Goal: Task Accomplishment & Management: Use online tool/utility

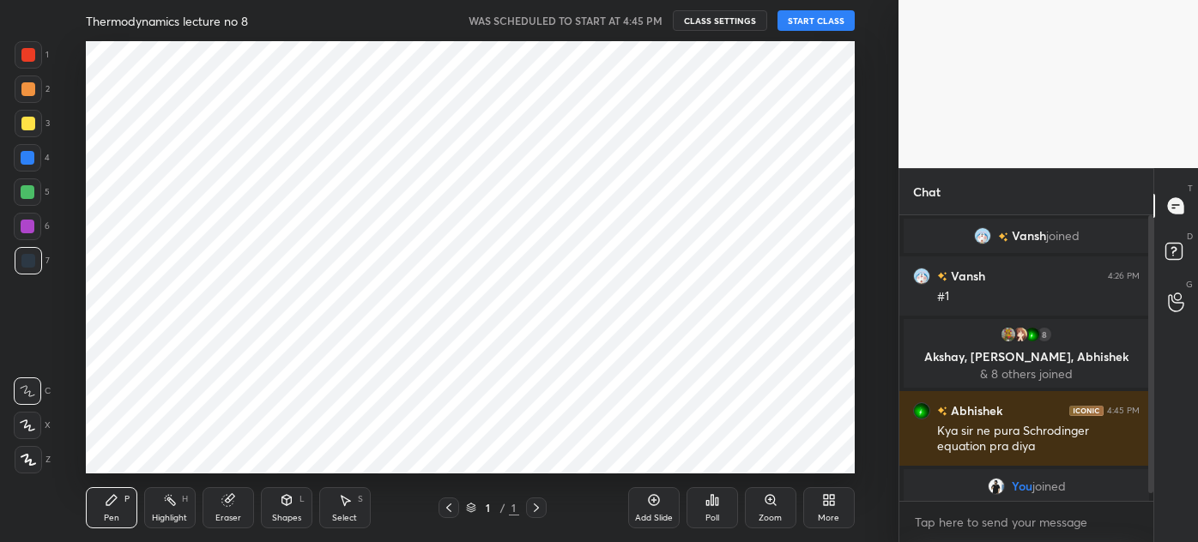
scroll to position [85393, 84994]
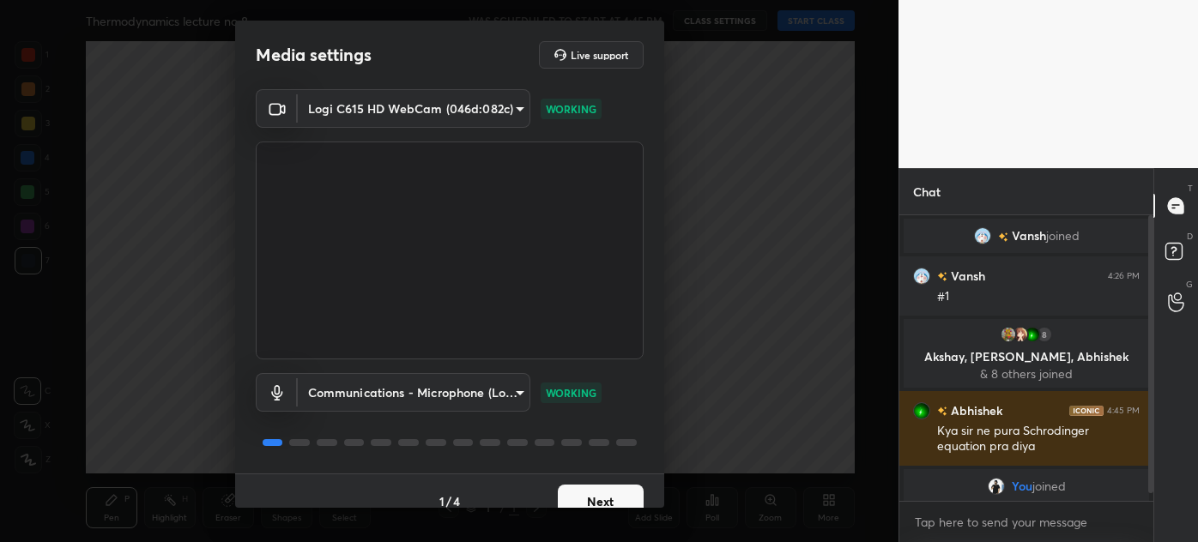
click at [595, 493] on button "Next" at bounding box center [601, 502] width 86 height 34
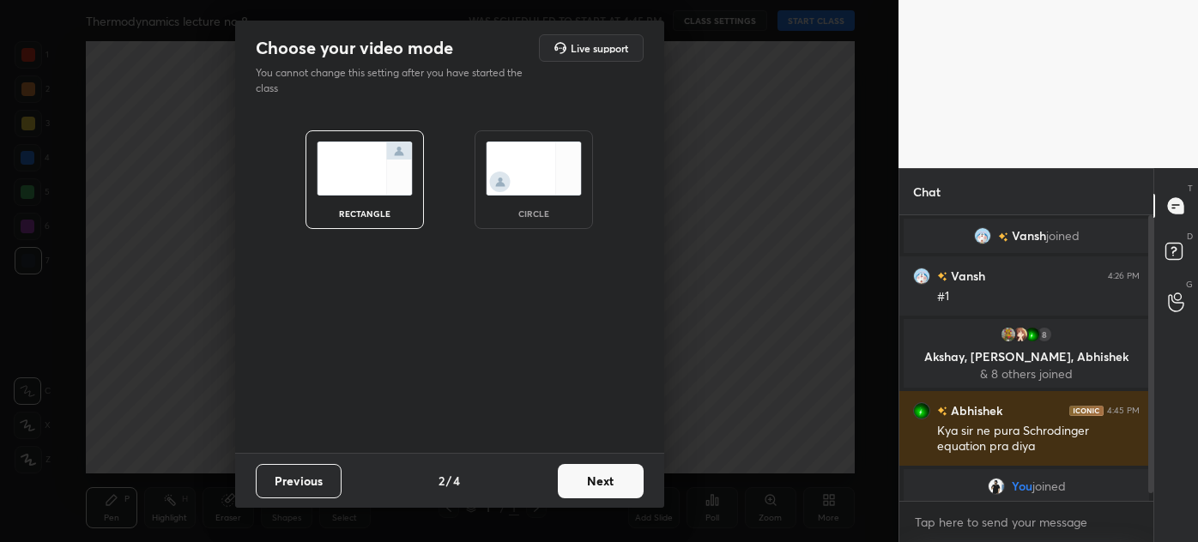
click at [560, 193] on img at bounding box center [534, 169] width 96 height 54
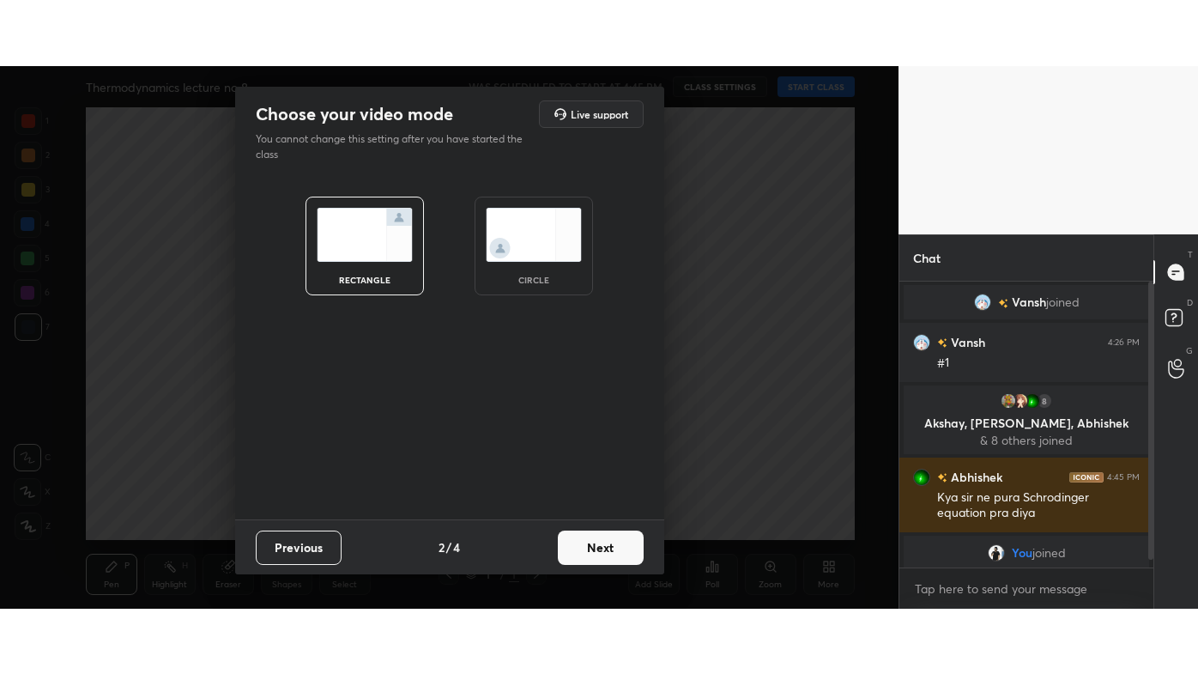
scroll to position [490, 249]
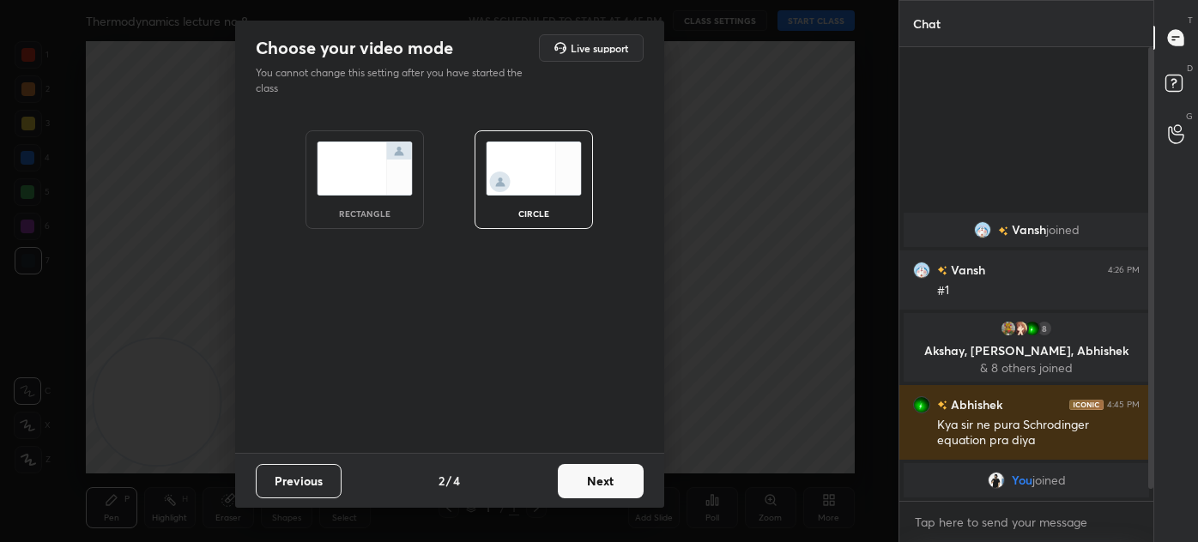
click at [615, 479] on button "Next" at bounding box center [601, 481] width 86 height 34
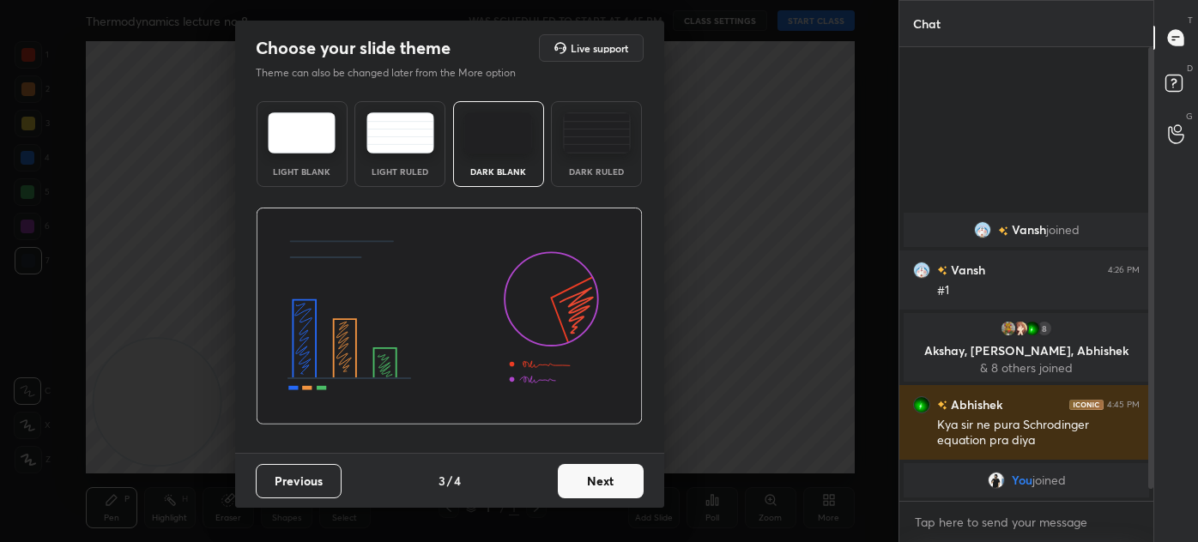
click at [607, 152] on img at bounding box center [597, 132] width 68 height 41
click at [602, 480] on button "Next" at bounding box center [601, 481] width 86 height 34
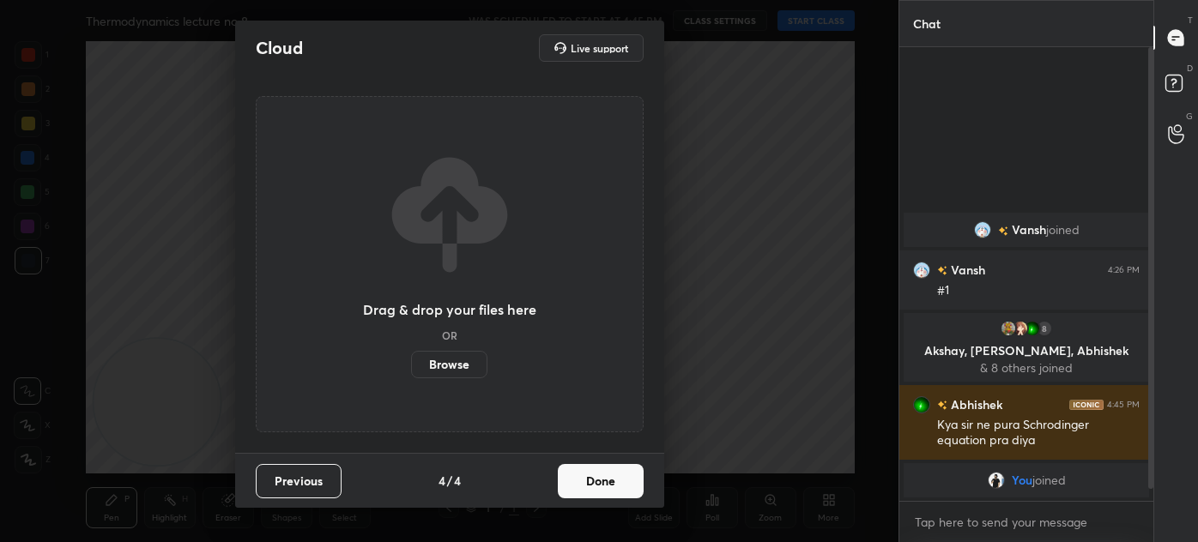
drag, startPoint x: 611, startPoint y: 479, endPoint x: 620, endPoint y: 476, distance: 9.0
click at [611, 479] on button "Done" at bounding box center [601, 481] width 86 height 34
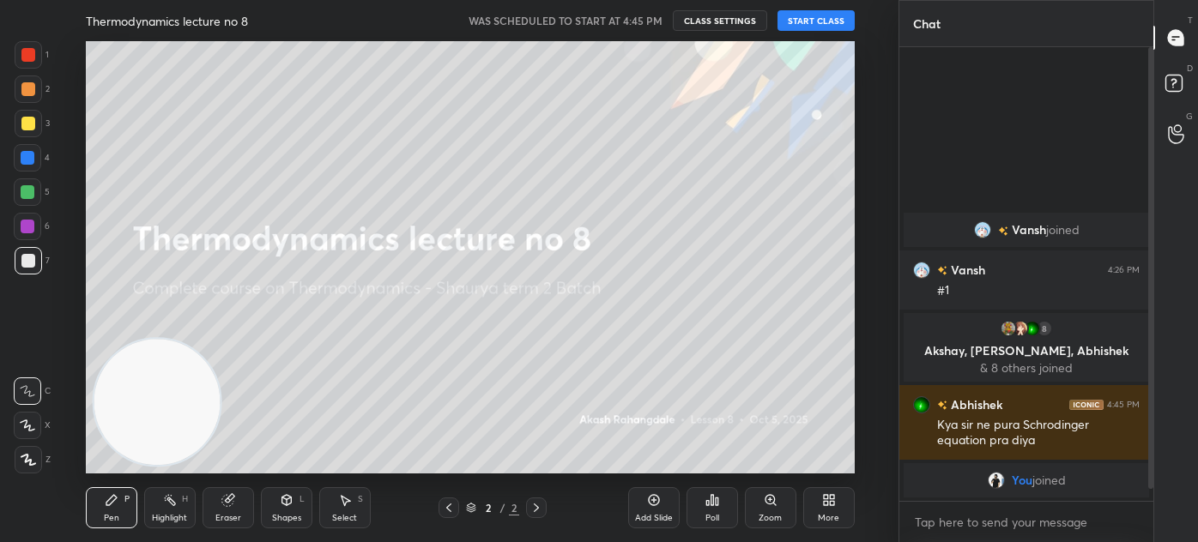
click at [826, 509] on div "More" at bounding box center [828, 507] width 51 height 41
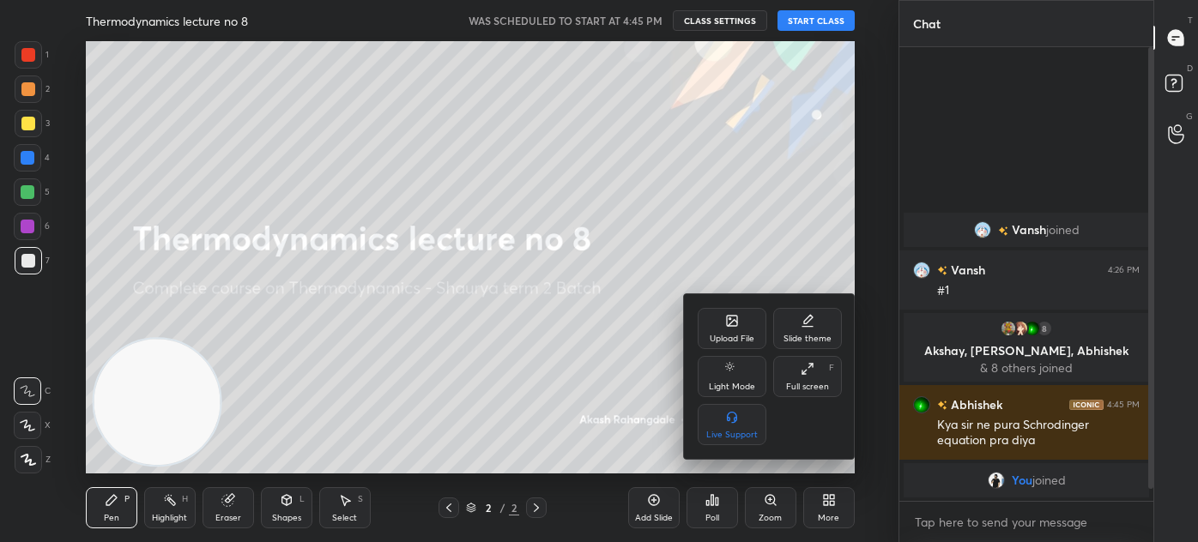
drag, startPoint x: 802, startPoint y: 372, endPoint x: 801, endPoint y: 467, distance: 95.3
click at [801, 372] on icon at bounding box center [808, 369] width 14 height 14
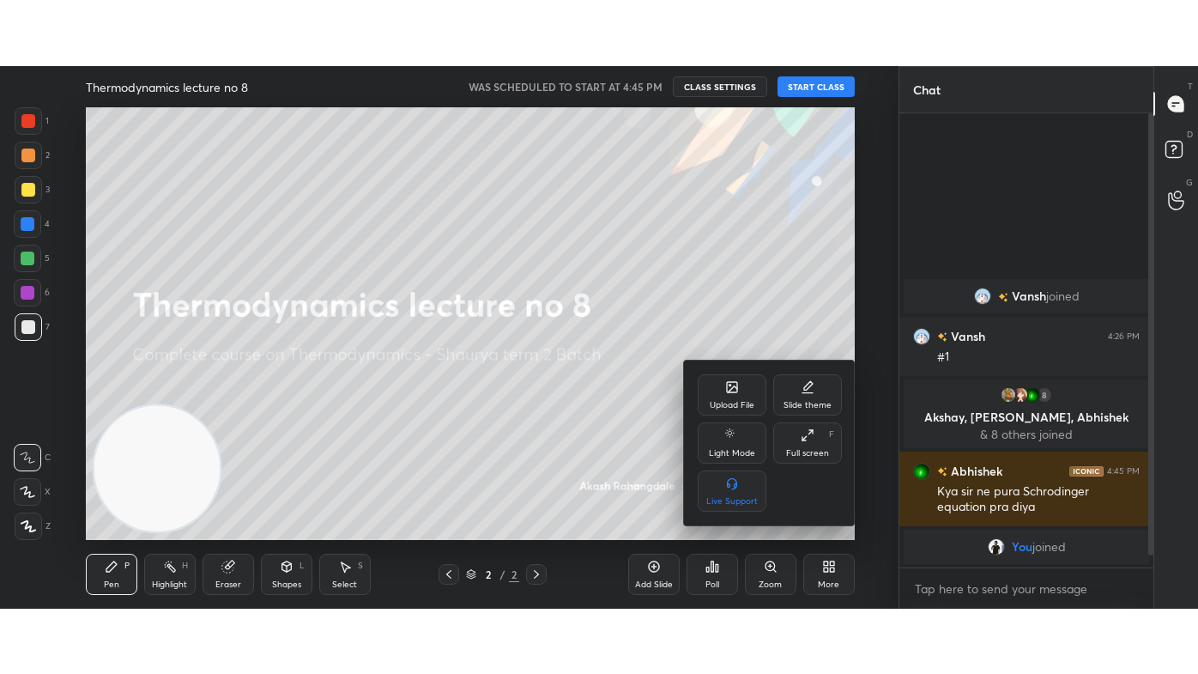
scroll to position [622, 249]
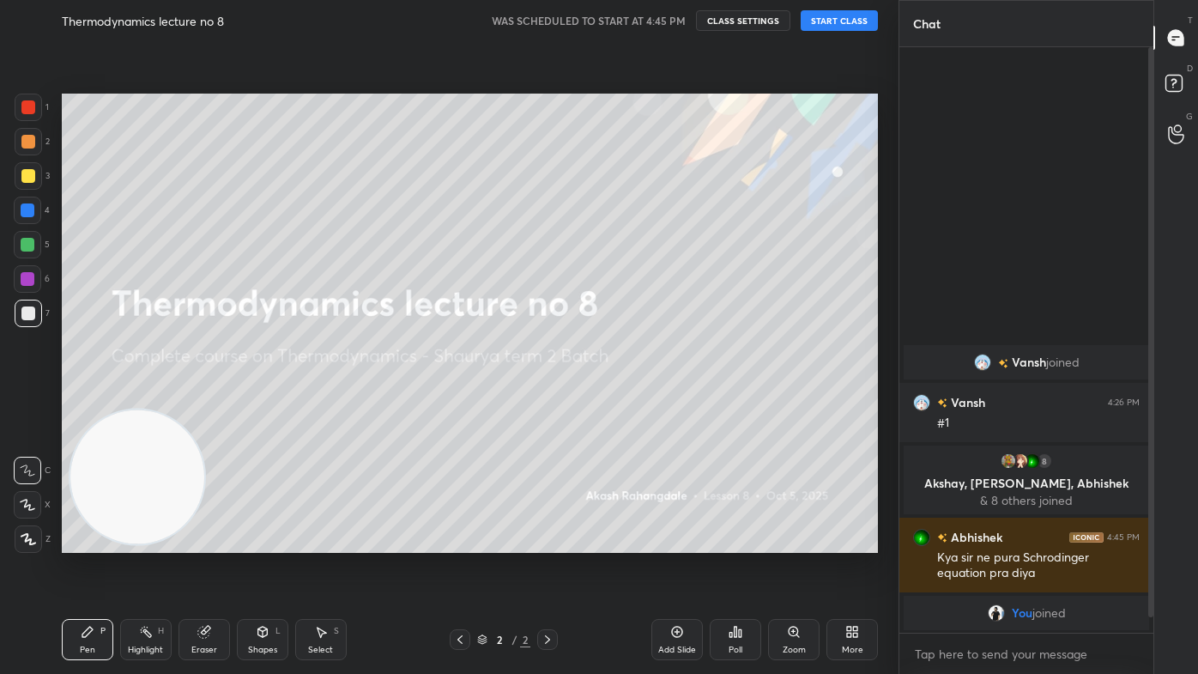
click at [839, 21] on button "START CLASS" at bounding box center [839, 20] width 77 height 21
click at [1176, 76] on rect at bounding box center [1174, 84] width 16 height 16
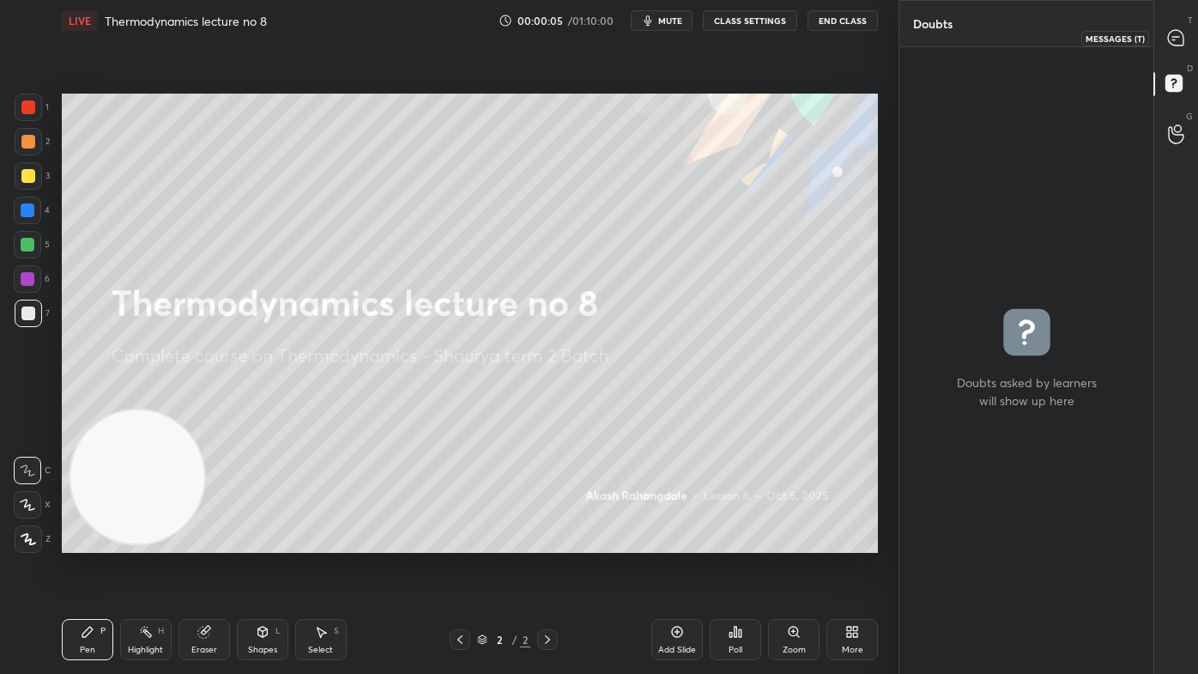
click at [1173, 32] on icon at bounding box center [1176, 38] width 18 height 18
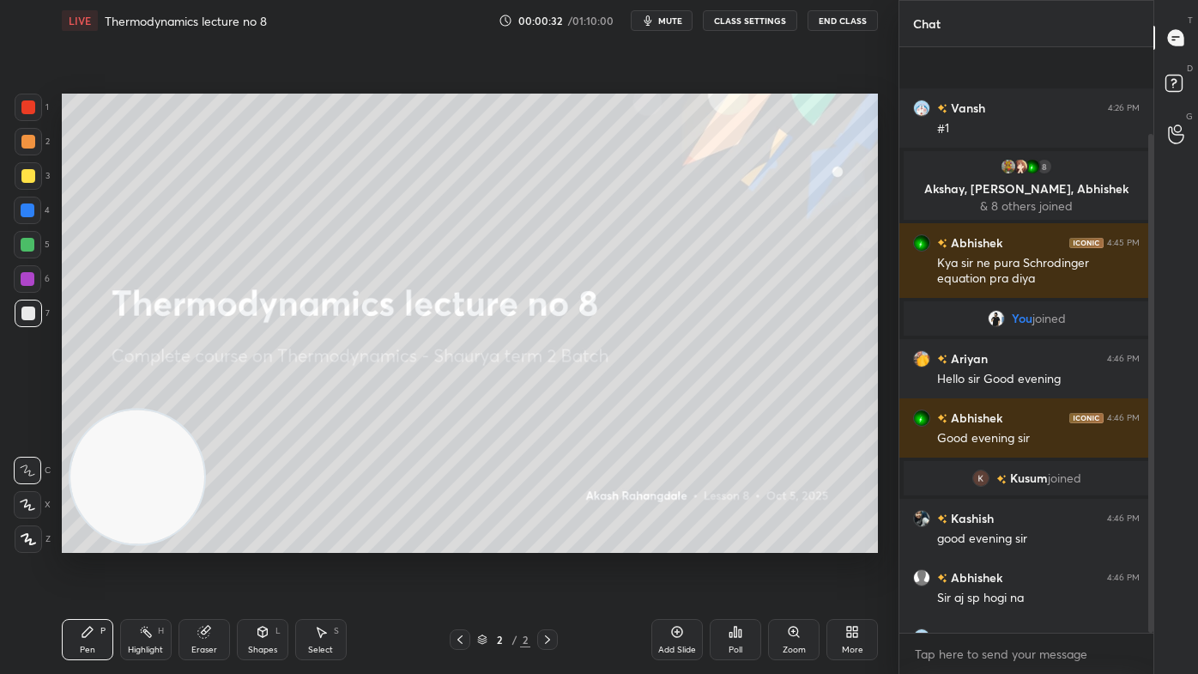
scroll to position [102, 0]
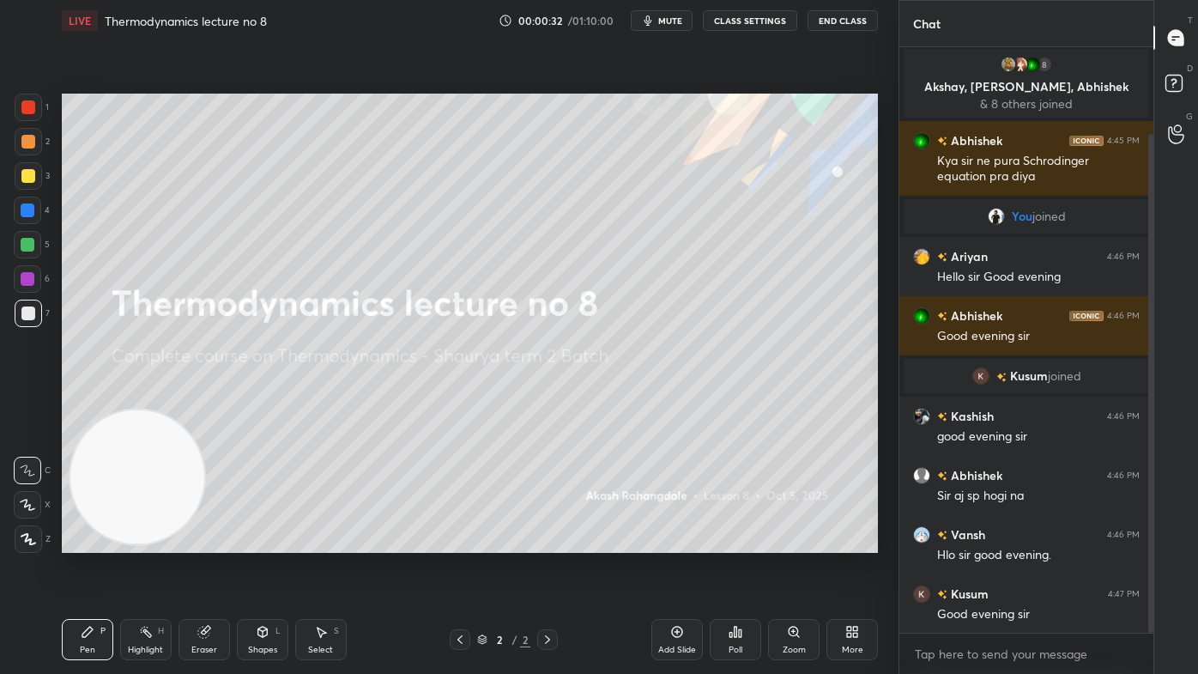
drag, startPoint x: 1151, startPoint y: 300, endPoint x: 1138, endPoint y: 390, distance: 91.0
click at [1141, 380] on div "Vansh 4:26 PM #1 8 [PERSON_NAME], [PERSON_NAME], [PERSON_NAME] & 8 others joine…" at bounding box center [1026, 339] width 254 height 585
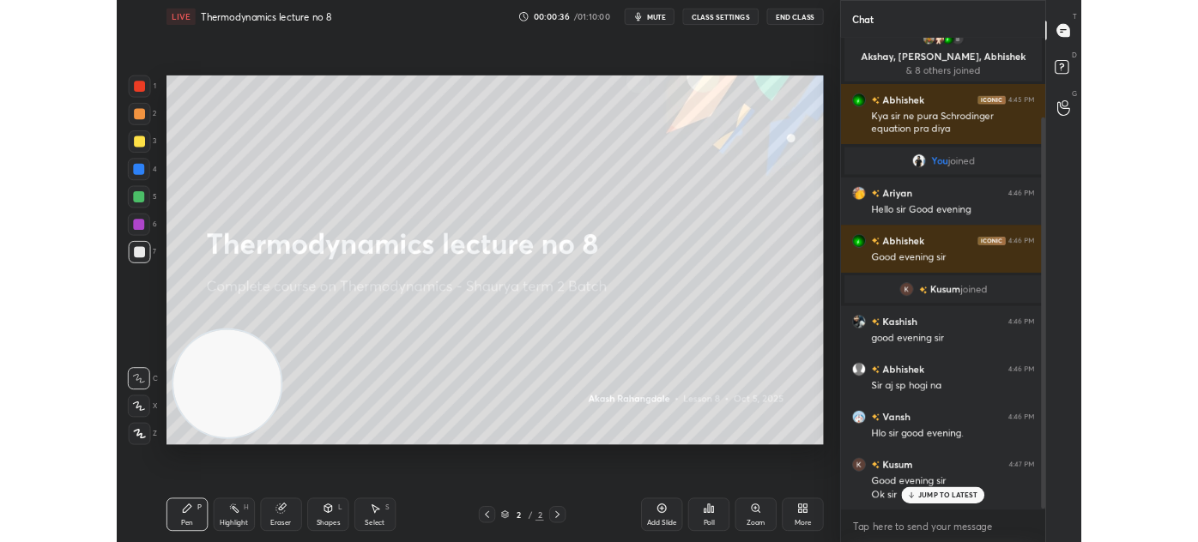
scroll to position [0, 0]
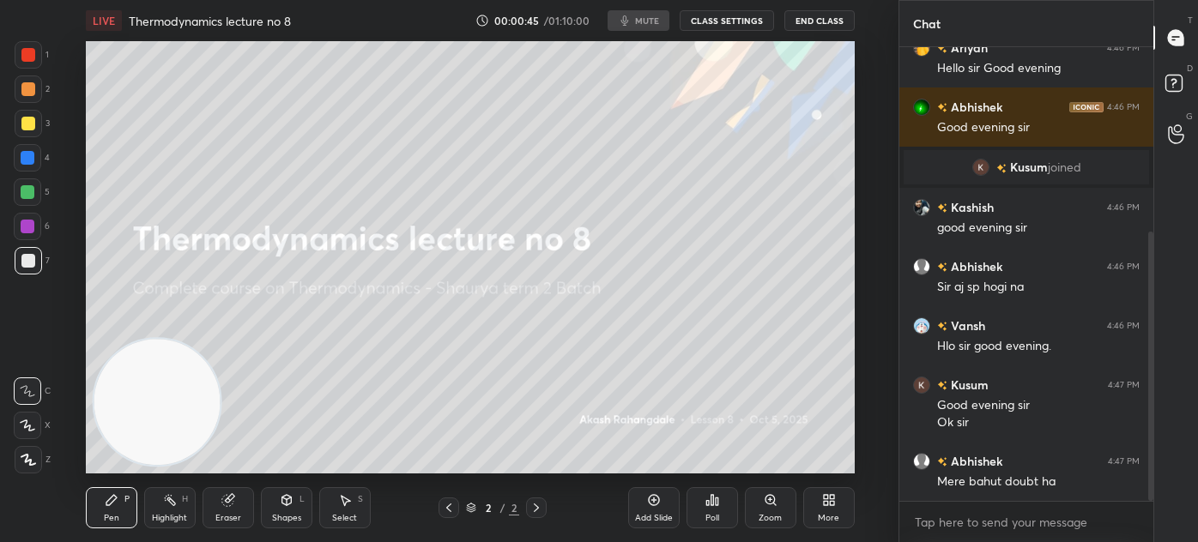
drag, startPoint x: 808, startPoint y: 480, endPoint x: 819, endPoint y: 481, distance: 11.3
click at [808, 482] on div "Add Slide Poll Zoom More" at bounding box center [741, 508] width 227 height 96
click at [826, 501] on icon at bounding box center [826, 503] width 4 height 4
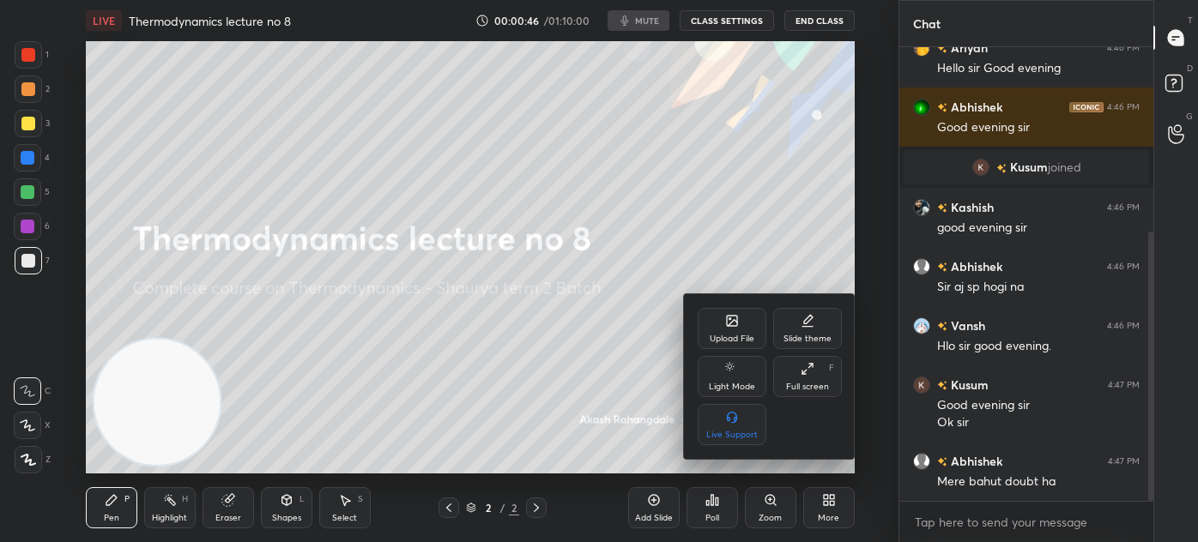
click at [820, 383] on div "Full screen" at bounding box center [807, 387] width 43 height 9
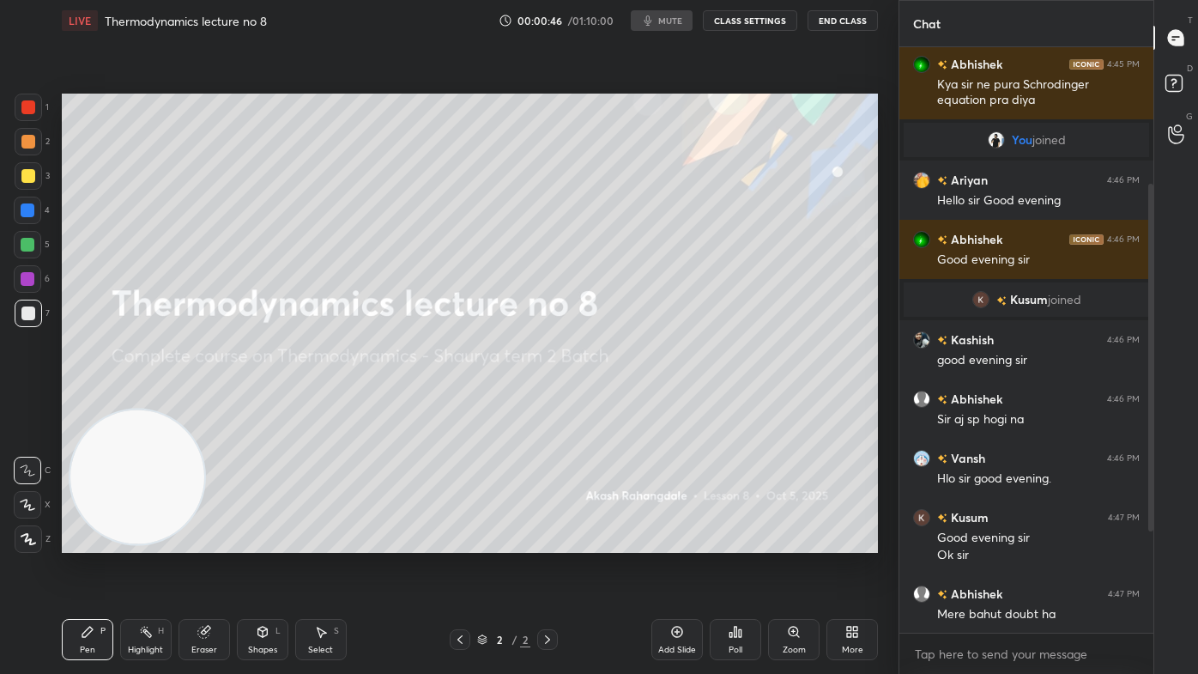
scroll to position [179, 0]
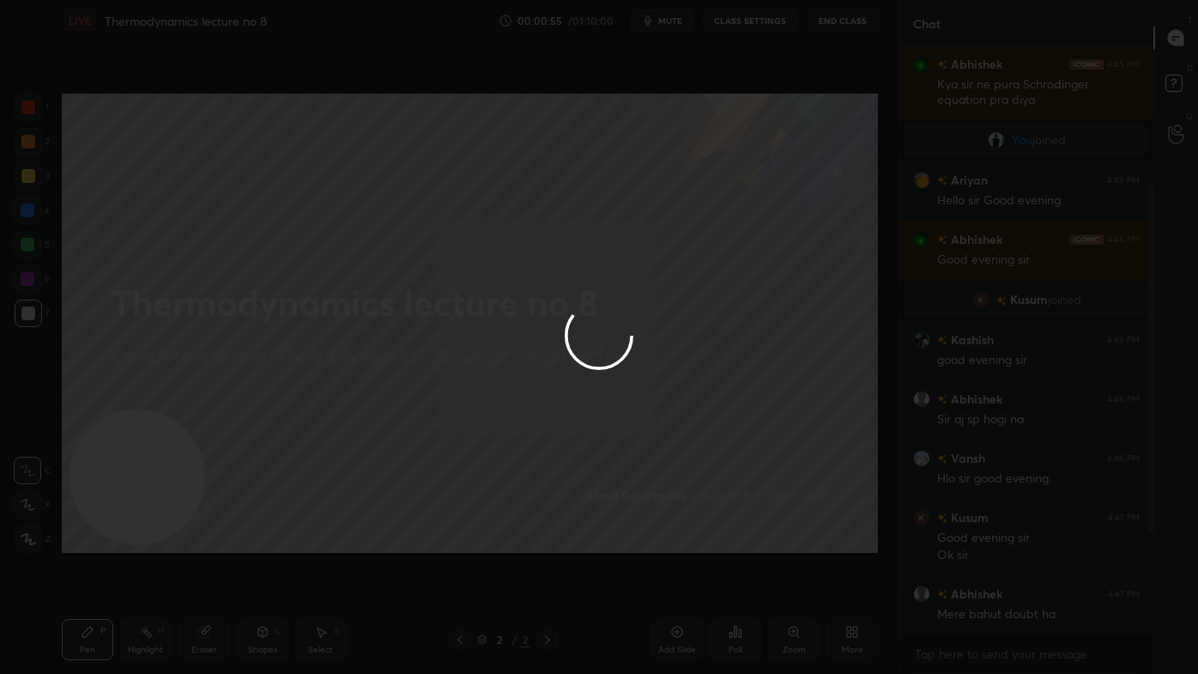
click at [674, 20] on div at bounding box center [599, 337] width 1198 height 674
click at [675, 21] on div at bounding box center [599, 337] width 1198 height 674
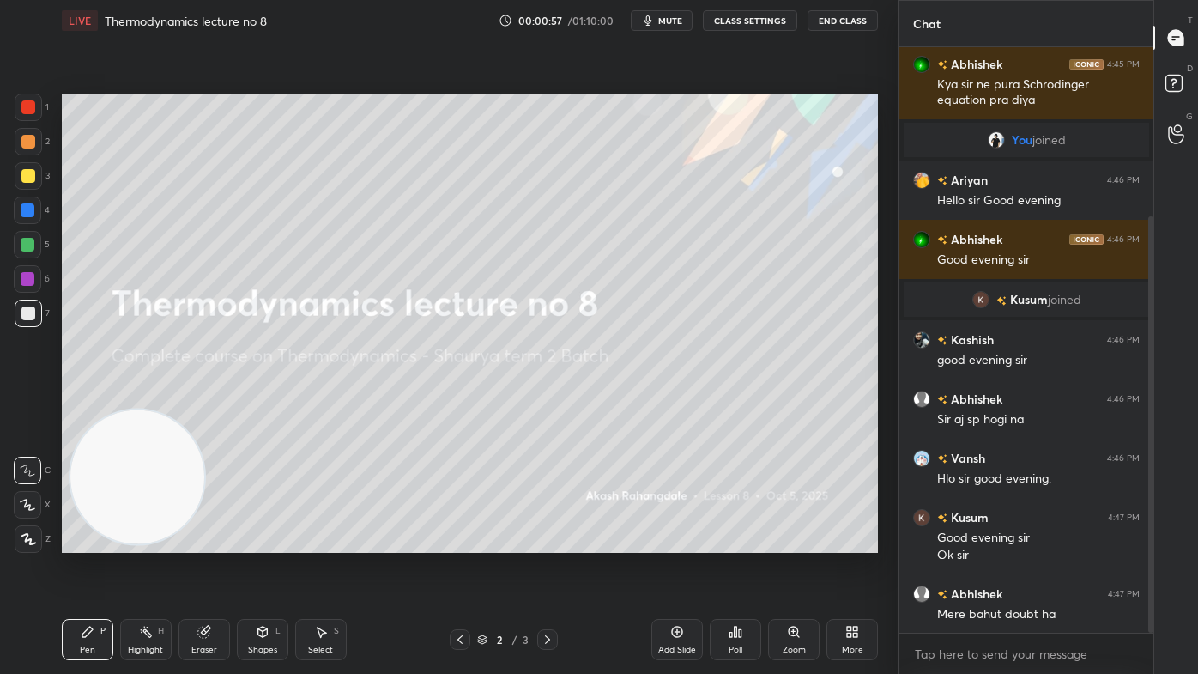
scroll to position [238, 0]
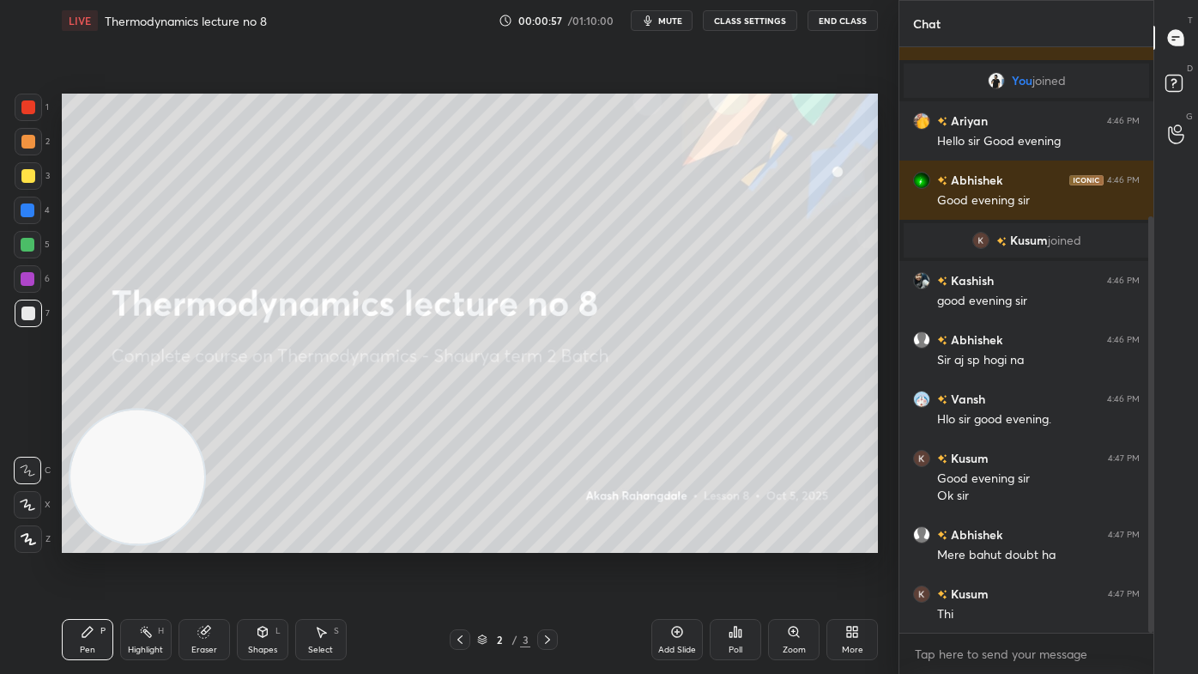
click at [672, 21] on span "mute" at bounding box center [670, 21] width 24 height 12
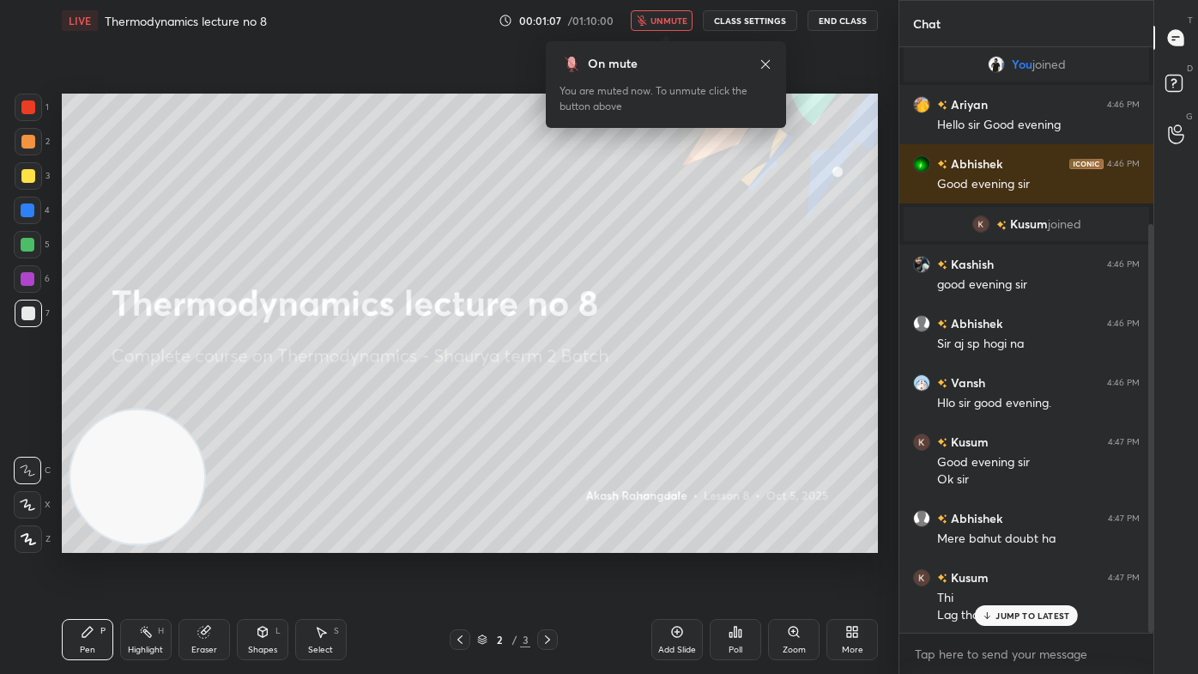
scroll to position [313, 0]
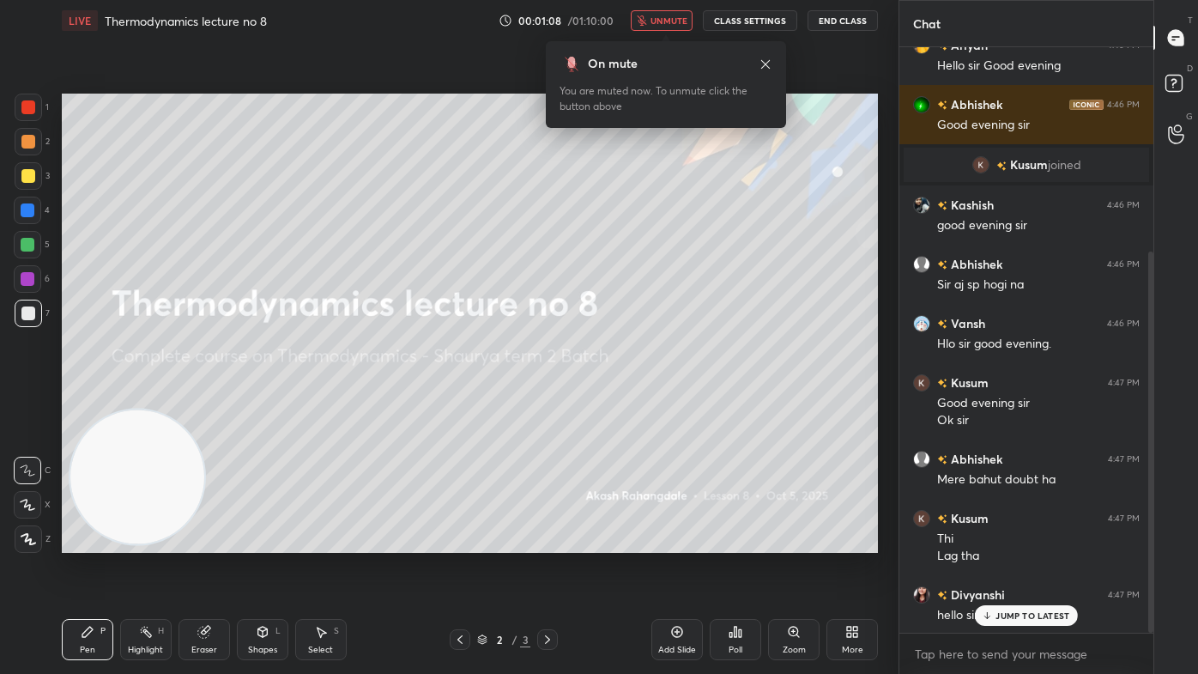
click at [680, 21] on span "unmute" at bounding box center [669, 21] width 37 height 12
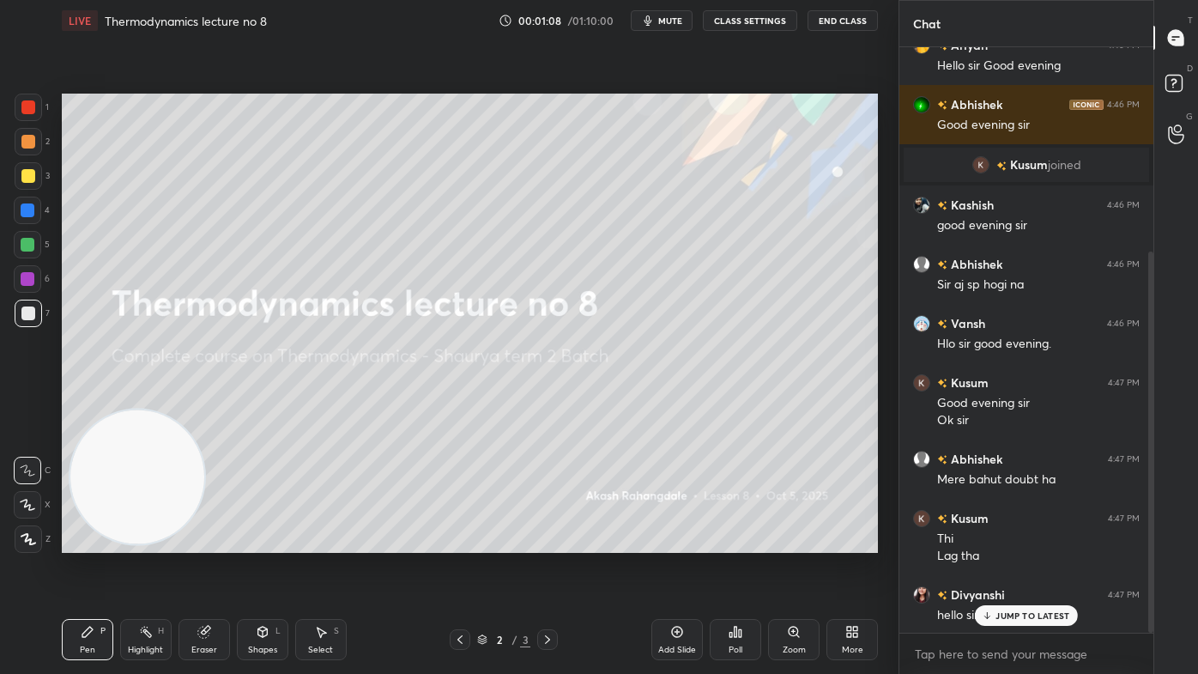
click at [997, 542] on p "JUMP TO LATEST" at bounding box center [1033, 615] width 74 height 10
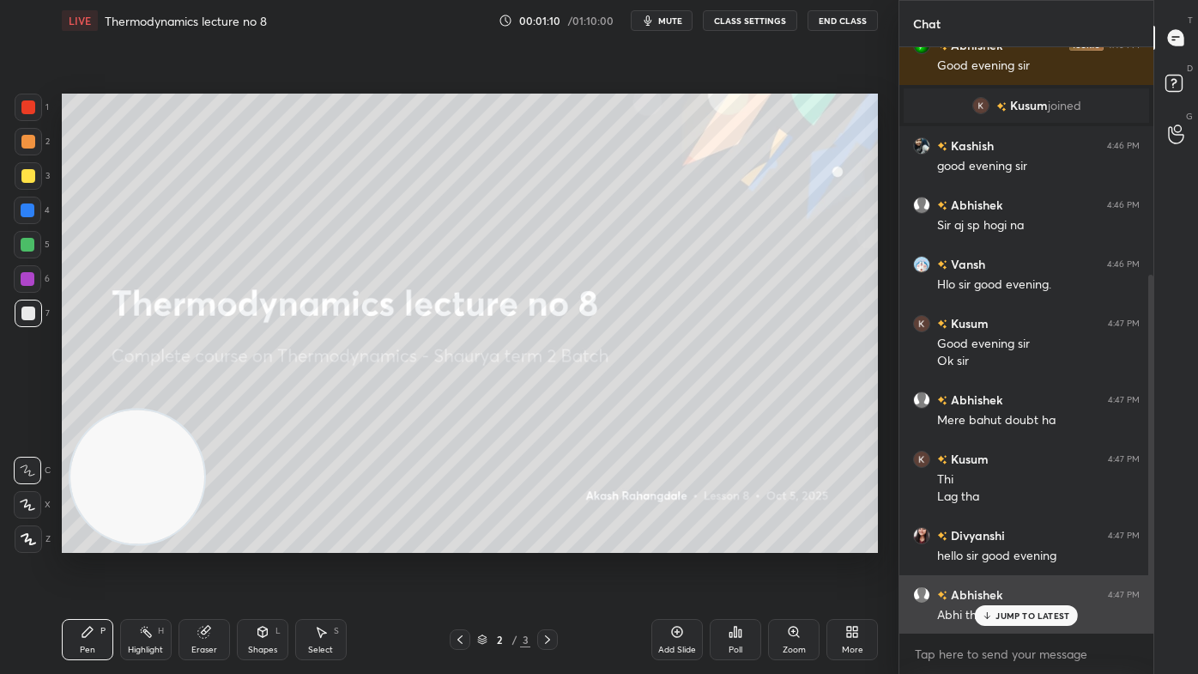
drag, startPoint x: 1009, startPoint y: 615, endPoint x: 986, endPoint y: 621, distance: 23.9
click at [1009, 542] on p "JUMP TO LATEST" at bounding box center [1033, 615] width 74 height 10
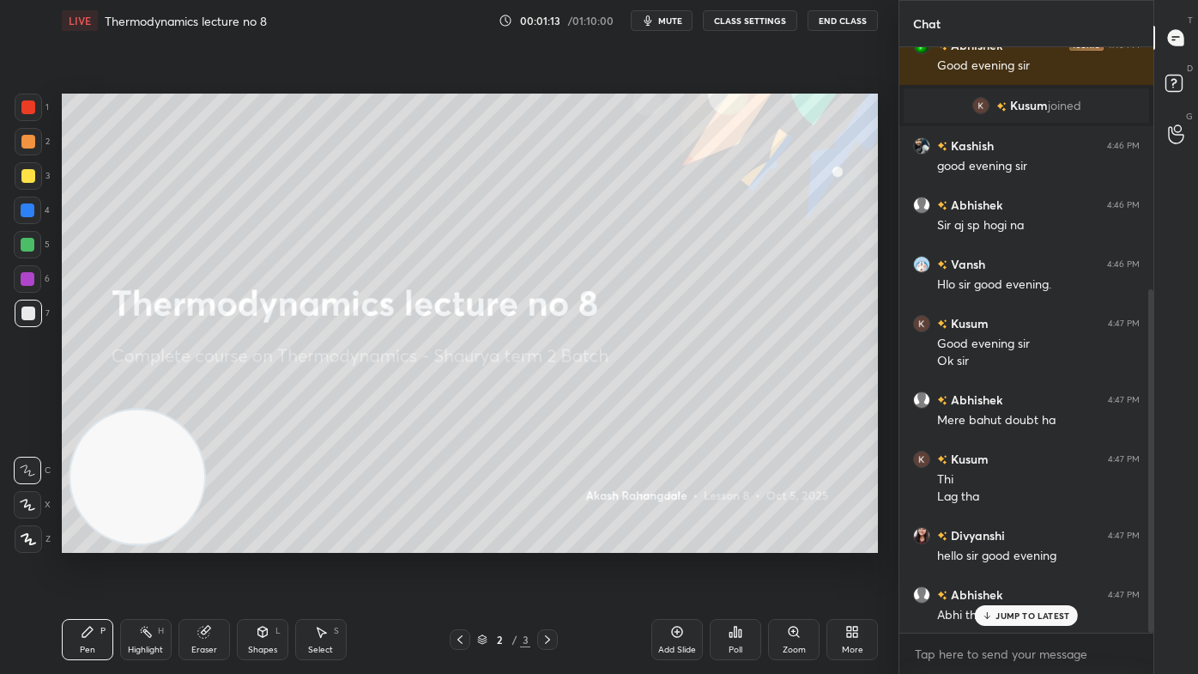
scroll to position [414, 0]
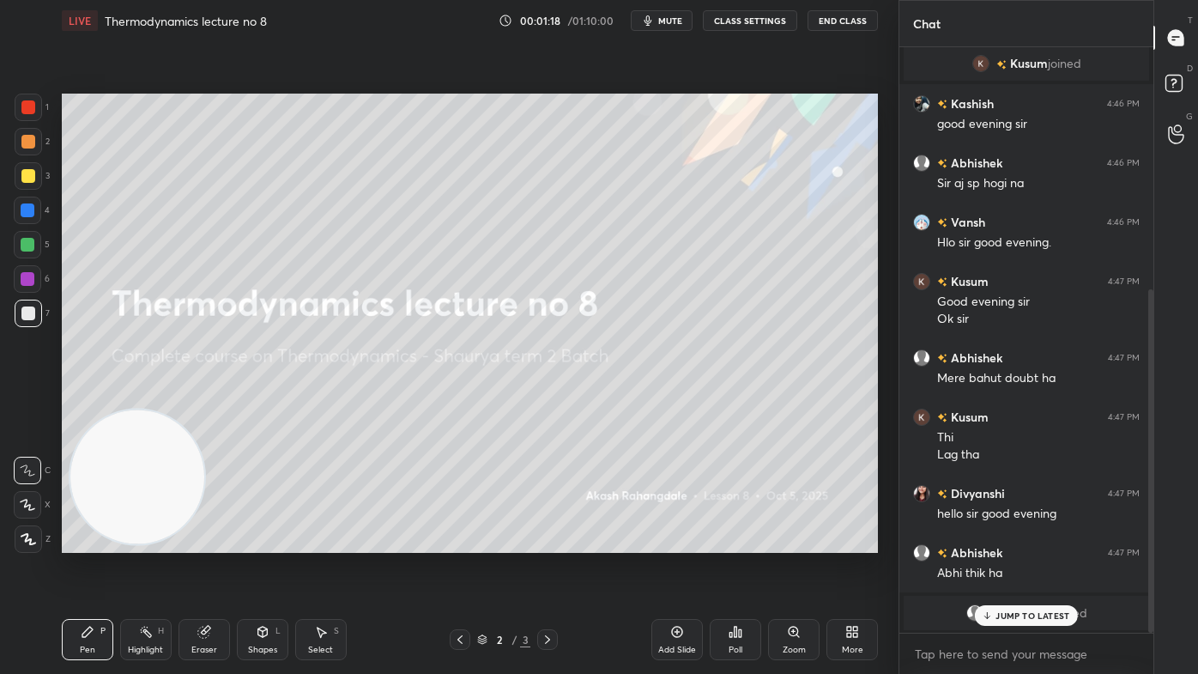
click at [668, 542] on div "Add Slide" at bounding box center [676, 639] width 51 height 41
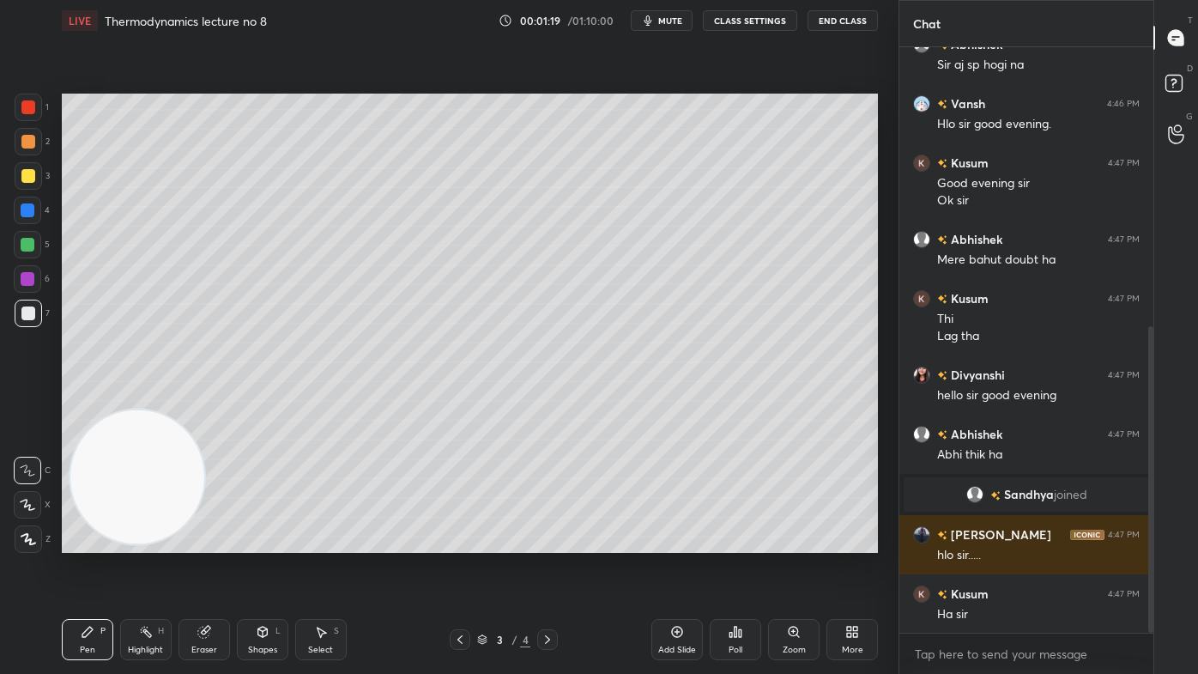
click at [32, 169] on div at bounding box center [28, 175] width 27 height 27
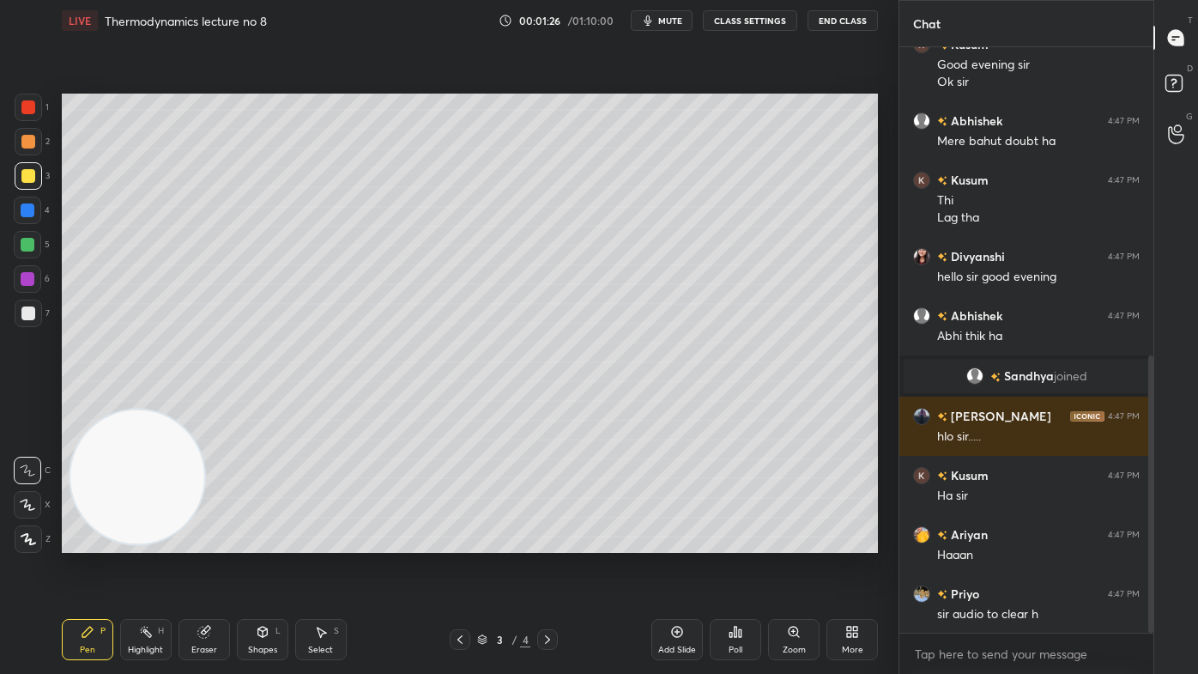
scroll to position [725, 0]
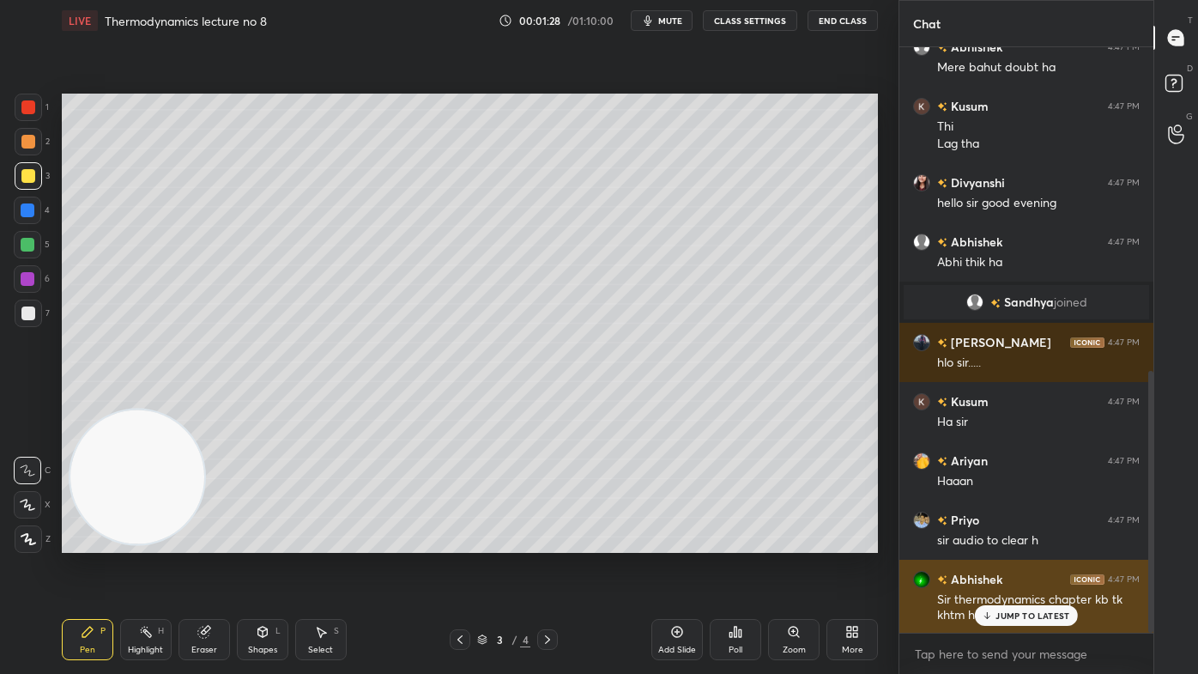
click at [1015, 542] on div "JUMP TO LATEST" at bounding box center [1026, 615] width 103 height 21
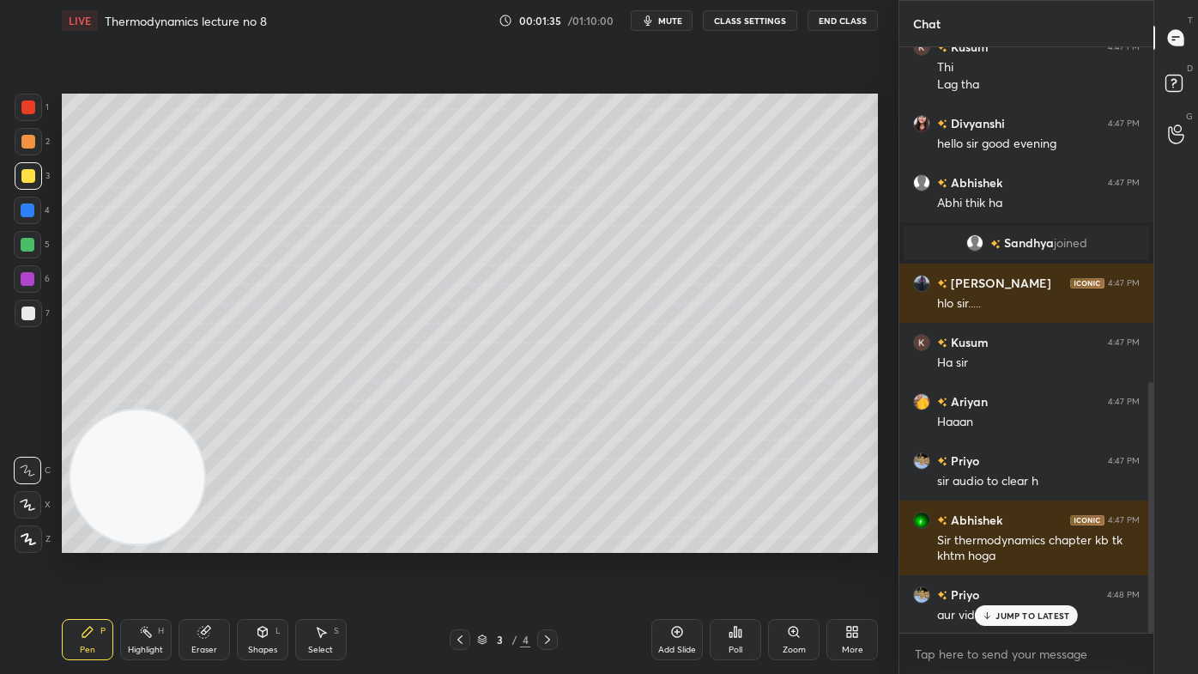
scroll to position [845, 0]
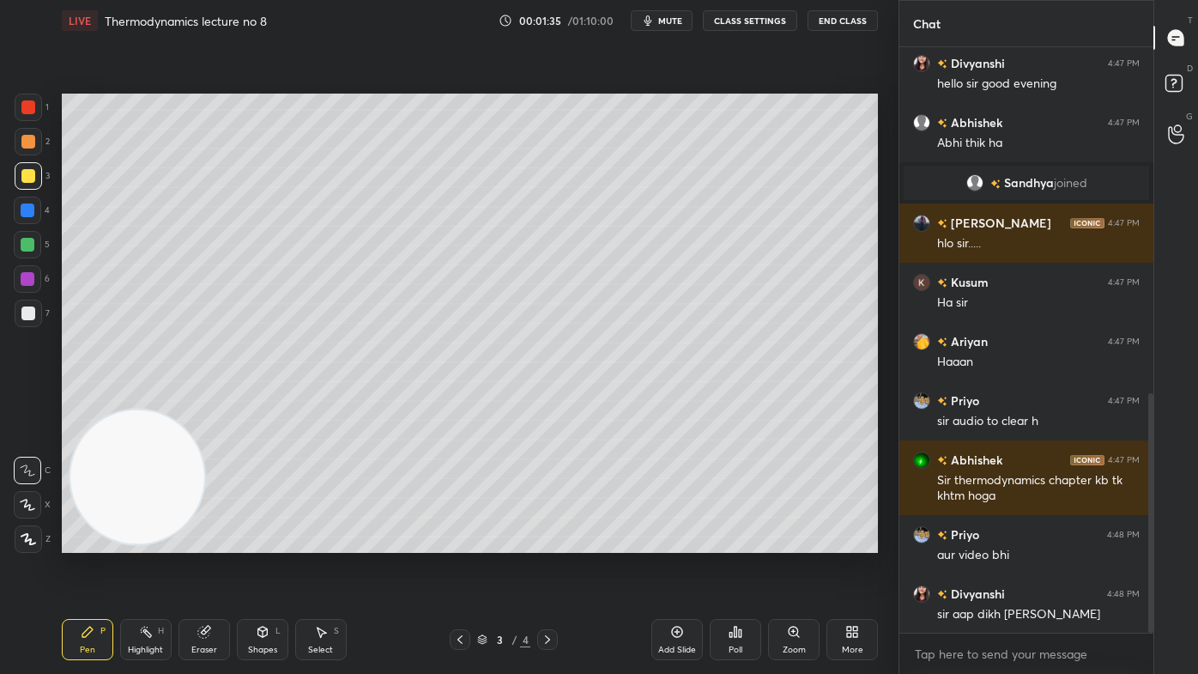
click at [674, 21] on span "mute" at bounding box center [670, 21] width 24 height 12
click at [25, 175] on div at bounding box center [28, 176] width 14 height 14
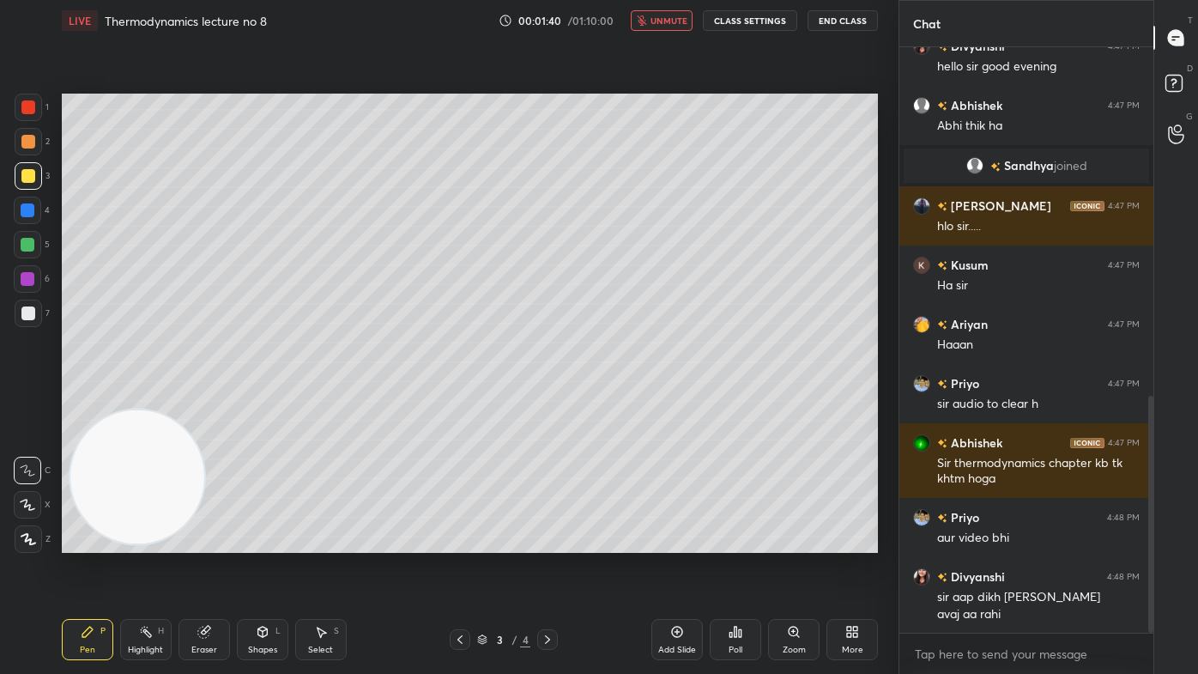
click at [34, 501] on icon at bounding box center [27, 505] width 15 height 12
click at [206, 542] on div "Eraser" at bounding box center [204, 649] width 26 height 9
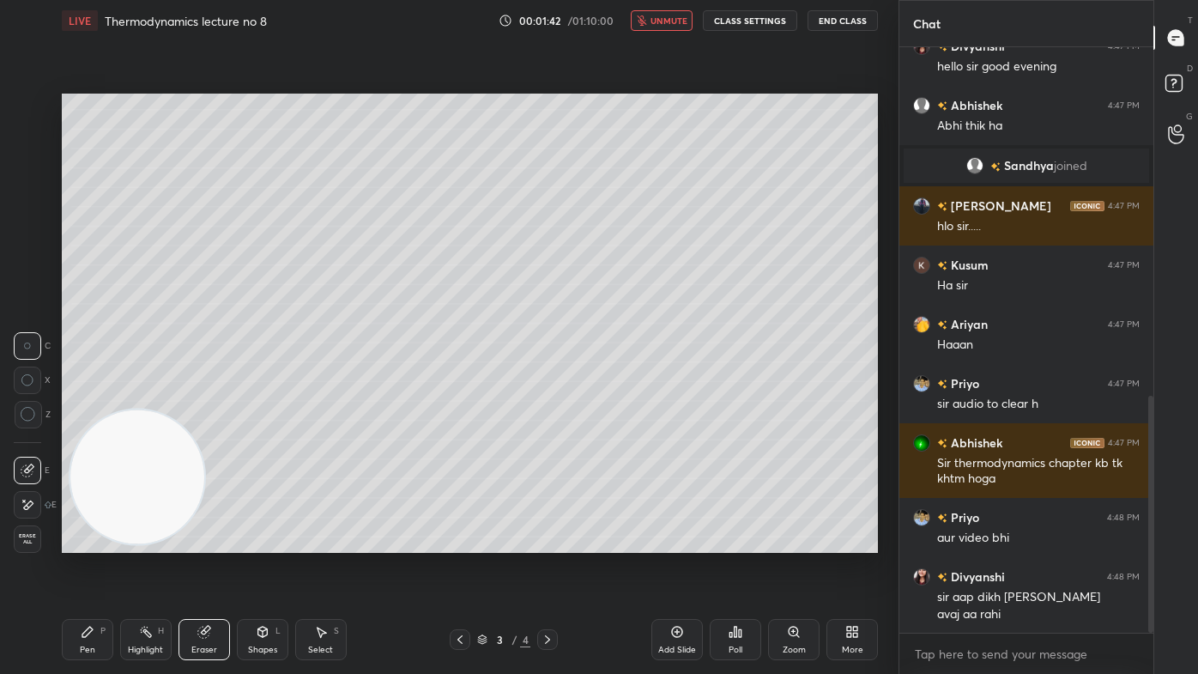
click at [27, 416] on icon at bounding box center [28, 414] width 15 height 15
drag, startPoint x: 91, startPoint y: 644, endPoint x: 144, endPoint y: 570, distance: 91.0
click at [93, 542] on div "Pen P" at bounding box center [87, 639] width 51 height 41
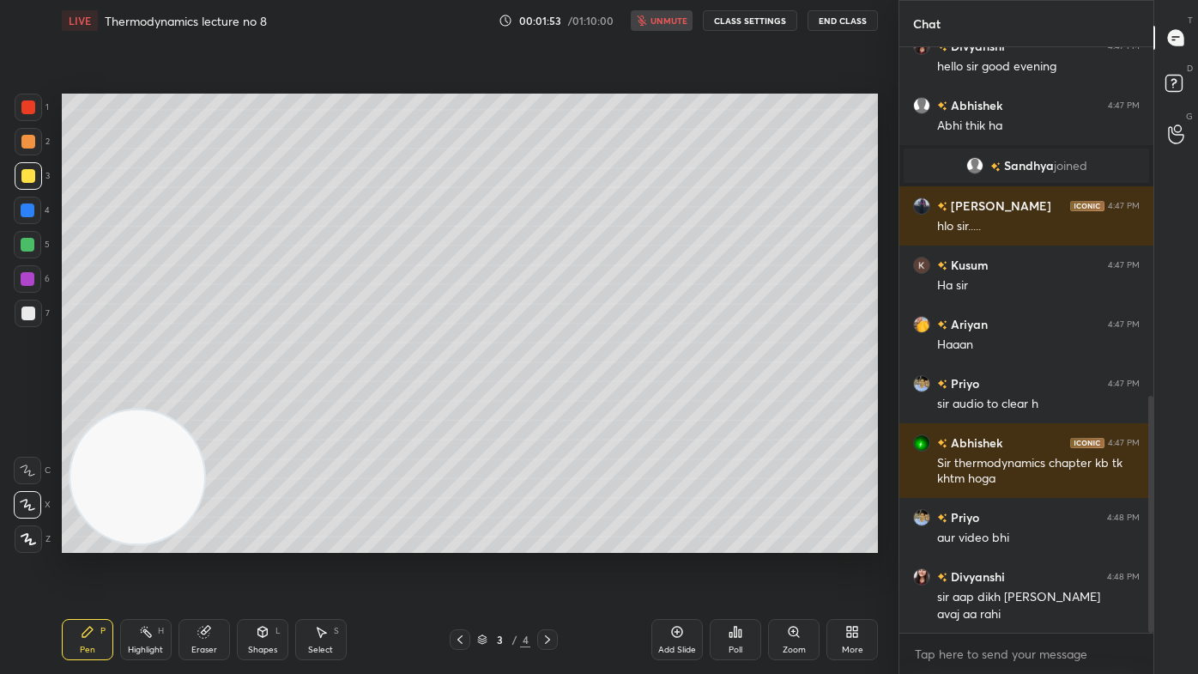
scroll to position [920, 0]
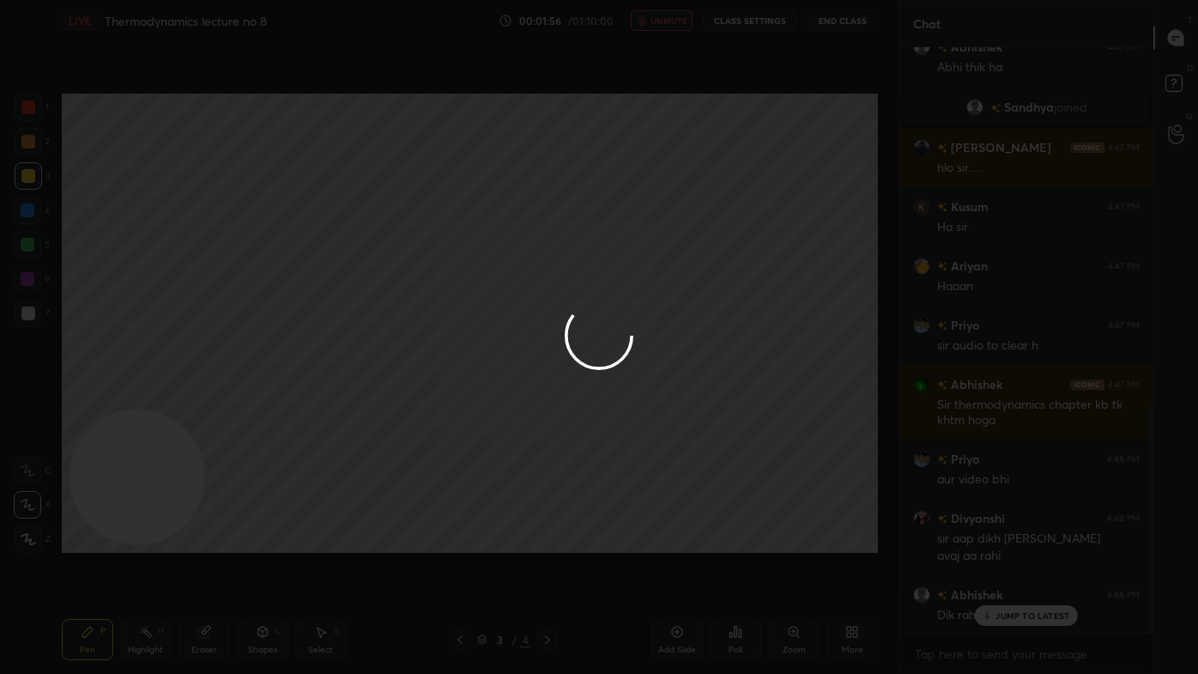
drag, startPoint x: 363, startPoint y: 117, endPoint x: 372, endPoint y: 117, distance: 9.4
click at [373, 117] on div at bounding box center [599, 337] width 1198 height 674
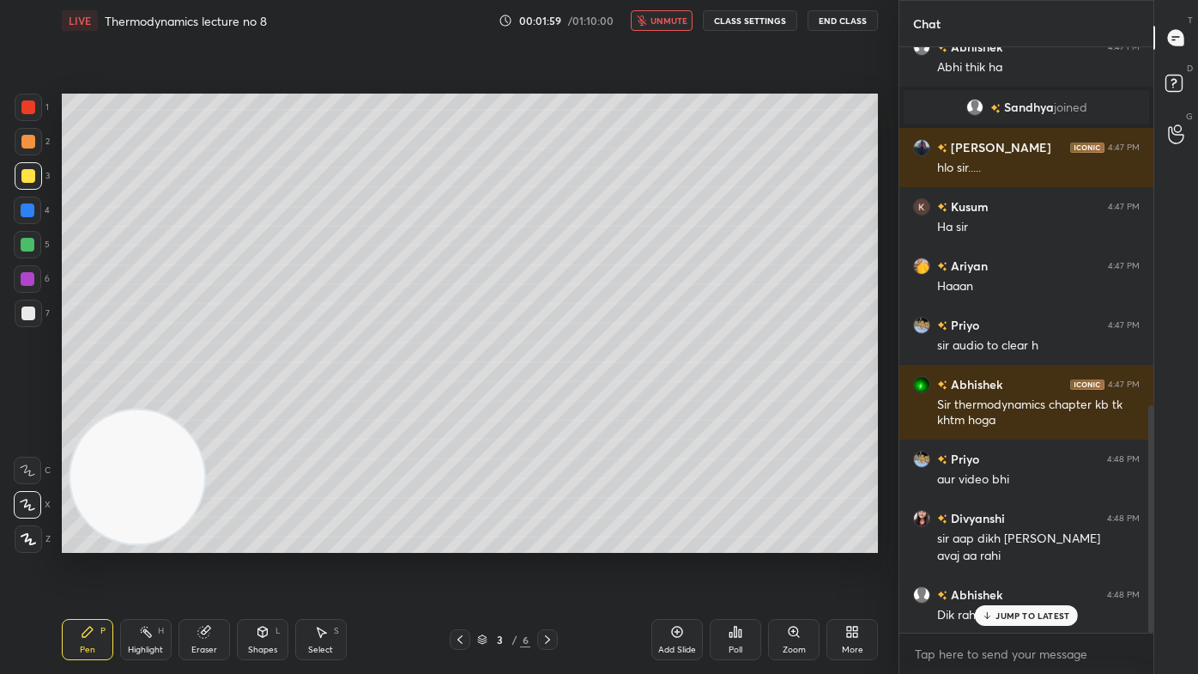
click at [1003, 542] on p "JUMP TO LATEST" at bounding box center [1033, 615] width 74 height 10
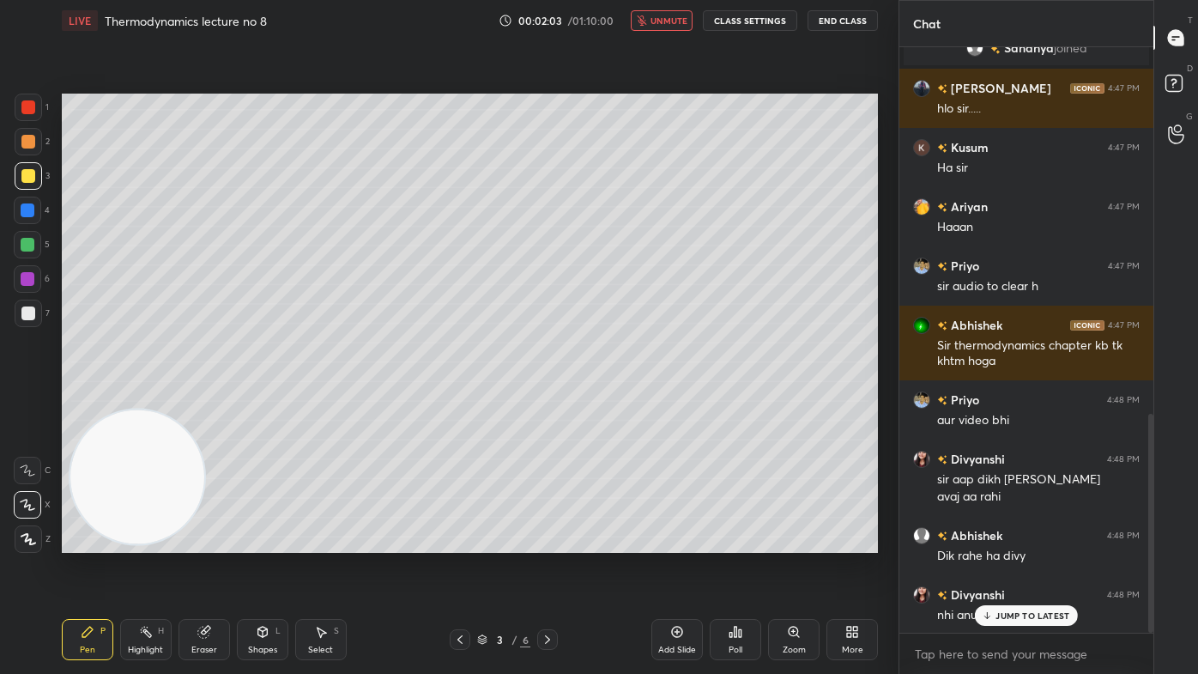
drag, startPoint x: 191, startPoint y: 643, endPoint x: 200, endPoint y: 627, distance: 18.1
click at [192, 542] on div "Eraser" at bounding box center [204, 639] width 51 height 41
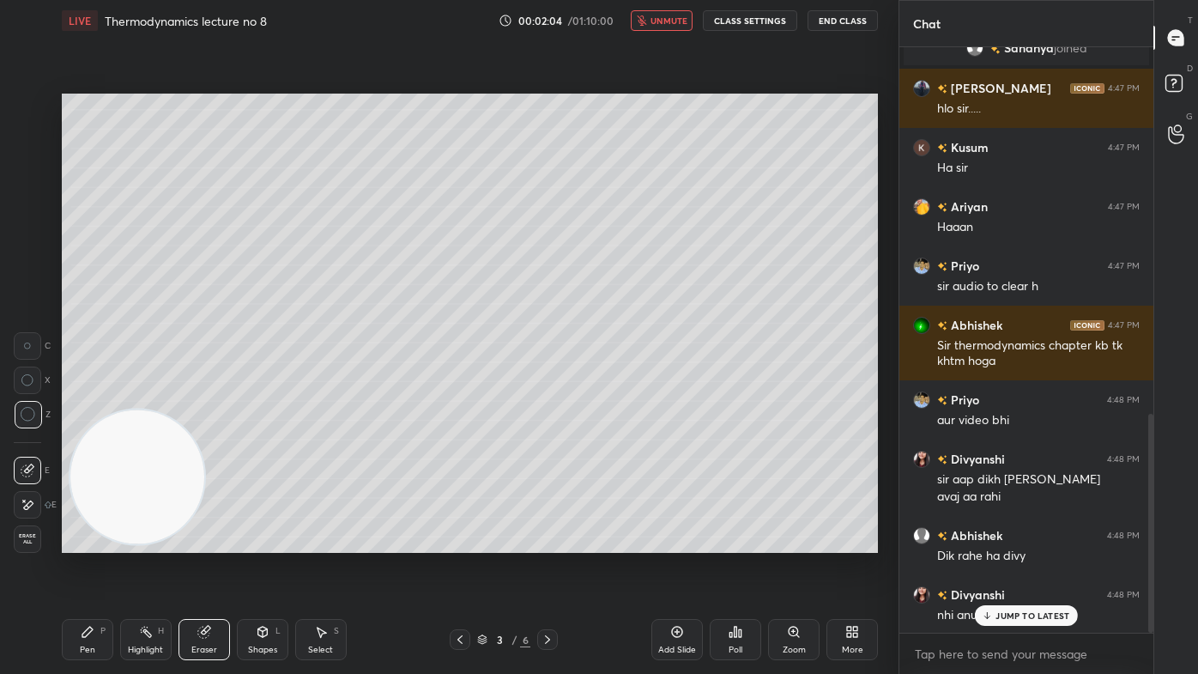
scroll to position [1038, 0]
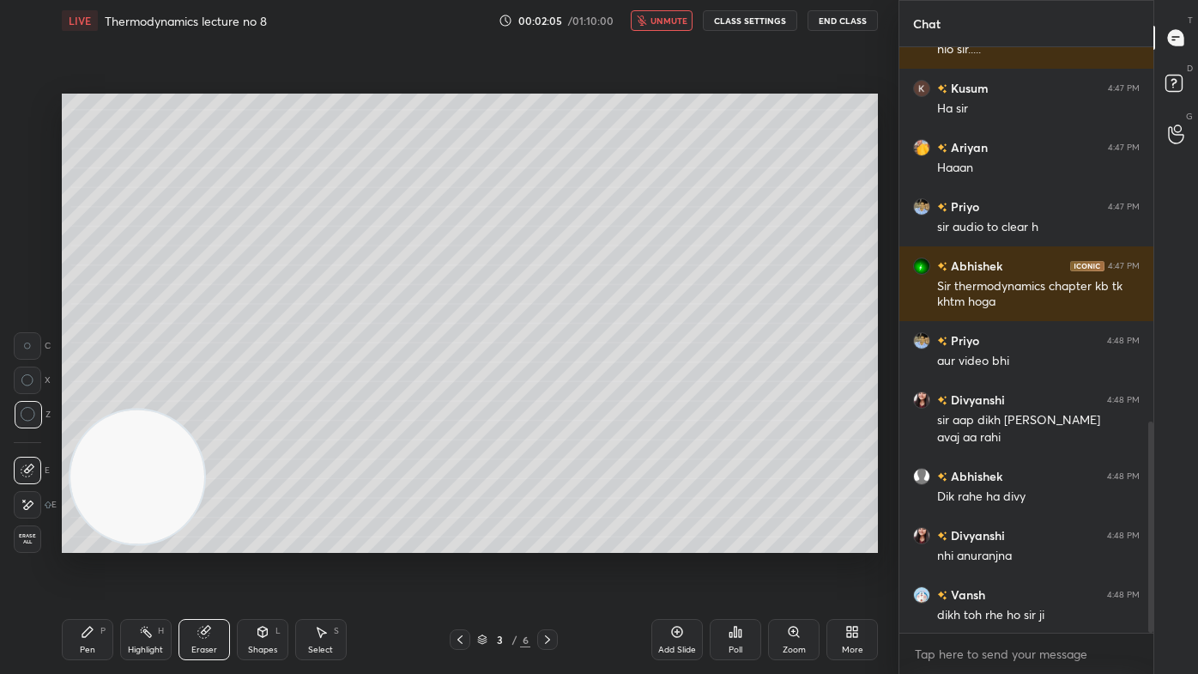
click at [674, 27] on button "unmute" at bounding box center [662, 20] width 62 height 21
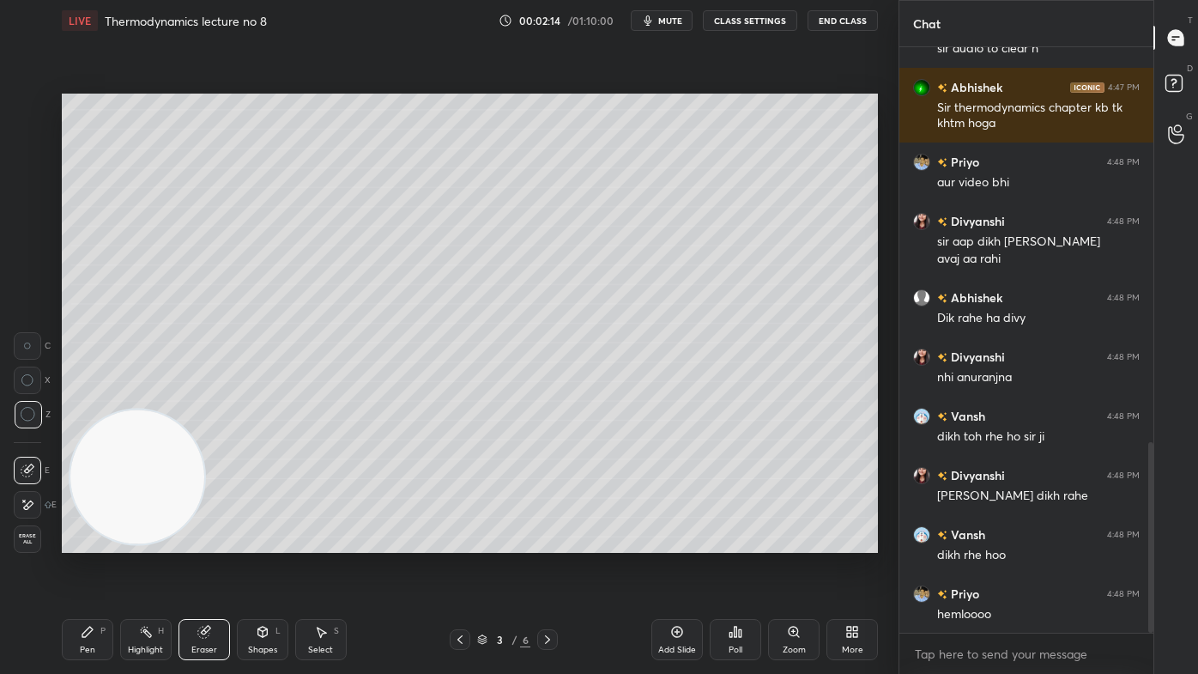
scroll to position [1276, 0]
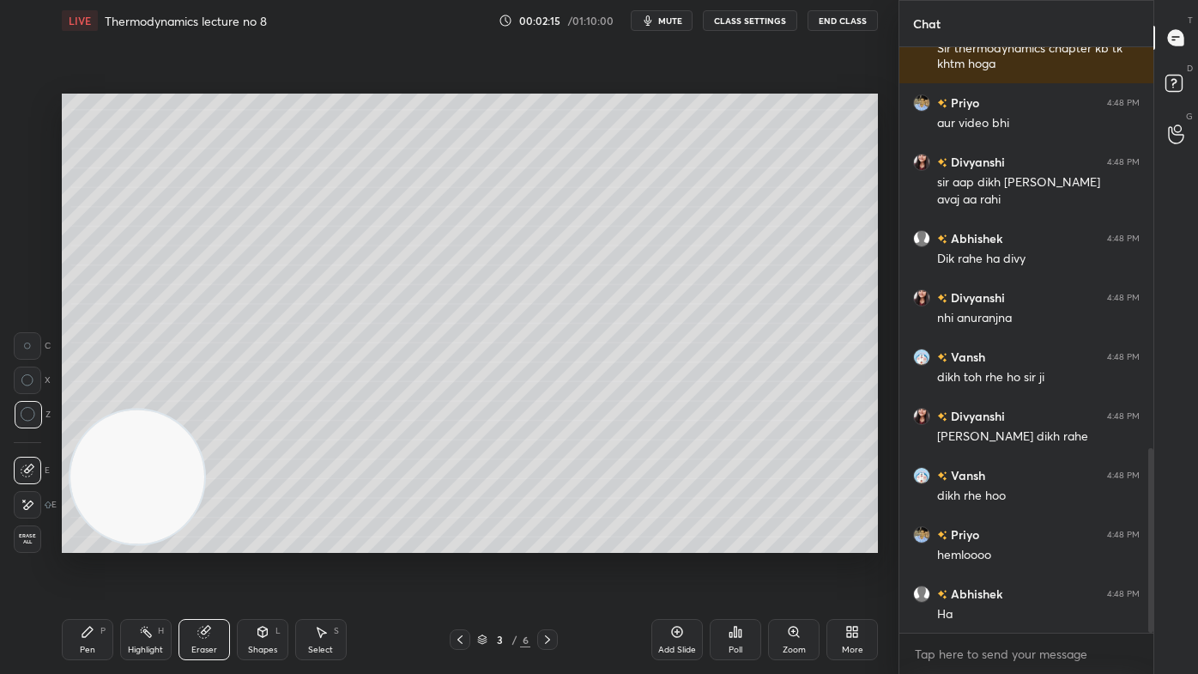
click at [672, 20] on span "mute" at bounding box center [670, 21] width 24 height 12
click at [91, 542] on div "Pen P" at bounding box center [87, 639] width 51 height 41
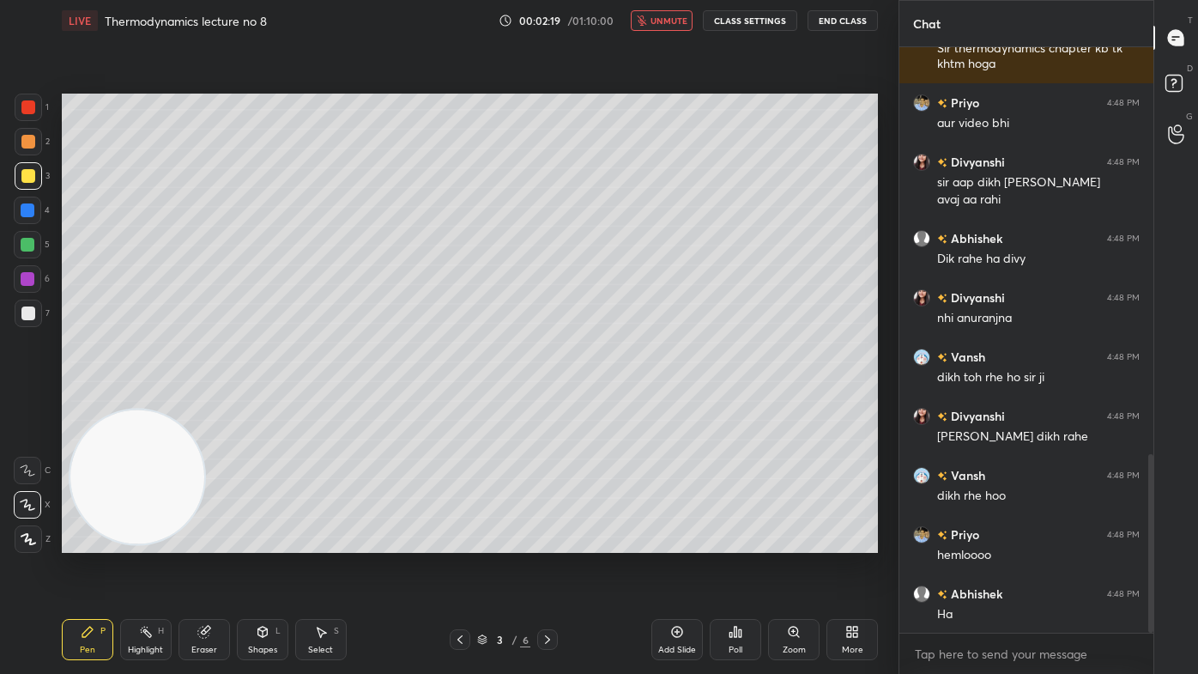
scroll to position [1335, 0]
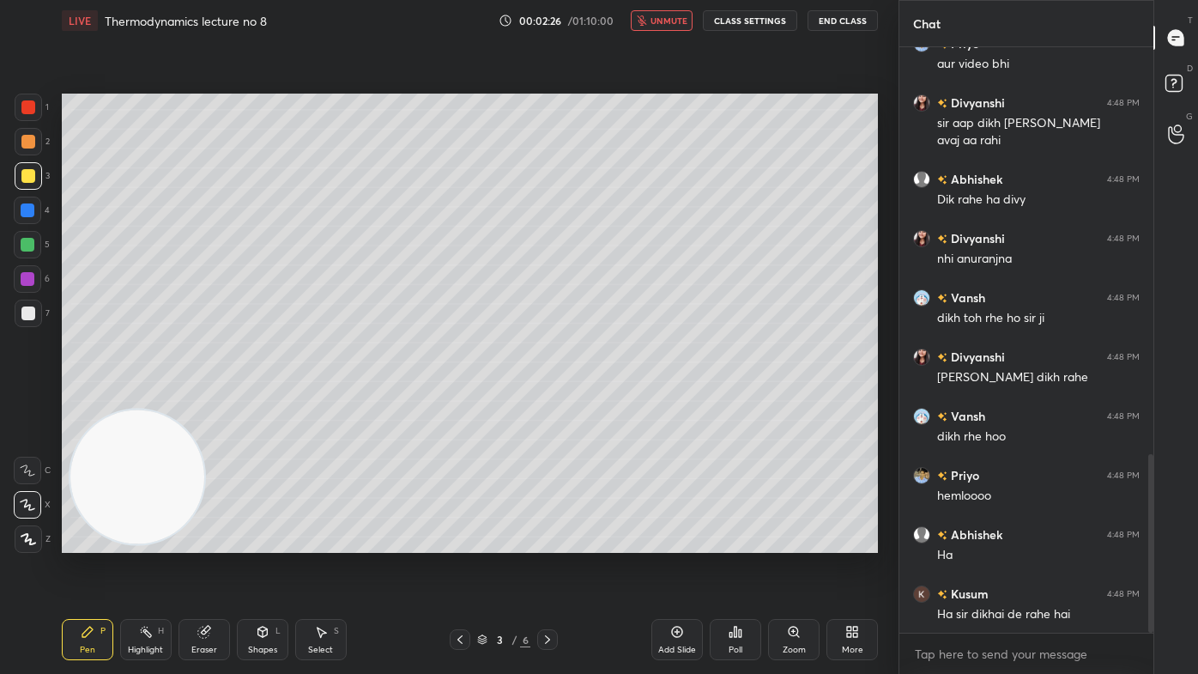
click at [656, 22] on span "unmute" at bounding box center [669, 21] width 37 height 12
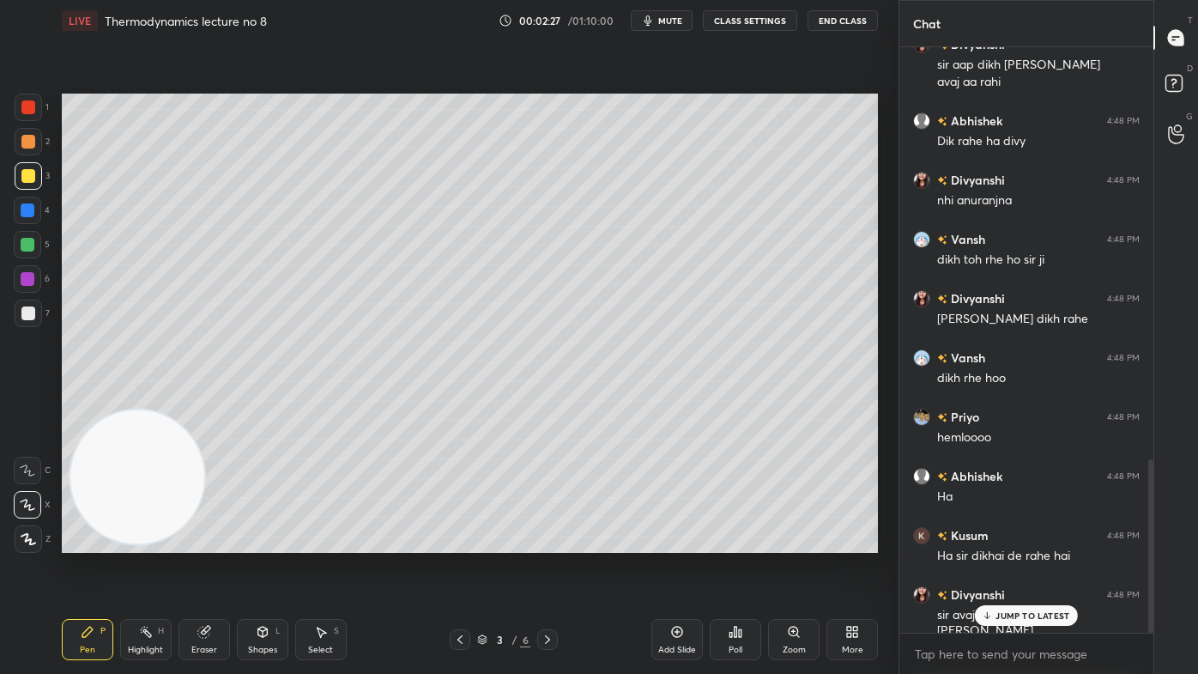
scroll to position [1435, 0]
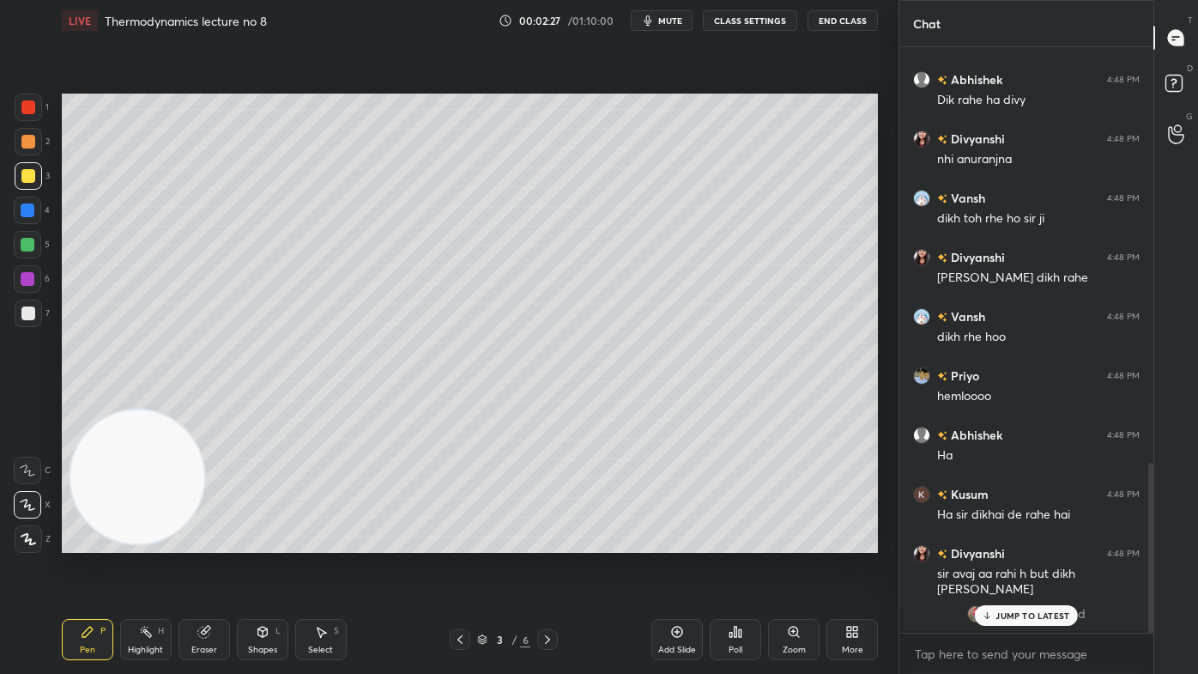
click at [1020, 542] on p "JUMP TO LATEST" at bounding box center [1033, 615] width 74 height 10
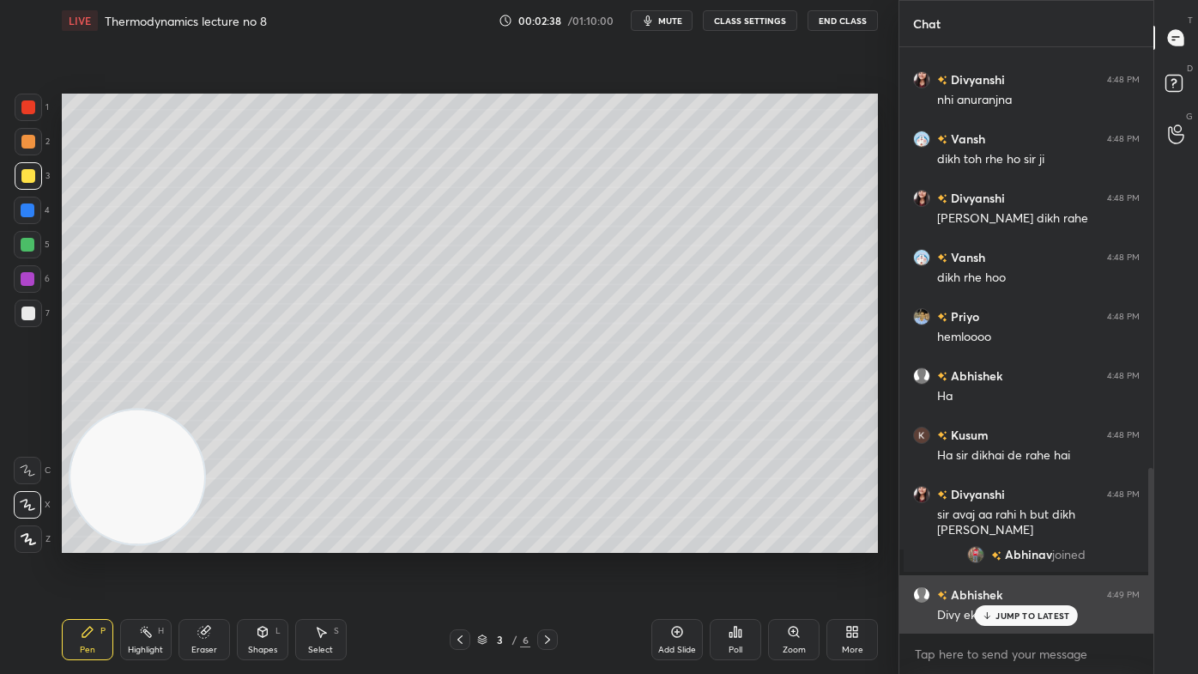
click at [1004, 542] on p "JUMP TO LATEST" at bounding box center [1033, 615] width 74 height 10
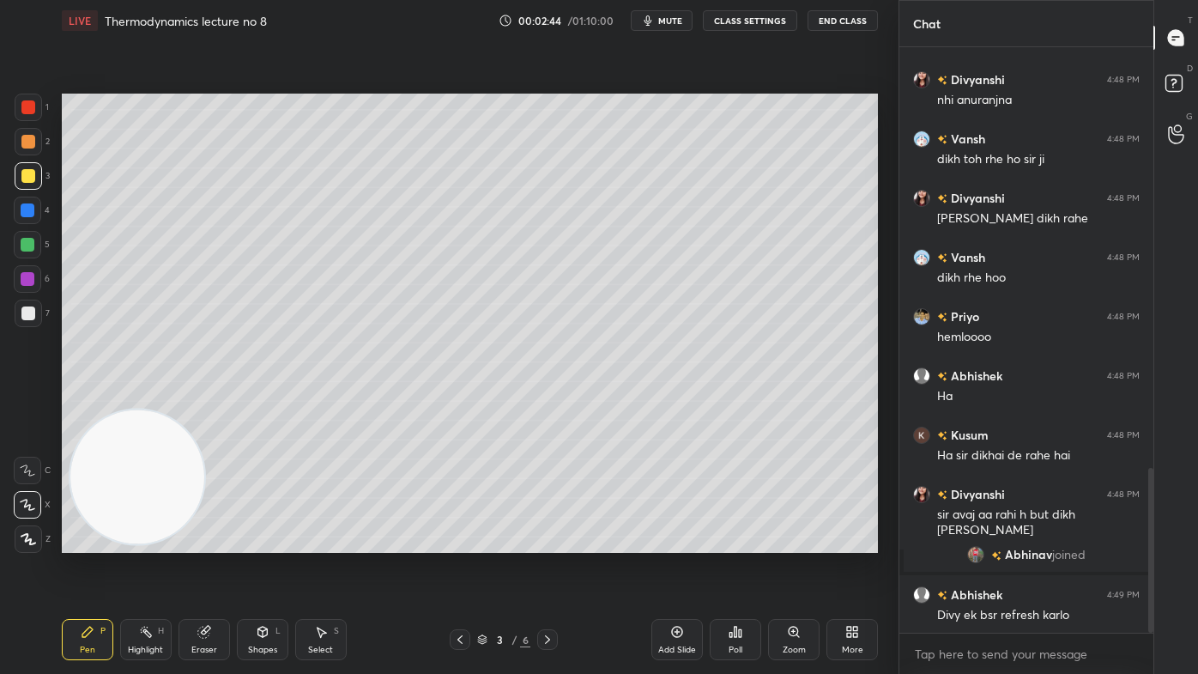
scroll to position [1553, 0]
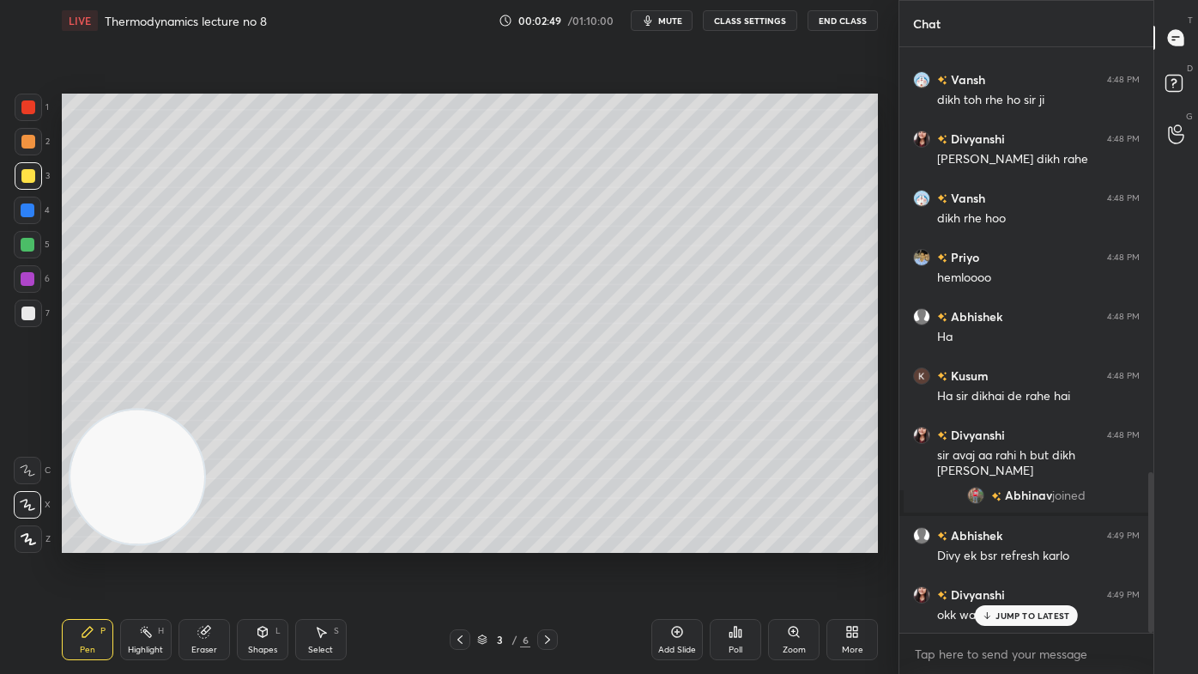
click at [674, 21] on span "mute" at bounding box center [670, 21] width 24 height 12
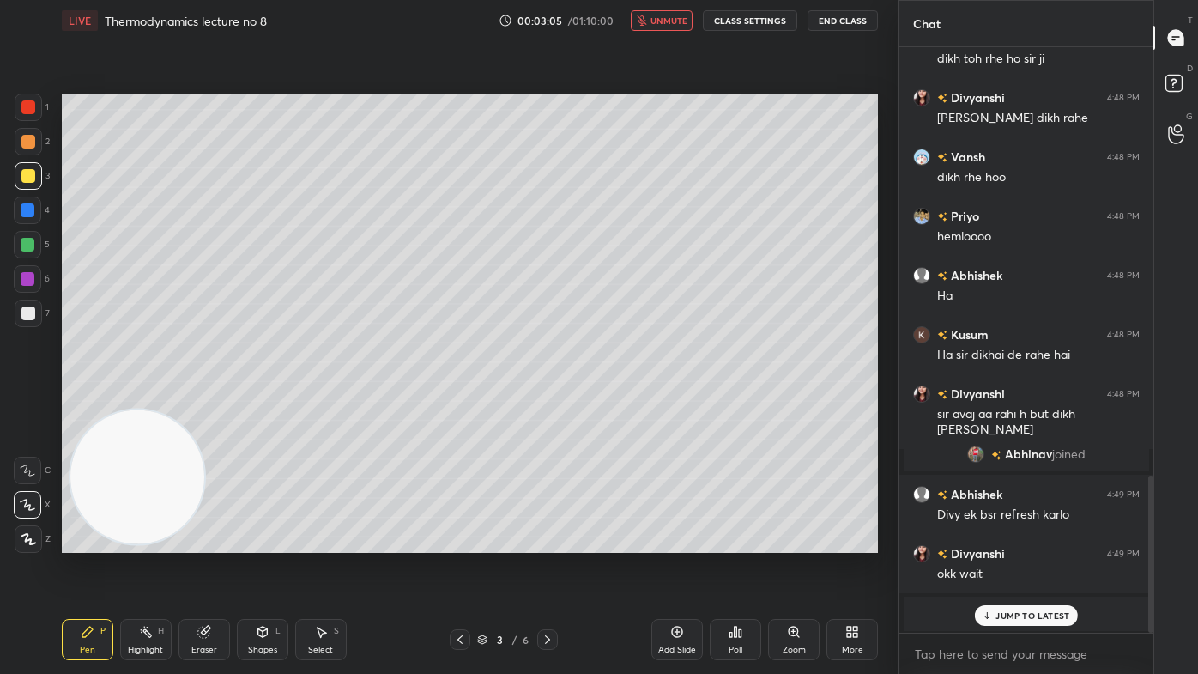
click at [208, 542] on div "Eraser" at bounding box center [204, 639] width 51 height 41
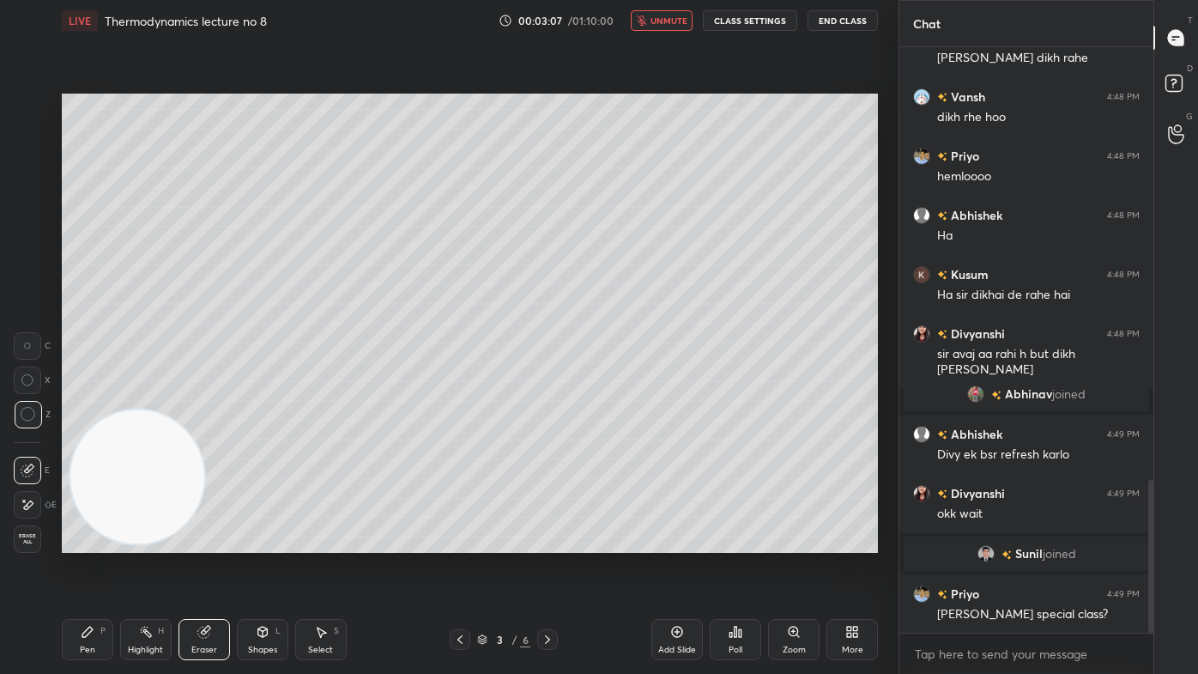
click at [94, 542] on div "Pen P" at bounding box center [87, 639] width 51 height 41
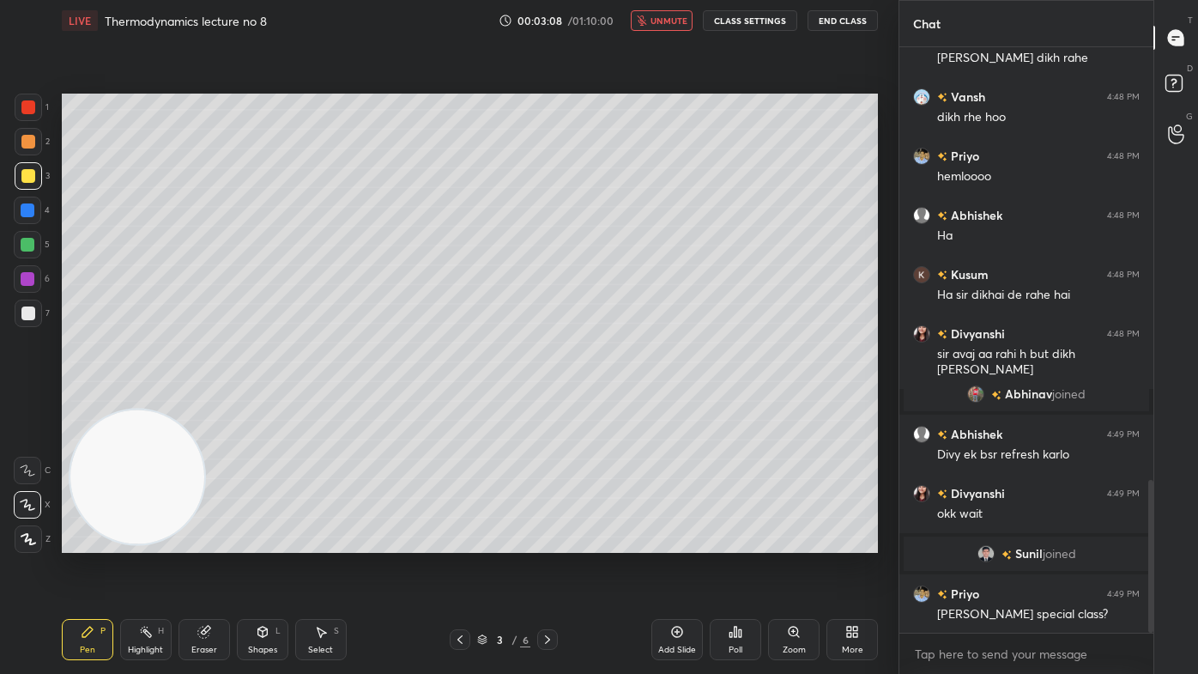
scroll to position [1714, 0]
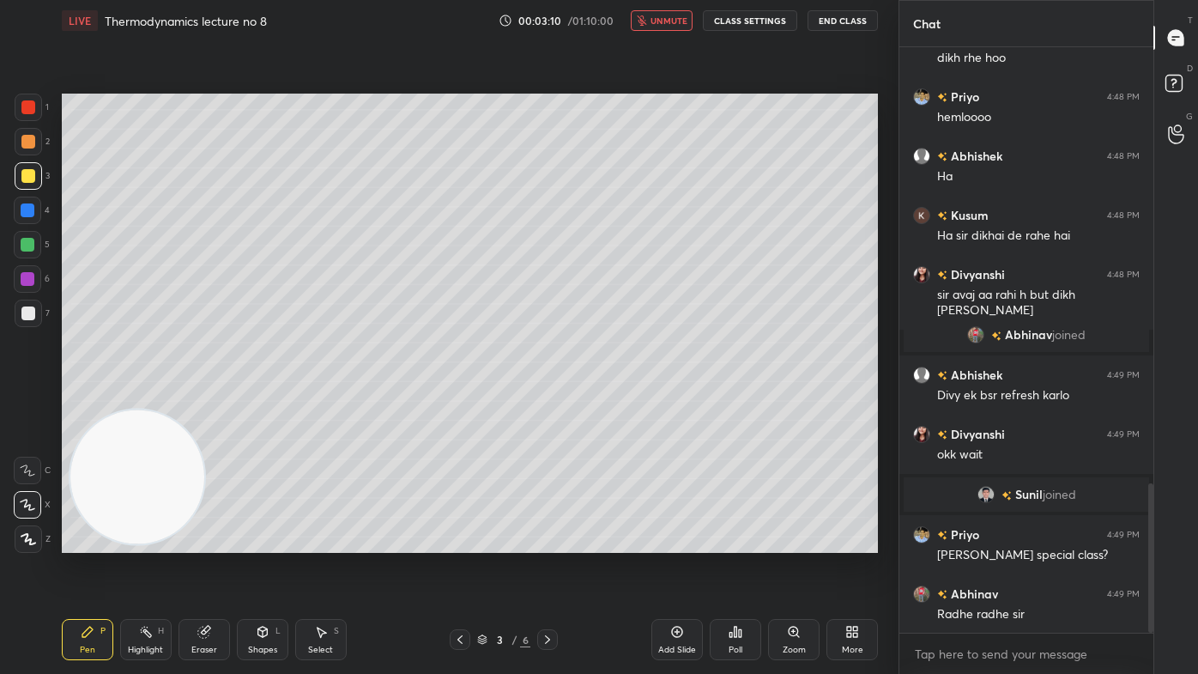
click at [655, 19] on span "unmute" at bounding box center [669, 21] width 37 height 12
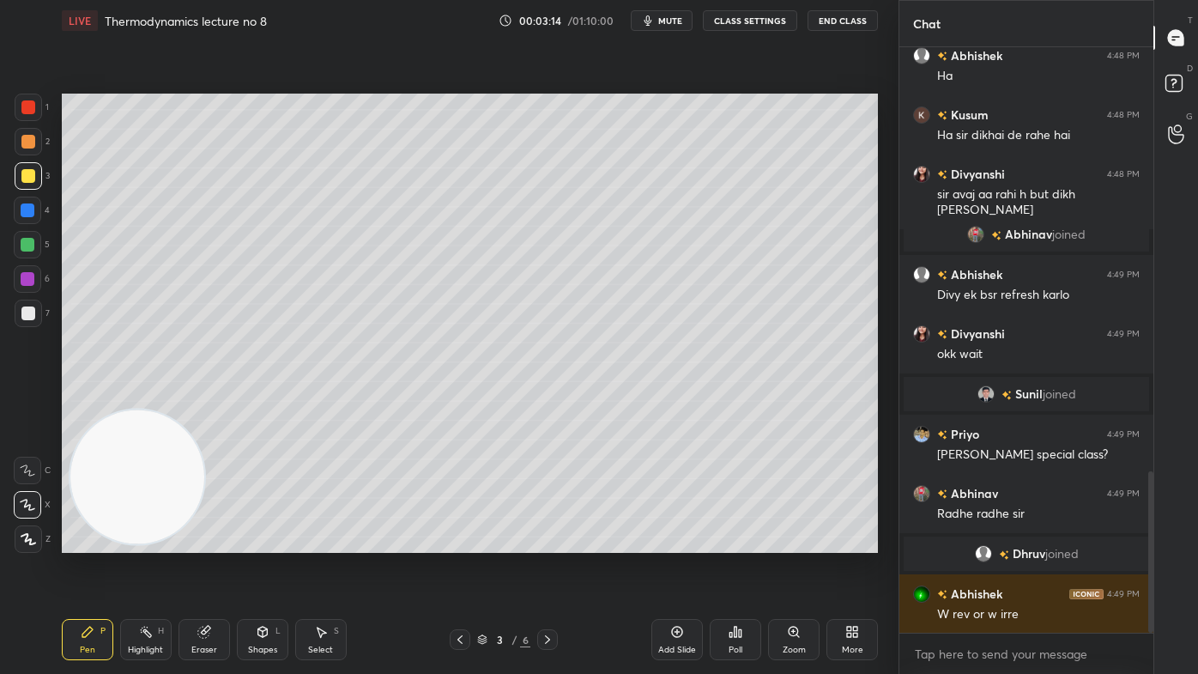
scroll to position [1541, 0]
click at [676, 20] on span "mute" at bounding box center [670, 21] width 24 height 12
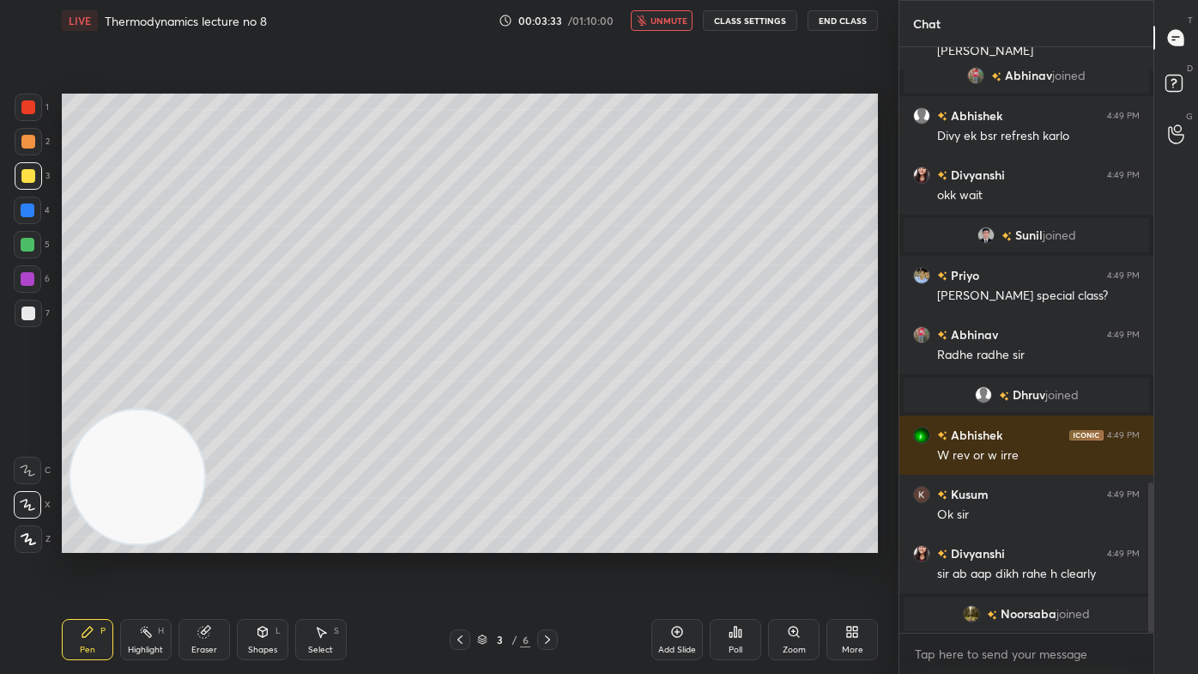
scroll to position [1665, 0]
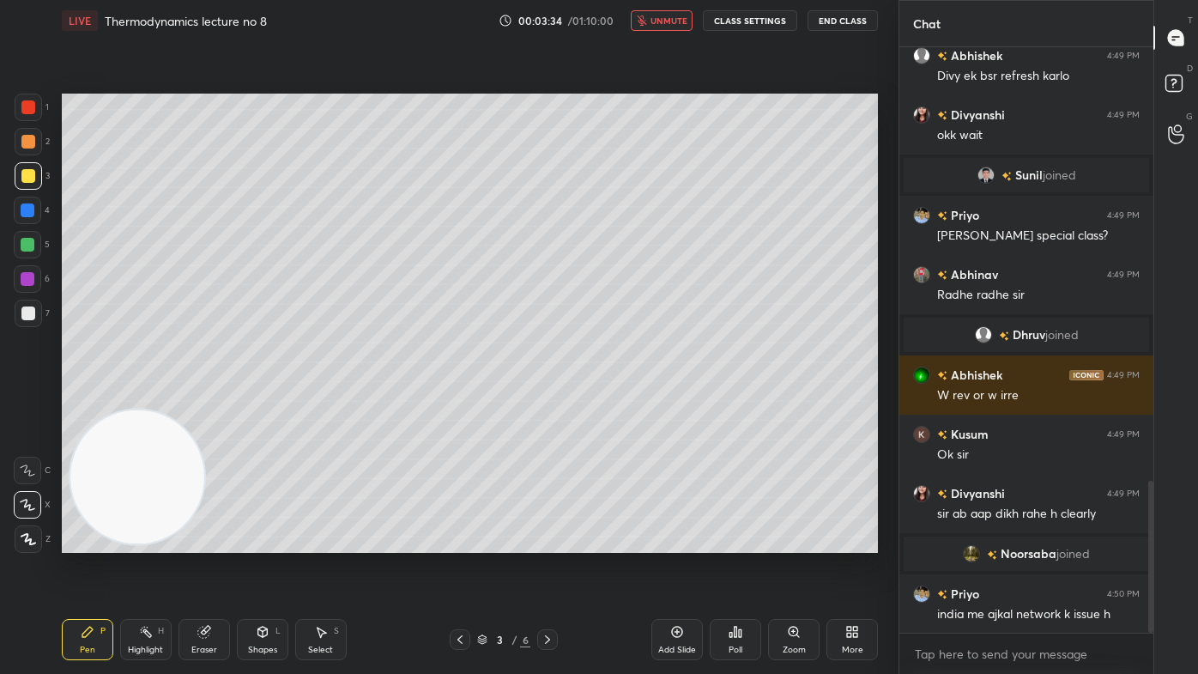
click at [680, 21] on span "unmute" at bounding box center [669, 21] width 37 height 12
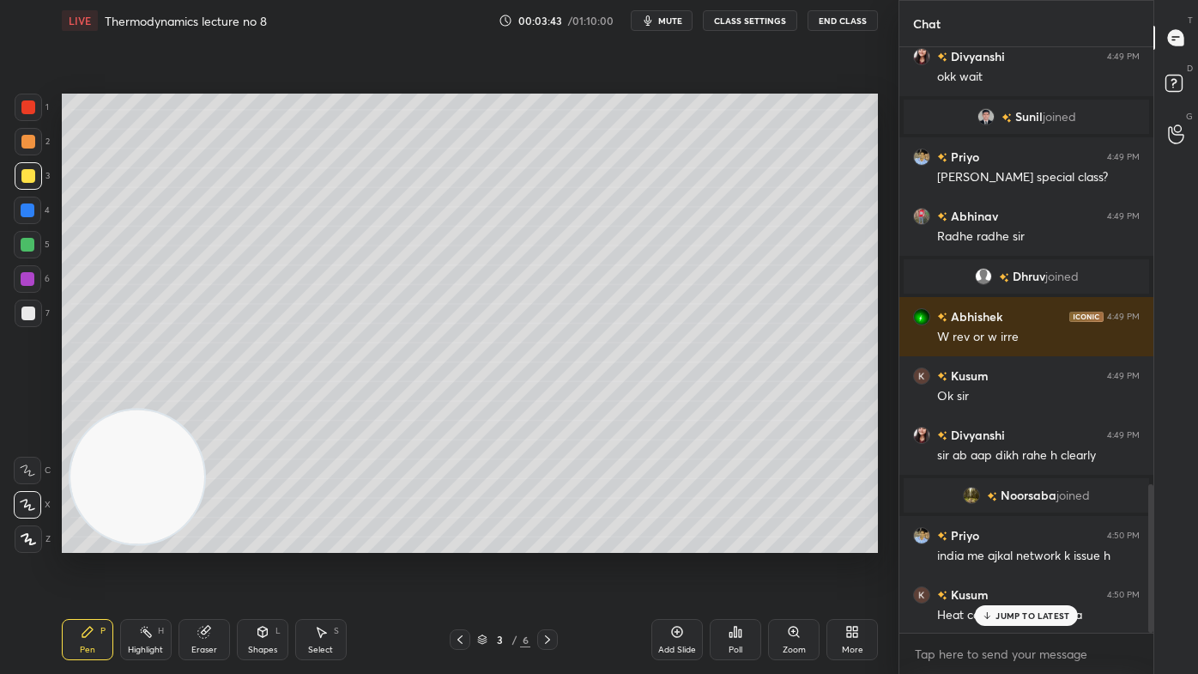
click at [670, 18] on span "mute" at bounding box center [670, 21] width 24 height 12
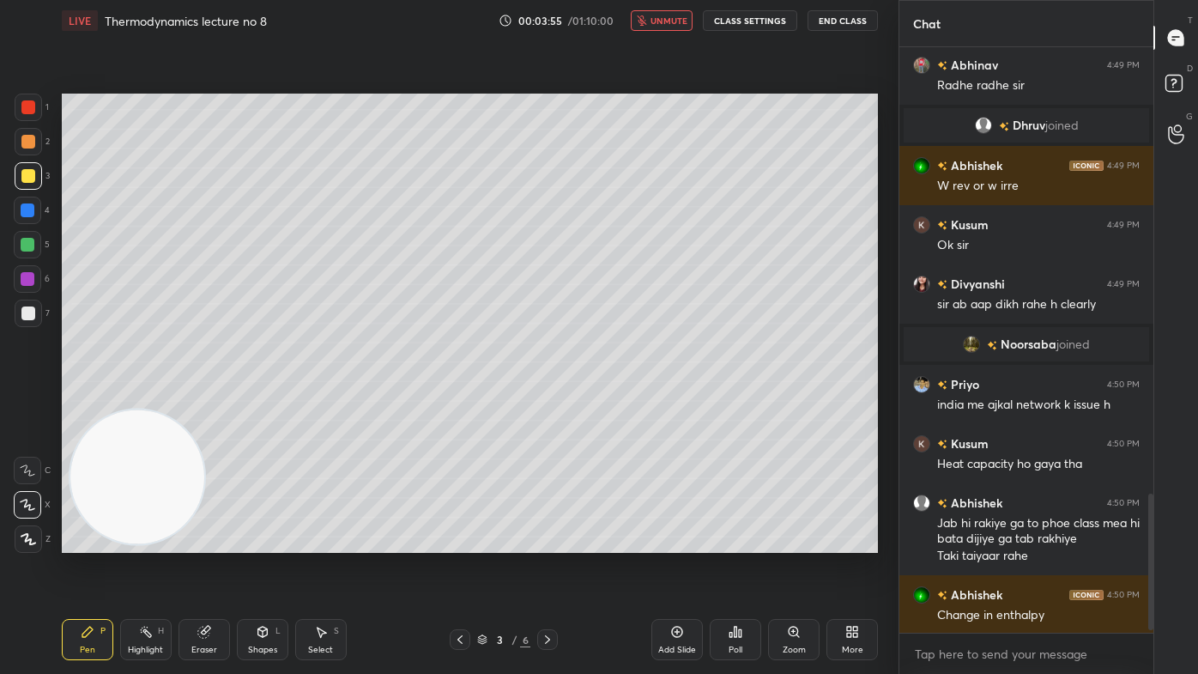
scroll to position [1916, 0]
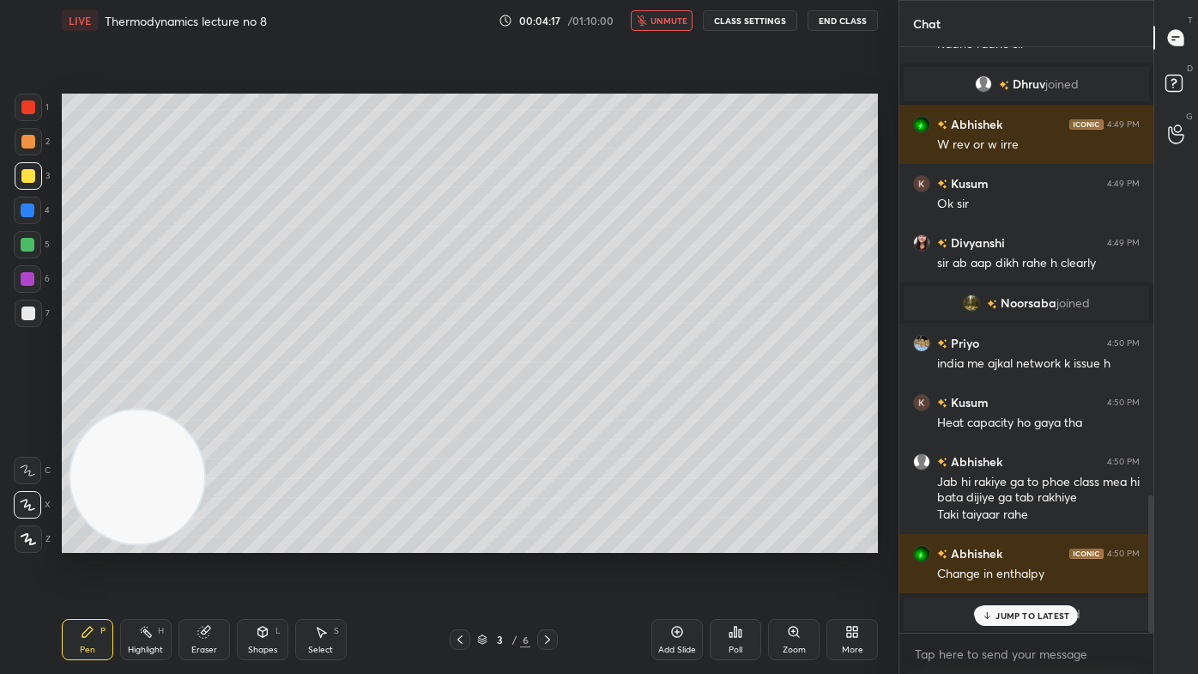
click at [678, 18] on span "unmute" at bounding box center [669, 21] width 37 height 12
click at [1007, 542] on p "JUMP TO LATEST" at bounding box center [1033, 615] width 74 height 10
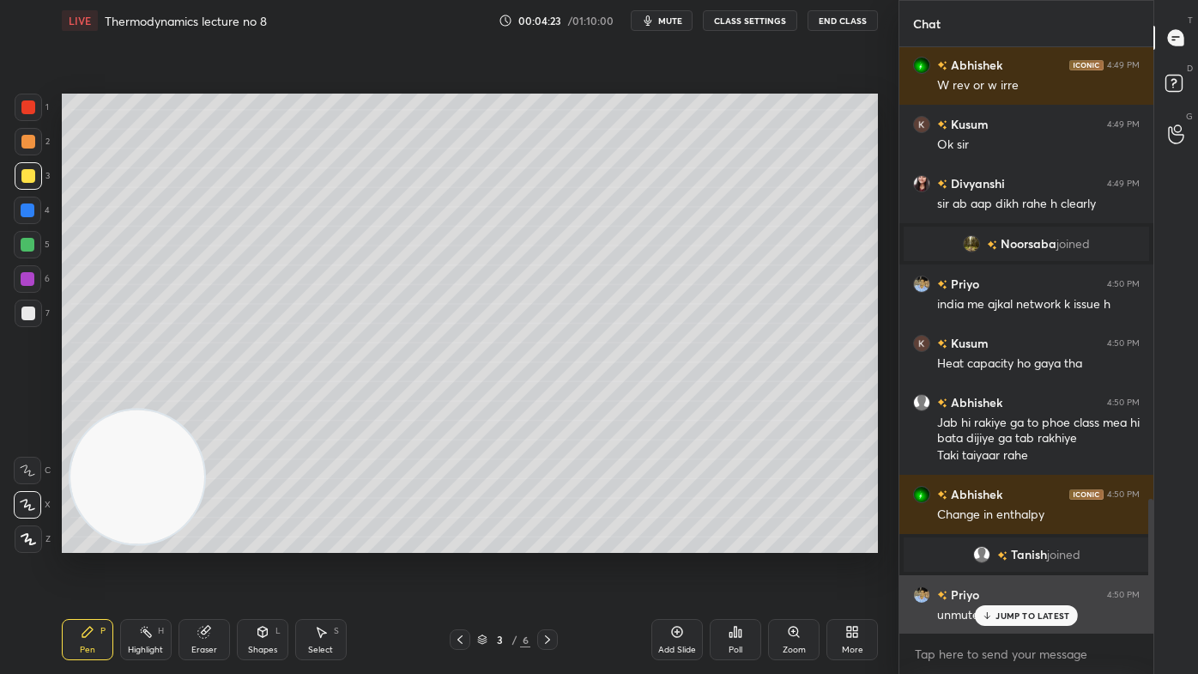
click at [1009, 542] on div "JUMP TO LATEST" at bounding box center [1026, 615] width 103 height 21
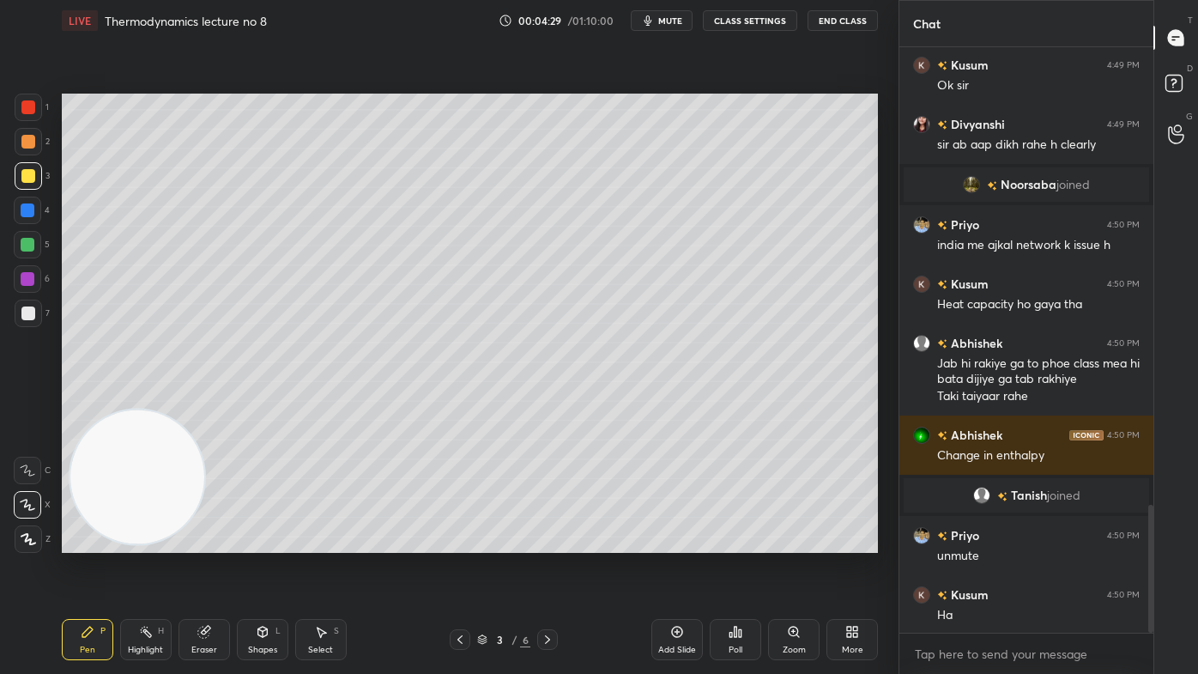
scroll to position [2094, 0]
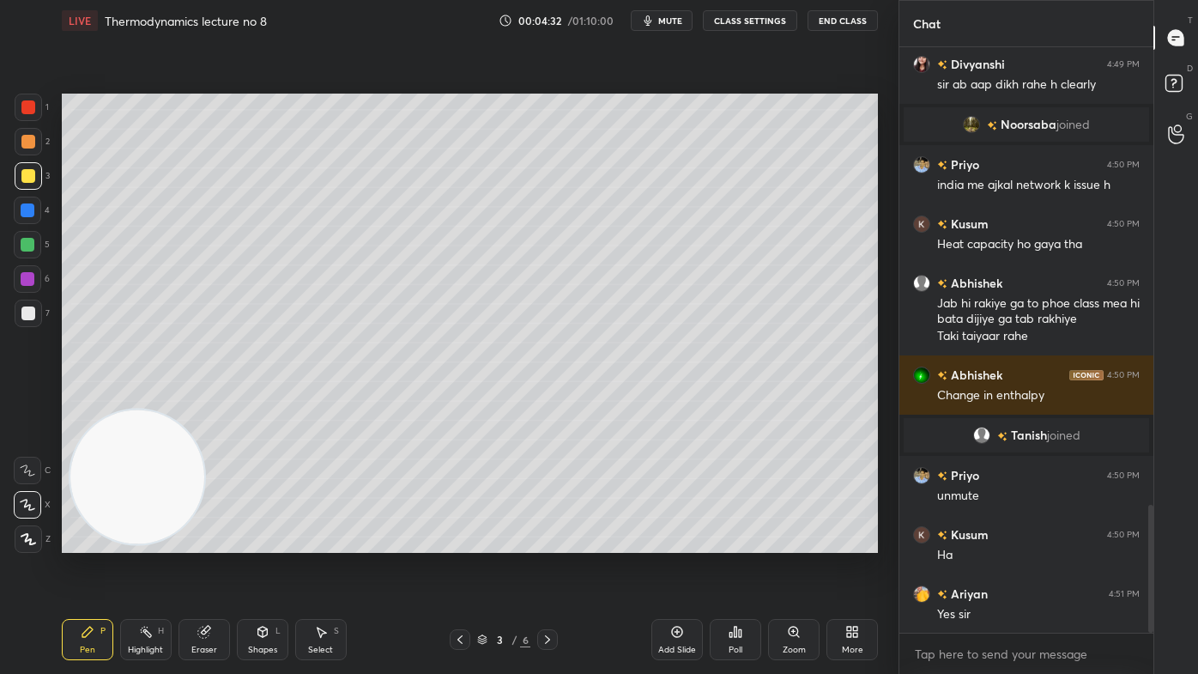
click at [668, 21] on span "mute" at bounding box center [670, 21] width 24 height 12
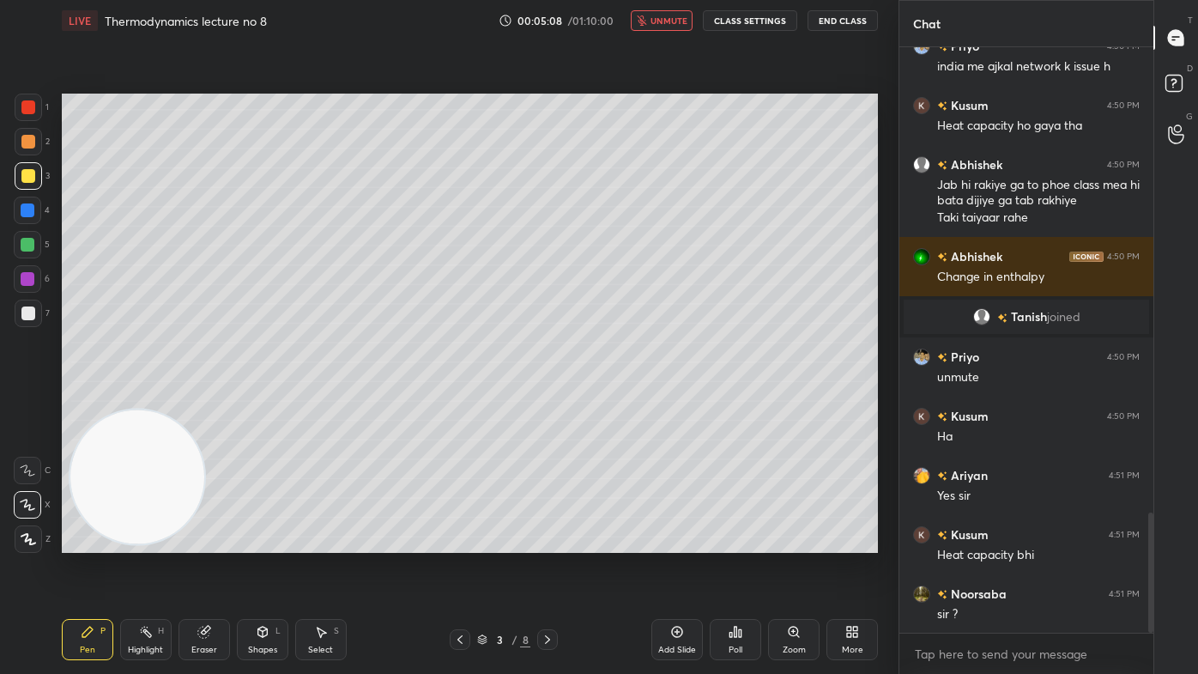
scroll to position [2272, 0]
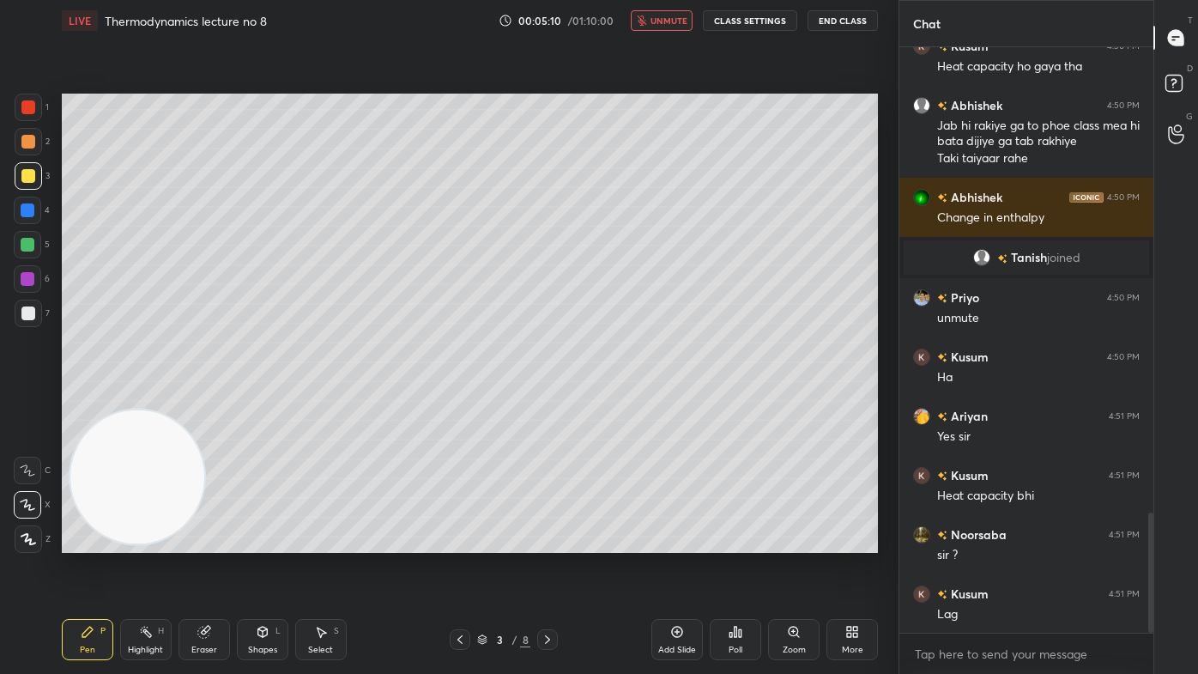
click at [669, 15] on span "unmute" at bounding box center [669, 21] width 37 height 12
click at [677, 18] on span "mute" at bounding box center [670, 21] width 24 height 12
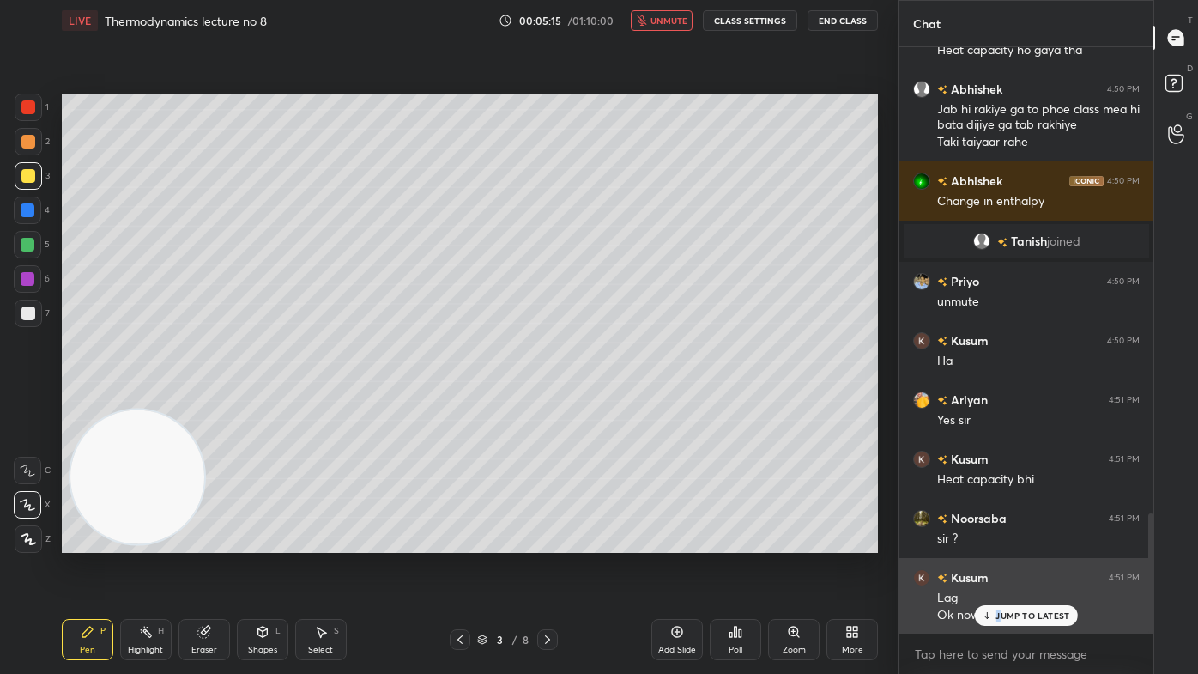
click at [998, 542] on div "JUMP TO LATEST" at bounding box center [1026, 615] width 103 height 21
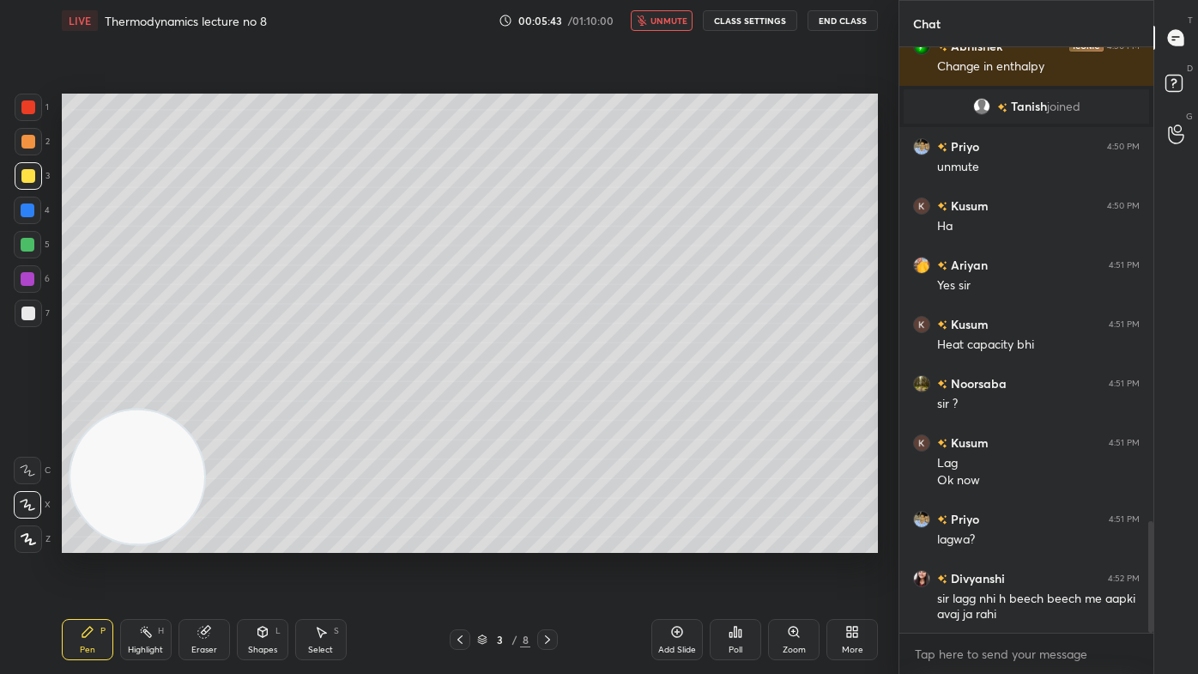
scroll to position [2482, 0]
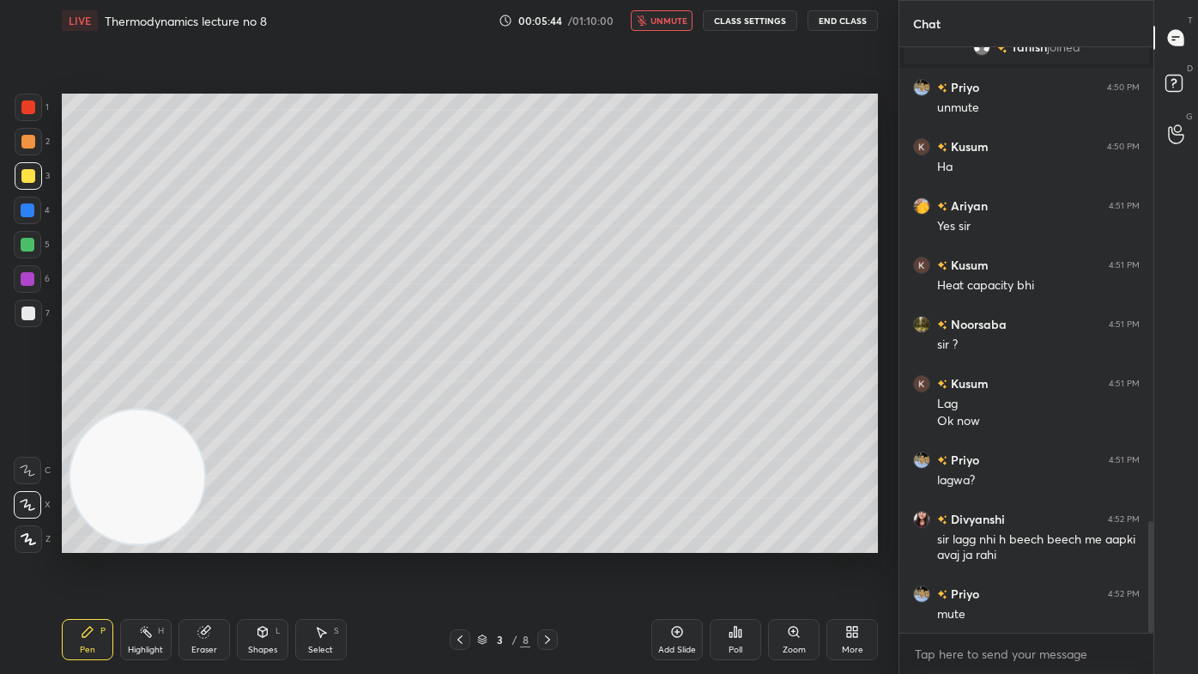
click at [207, 542] on icon at bounding box center [203, 632] width 11 height 11
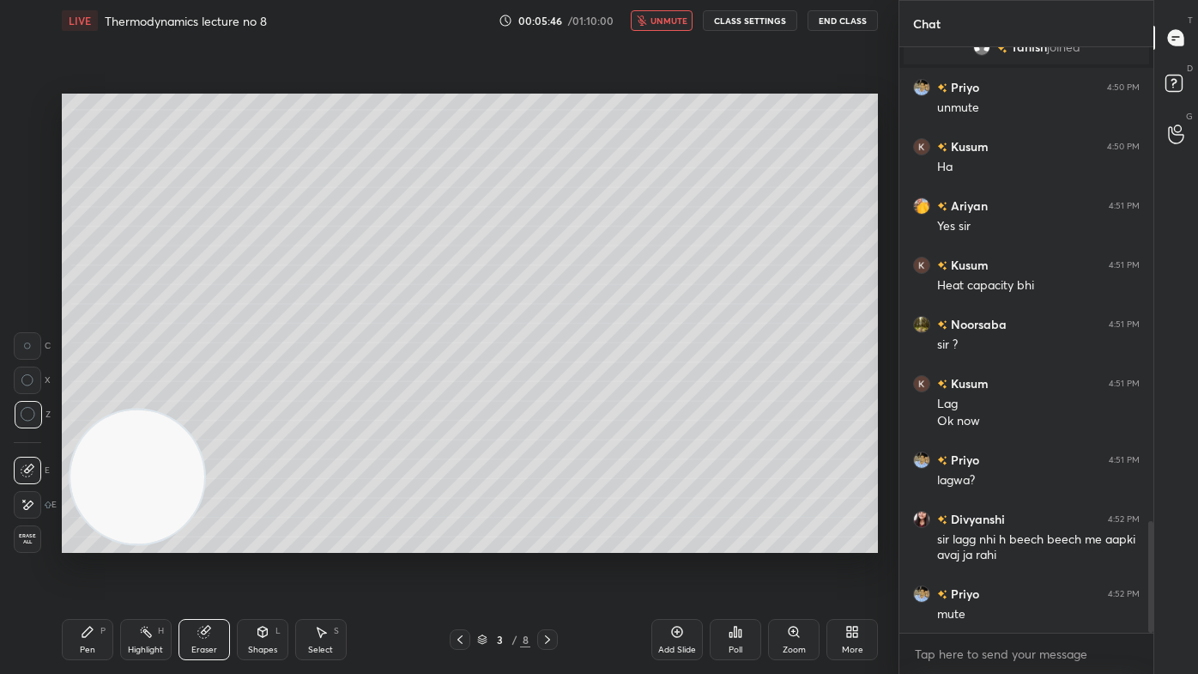
click at [84, 542] on icon at bounding box center [87, 632] width 10 height 10
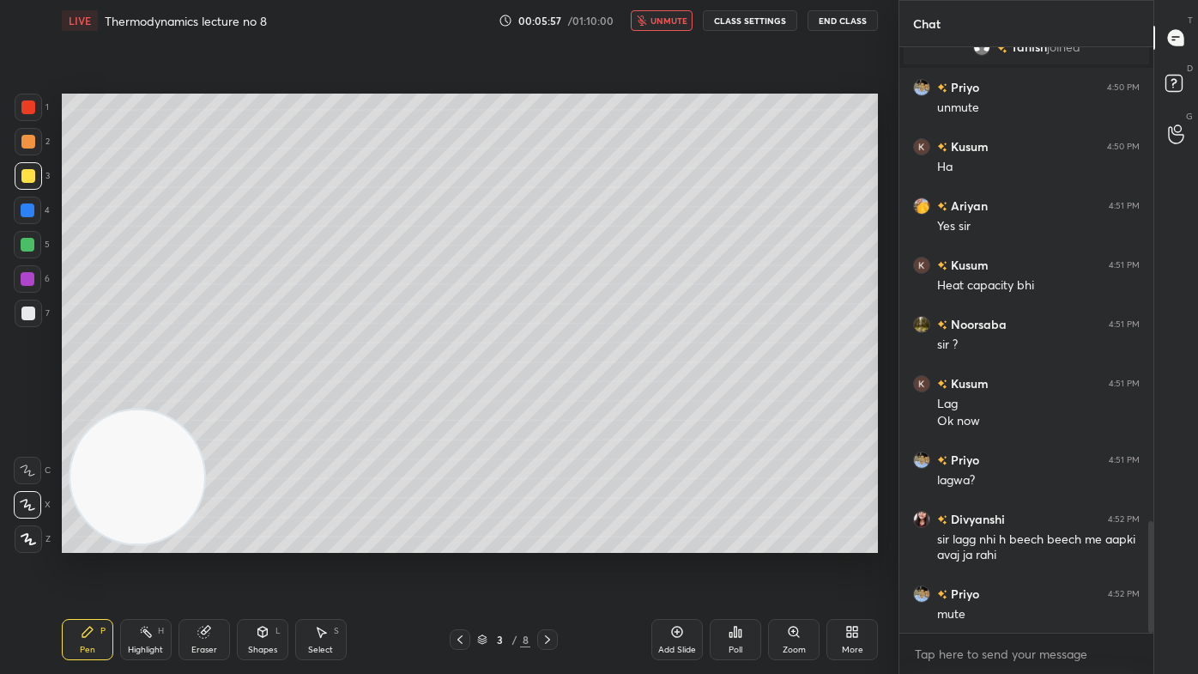
click at [680, 27] on button "unmute" at bounding box center [662, 20] width 62 height 21
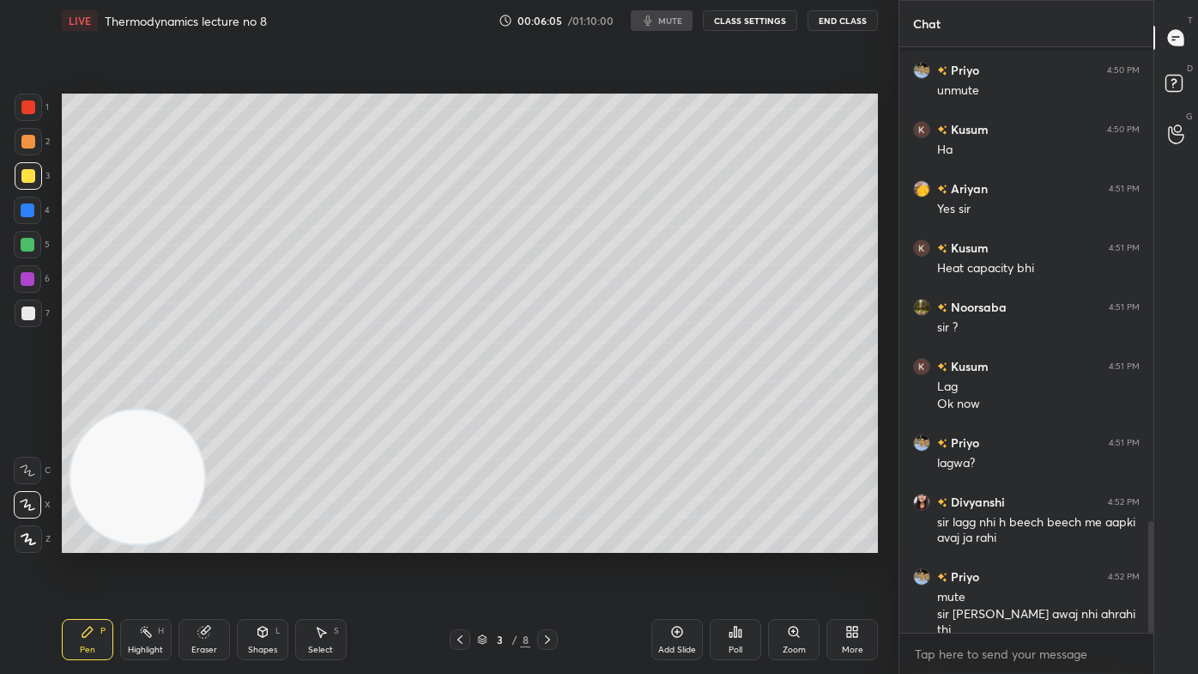
click at [681, 22] on div "00:06:05 / 01:10:00 mute CLASS SETTINGS End Class" at bounding box center [688, 20] width 379 height 21
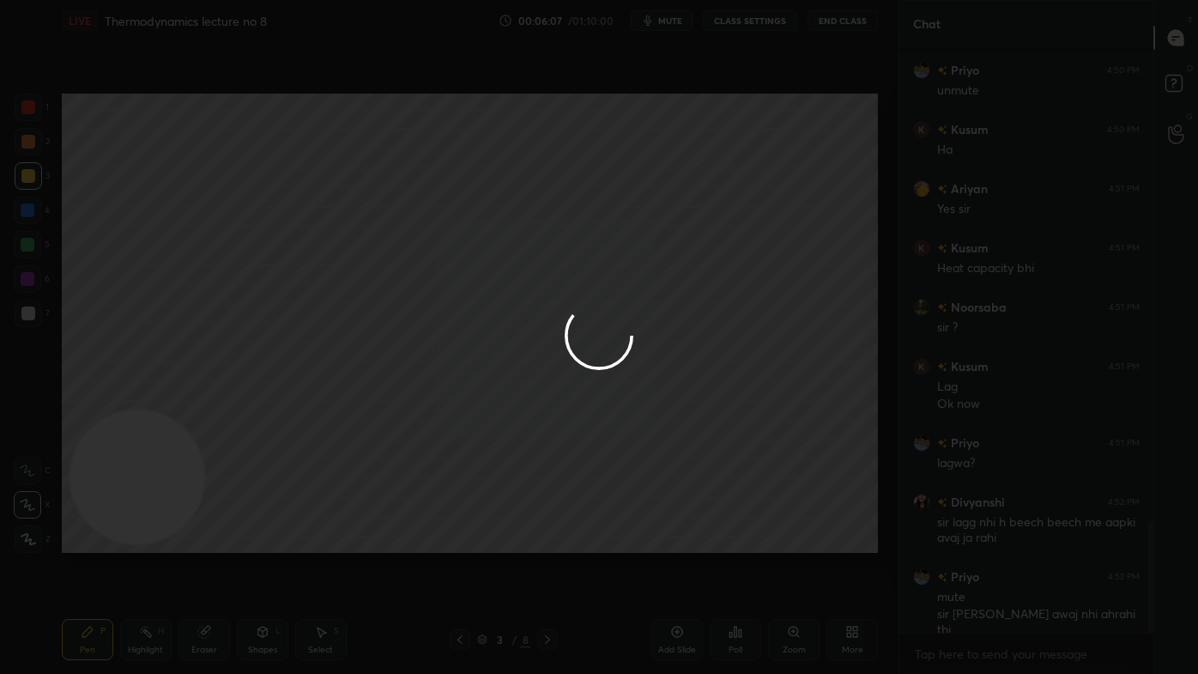
click at [670, 22] on div at bounding box center [599, 337] width 1198 height 674
click at [671, 21] on div at bounding box center [599, 337] width 1198 height 674
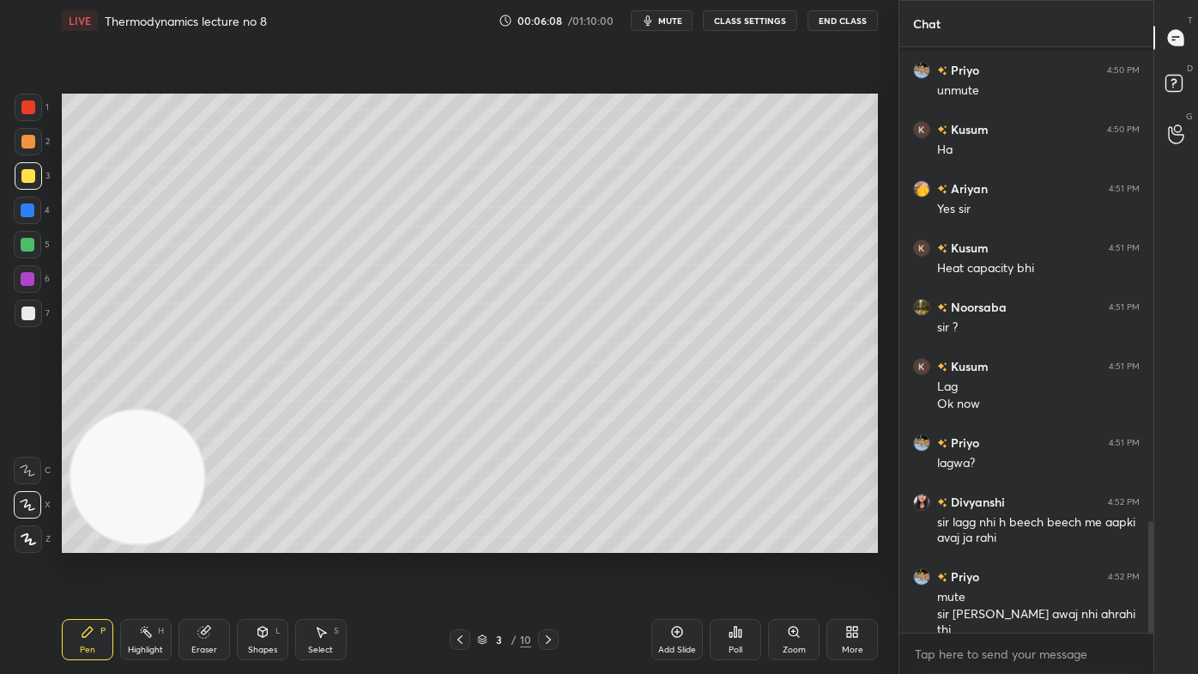
click at [670, 21] on span "mute" at bounding box center [670, 21] width 24 height 12
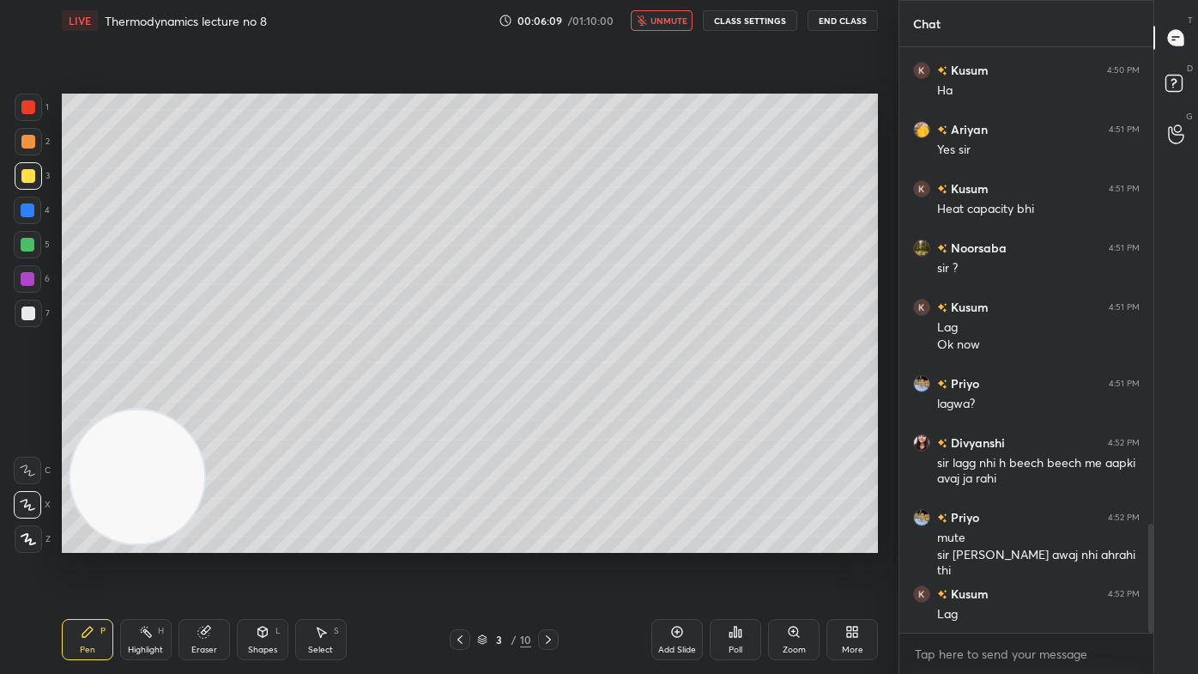
click at [670, 19] on span "unmute" at bounding box center [669, 21] width 37 height 12
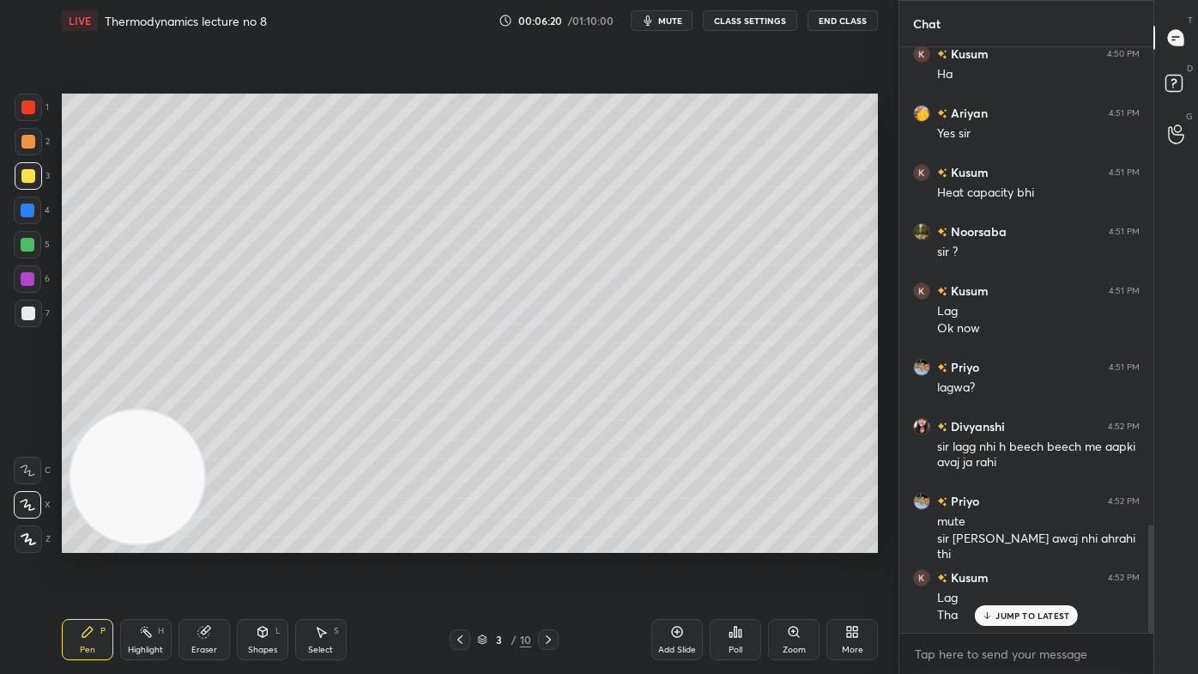
click at [678, 18] on span "mute" at bounding box center [670, 21] width 24 height 12
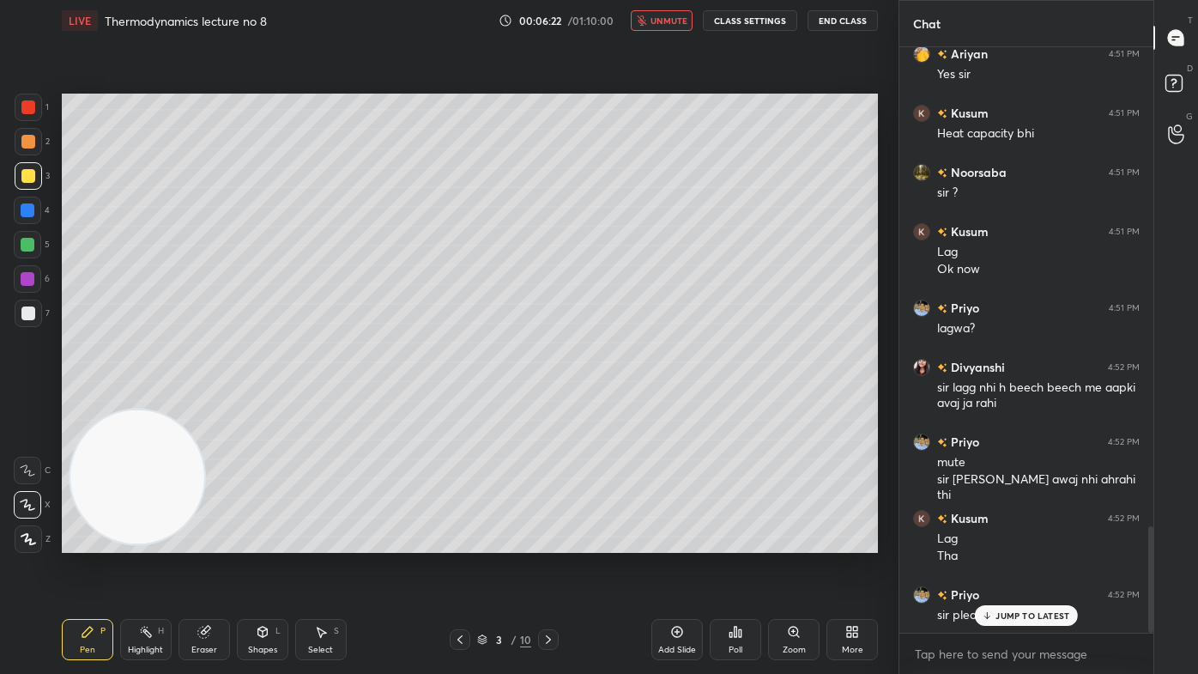
scroll to position [2693, 0]
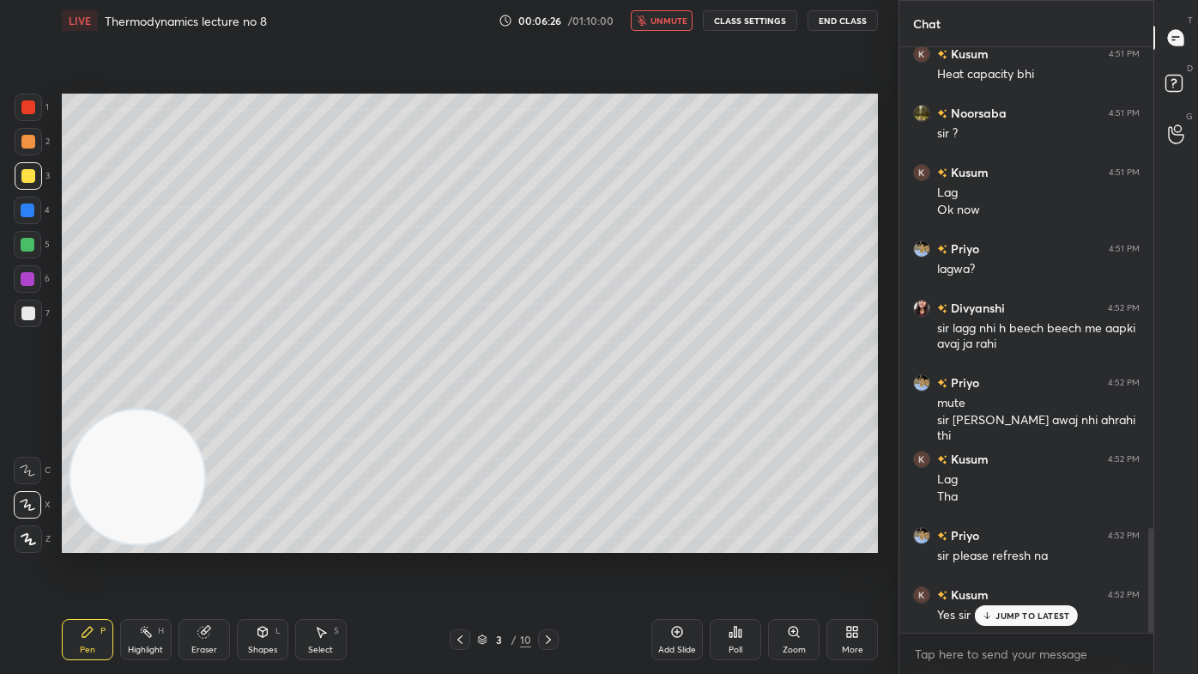
drag, startPoint x: 684, startPoint y: 25, endPoint x: 695, endPoint y: 22, distance: 11.5
click at [684, 24] on span "unmute" at bounding box center [669, 21] width 37 height 12
click at [681, 19] on span "mute" at bounding box center [670, 21] width 24 height 12
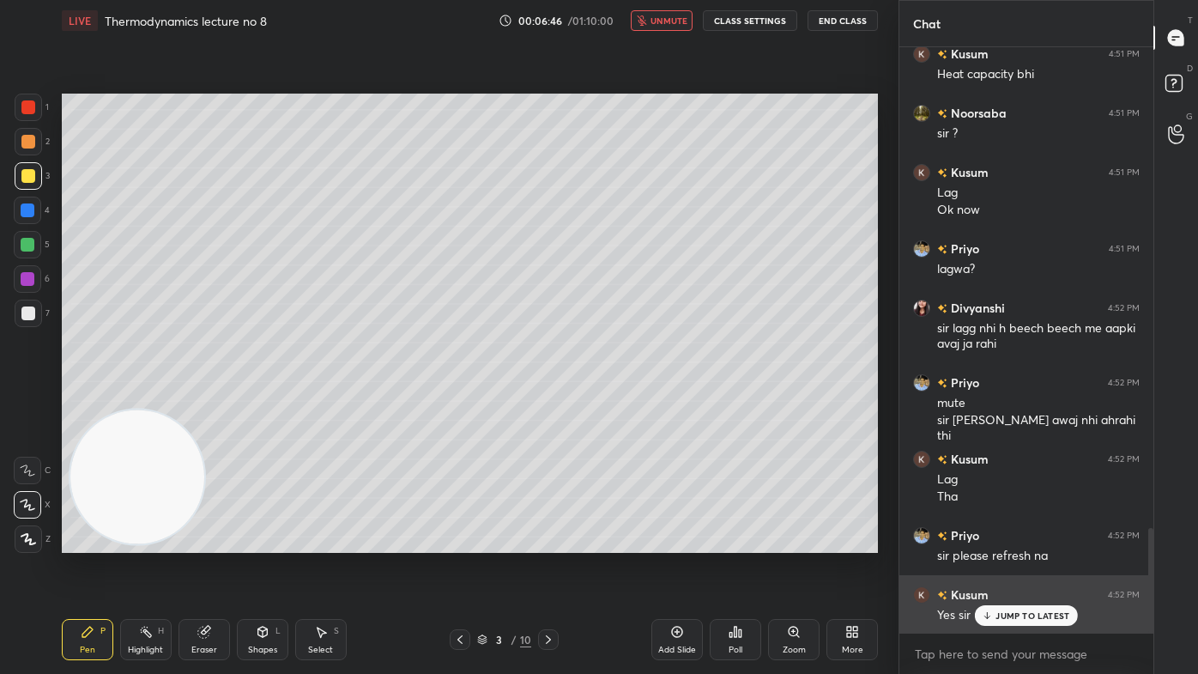
click at [1032, 542] on div "JUMP TO LATEST" at bounding box center [1026, 615] width 103 height 21
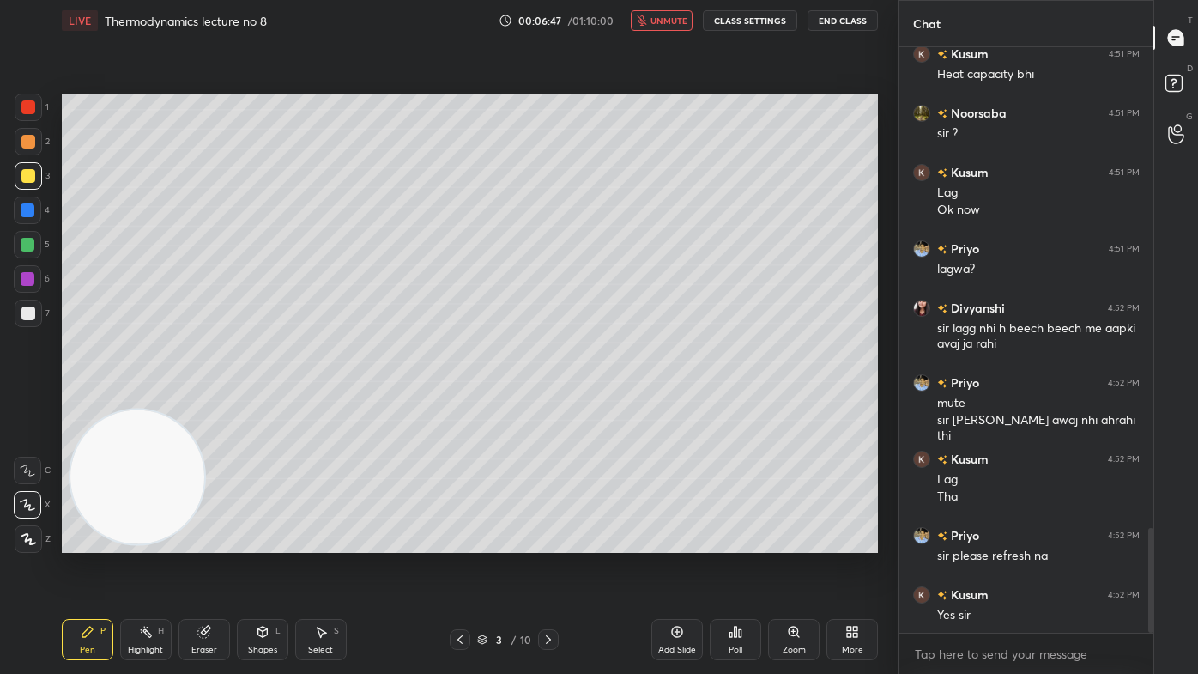
click at [680, 18] on span "unmute" at bounding box center [669, 21] width 37 height 12
click at [679, 20] on span "mute" at bounding box center [670, 21] width 24 height 12
click at [684, 542] on div "Add Slide" at bounding box center [677, 649] width 38 height 9
drag, startPoint x: 27, startPoint y: 305, endPoint x: 52, endPoint y: 256, distance: 54.9
click at [27, 305] on div at bounding box center [28, 313] width 27 height 27
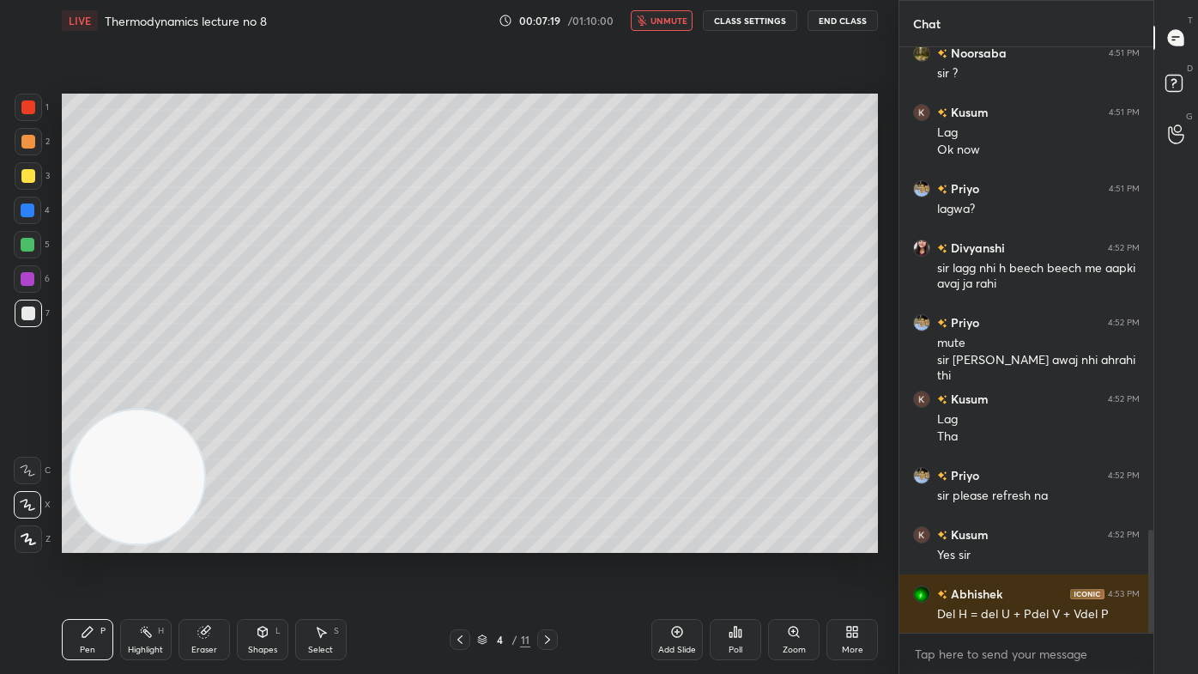
scroll to position [2828, 0]
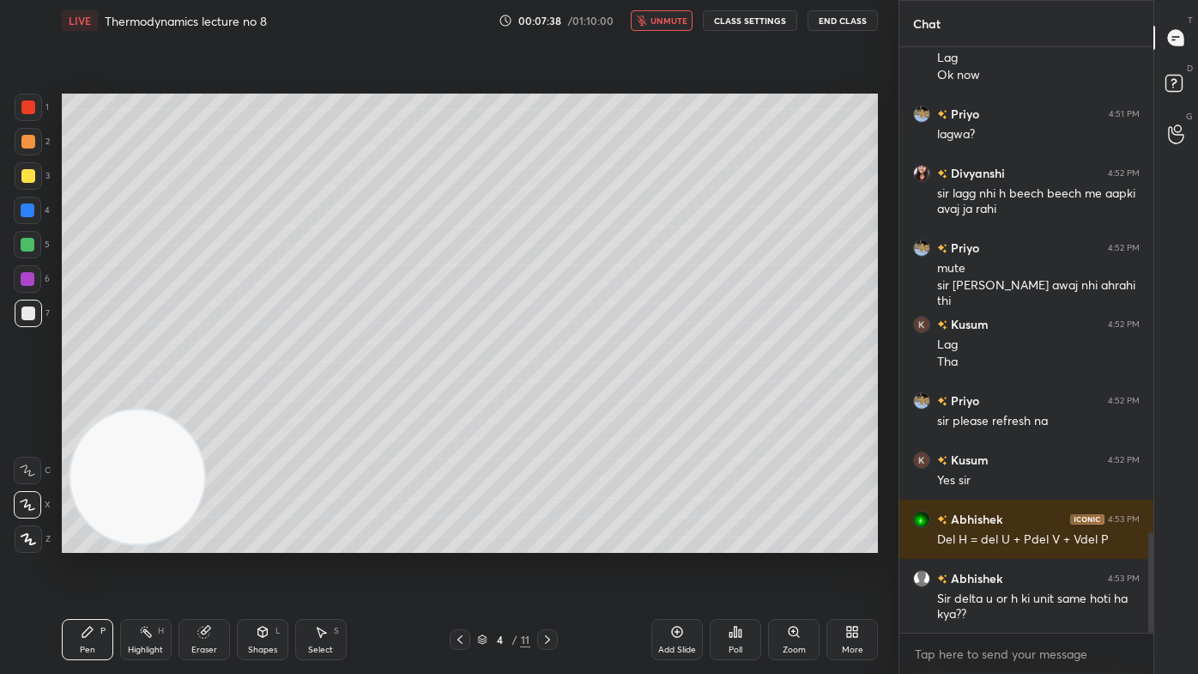
click at [670, 17] on span "unmute" at bounding box center [669, 21] width 37 height 12
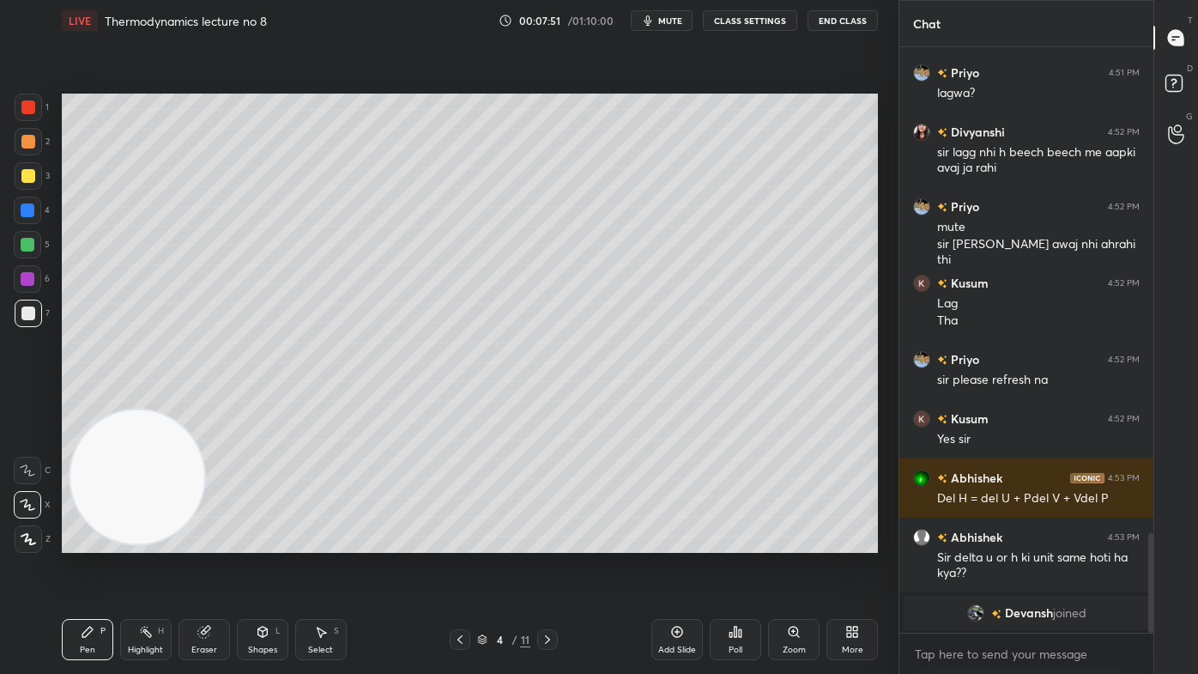
click at [201, 542] on icon at bounding box center [203, 632] width 11 height 11
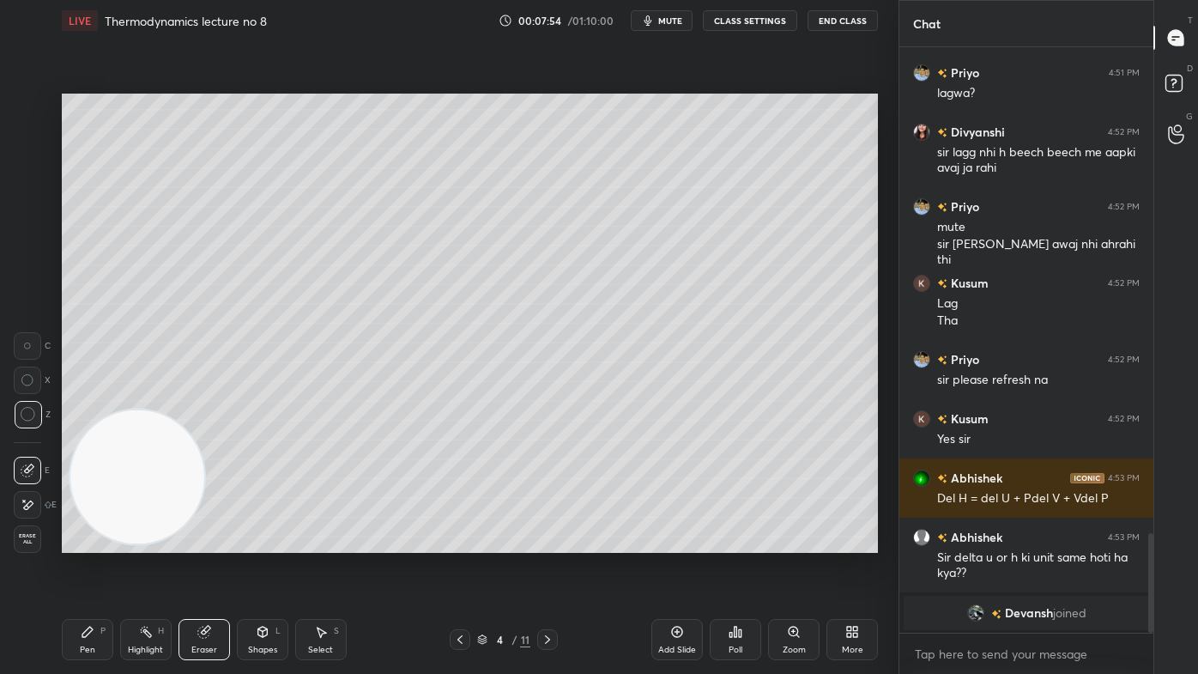
click at [675, 14] on button "mute" at bounding box center [662, 20] width 62 height 21
click at [669, 19] on span "unmute" at bounding box center [669, 21] width 37 height 12
click at [673, 18] on span "mute" at bounding box center [670, 21] width 24 height 12
click at [76, 542] on div "Pen P" at bounding box center [87, 639] width 51 height 41
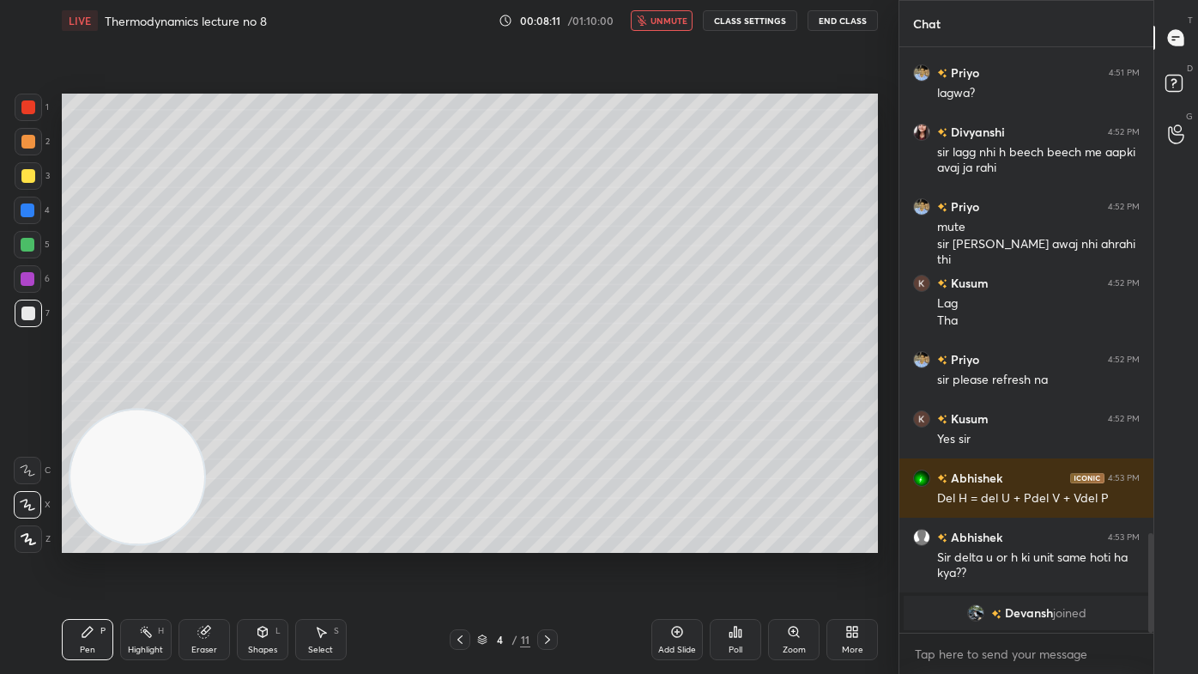
scroll to position [2625, 0]
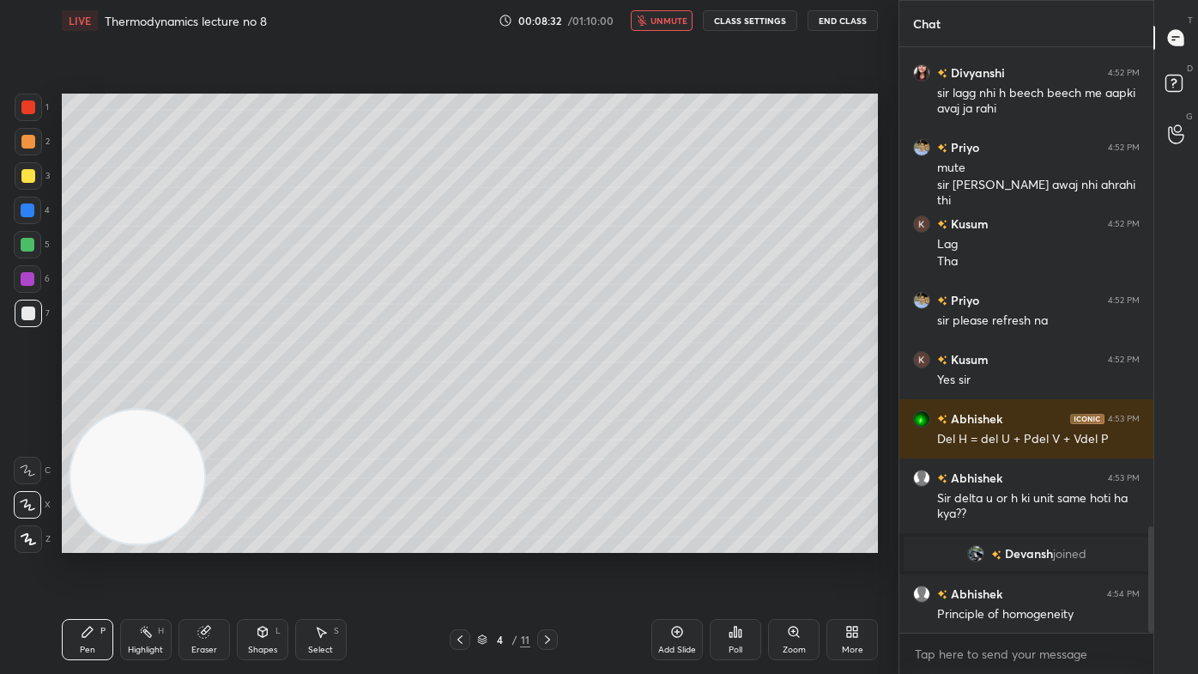
click at [673, 15] on span "unmute" at bounding box center [669, 21] width 37 height 12
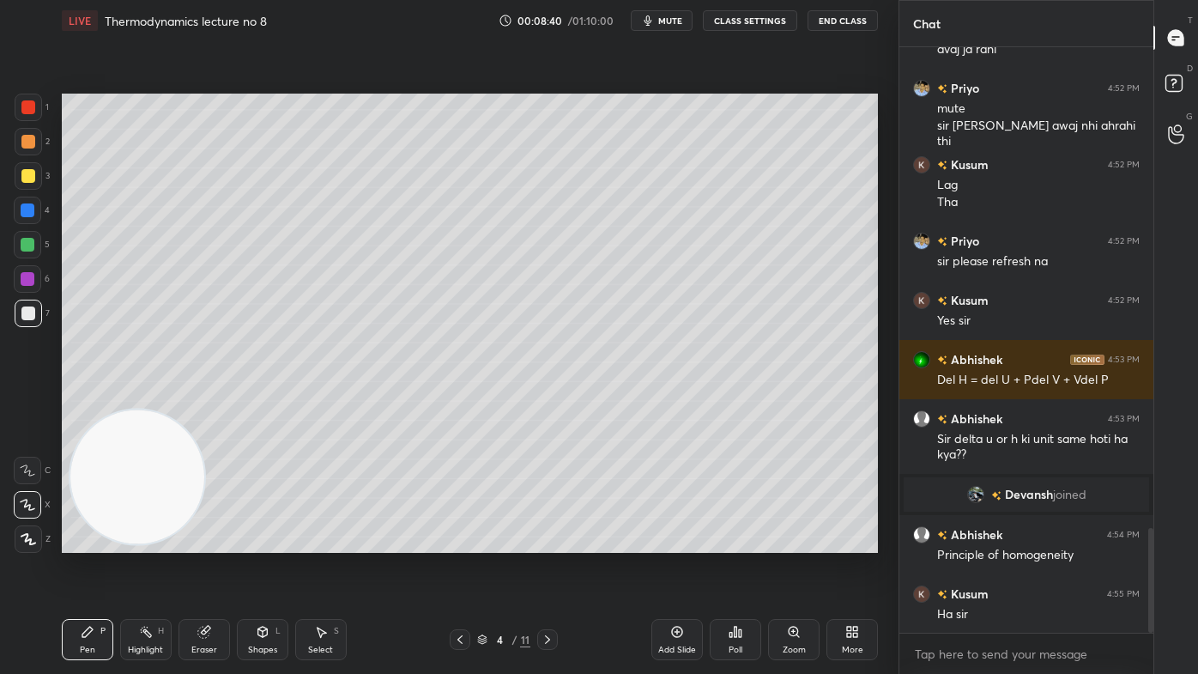
click at [213, 542] on div "Eraser" at bounding box center [204, 639] width 51 height 41
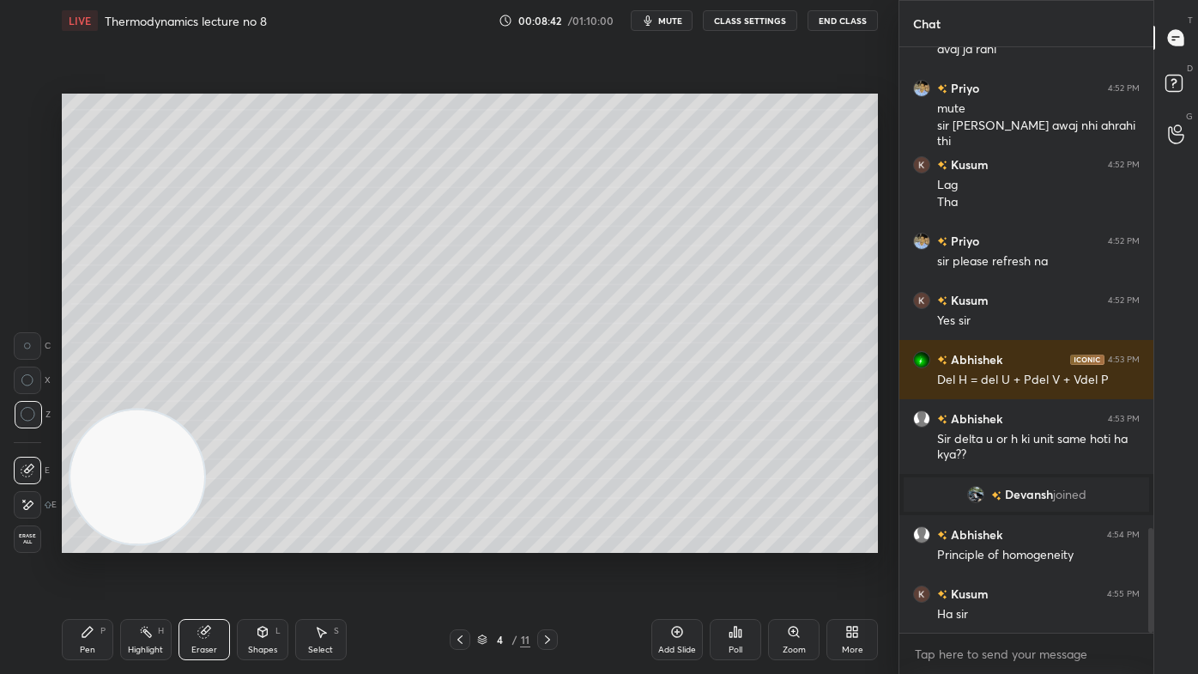
drag, startPoint x: 93, startPoint y: 637, endPoint x: 142, endPoint y: 584, distance: 72.3
click at [94, 542] on icon at bounding box center [88, 632] width 14 height 14
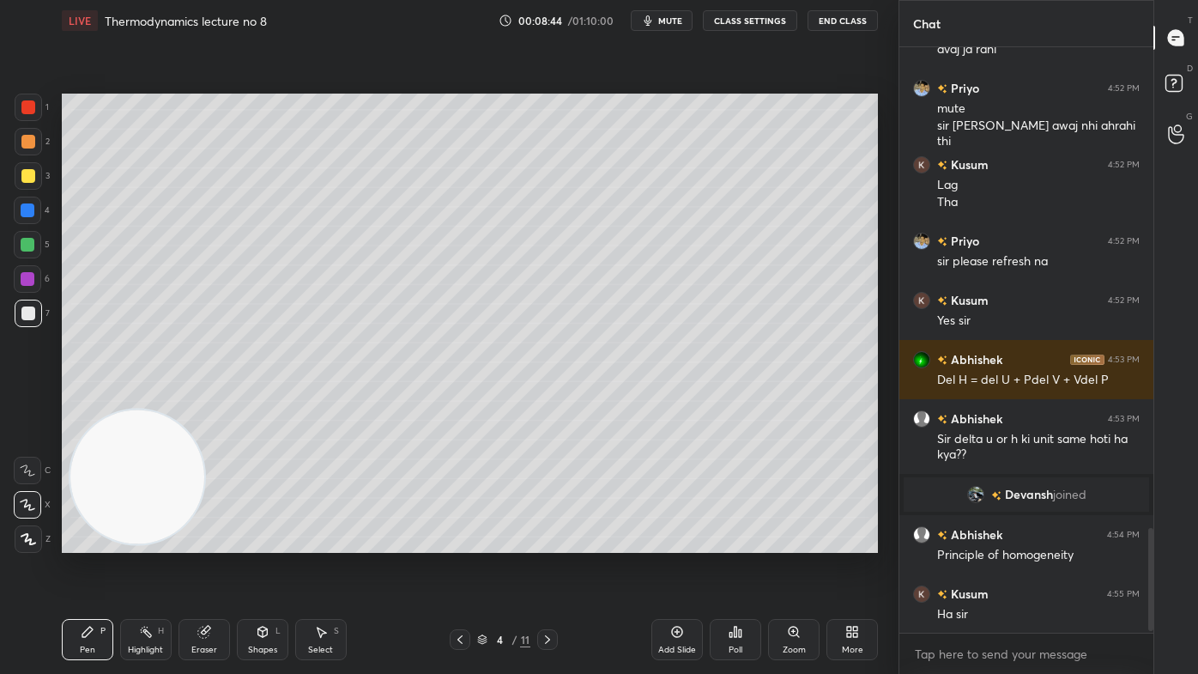
scroll to position [2743, 0]
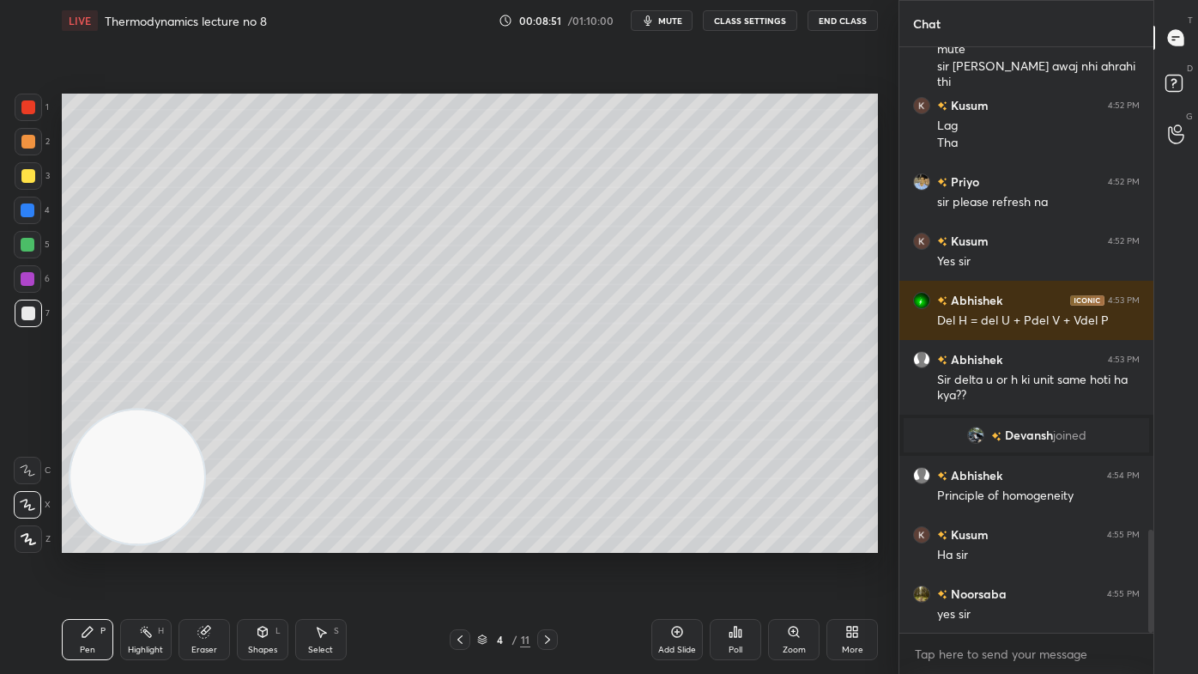
click at [682, 22] on span "mute" at bounding box center [670, 21] width 24 height 12
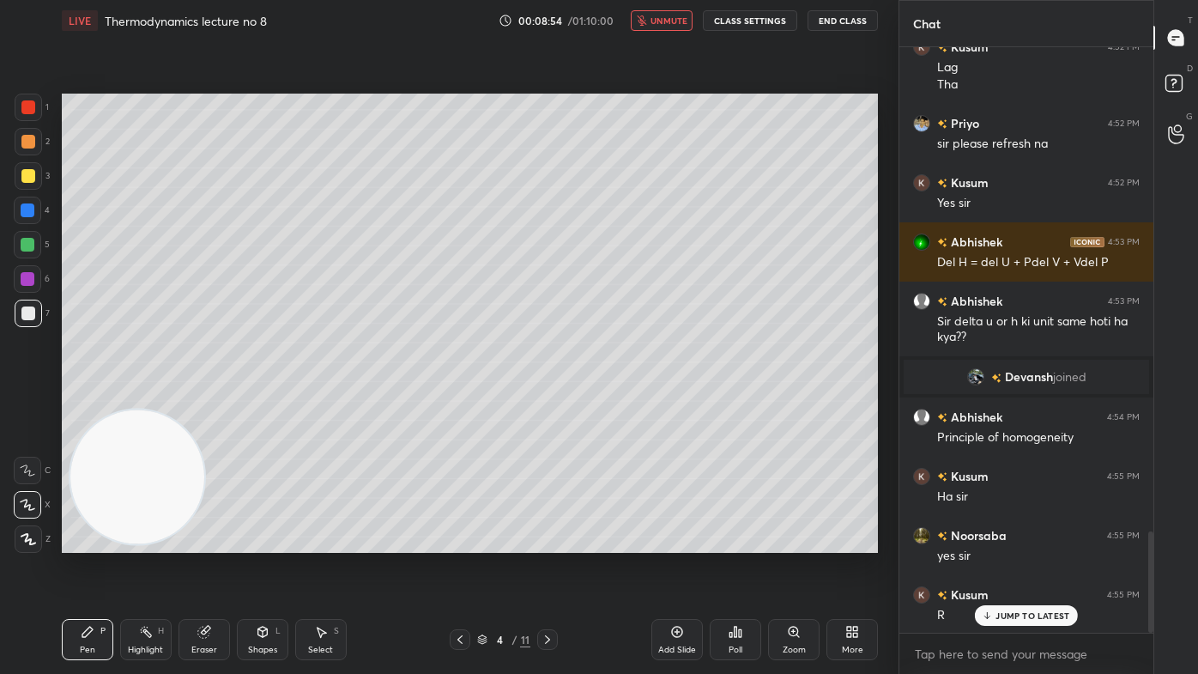
scroll to position [2819, 0]
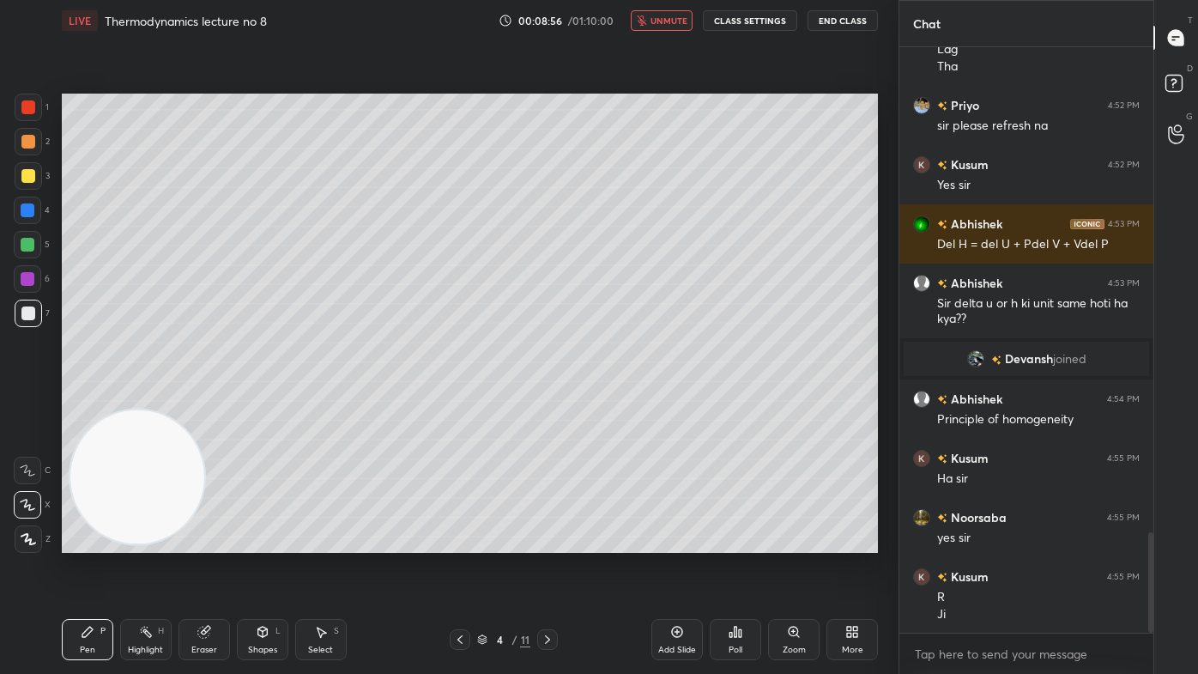
click at [19, 179] on div at bounding box center [28, 175] width 27 height 27
click at [669, 14] on button "unmute" at bounding box center [662, 20] width 62 height 21
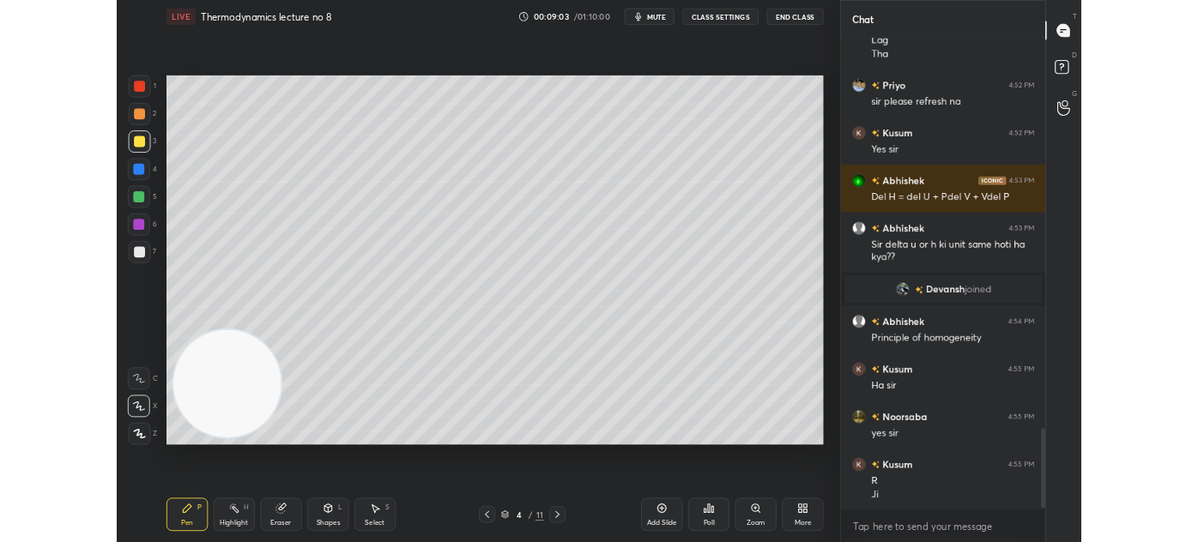
scroll to position [2879, 0]
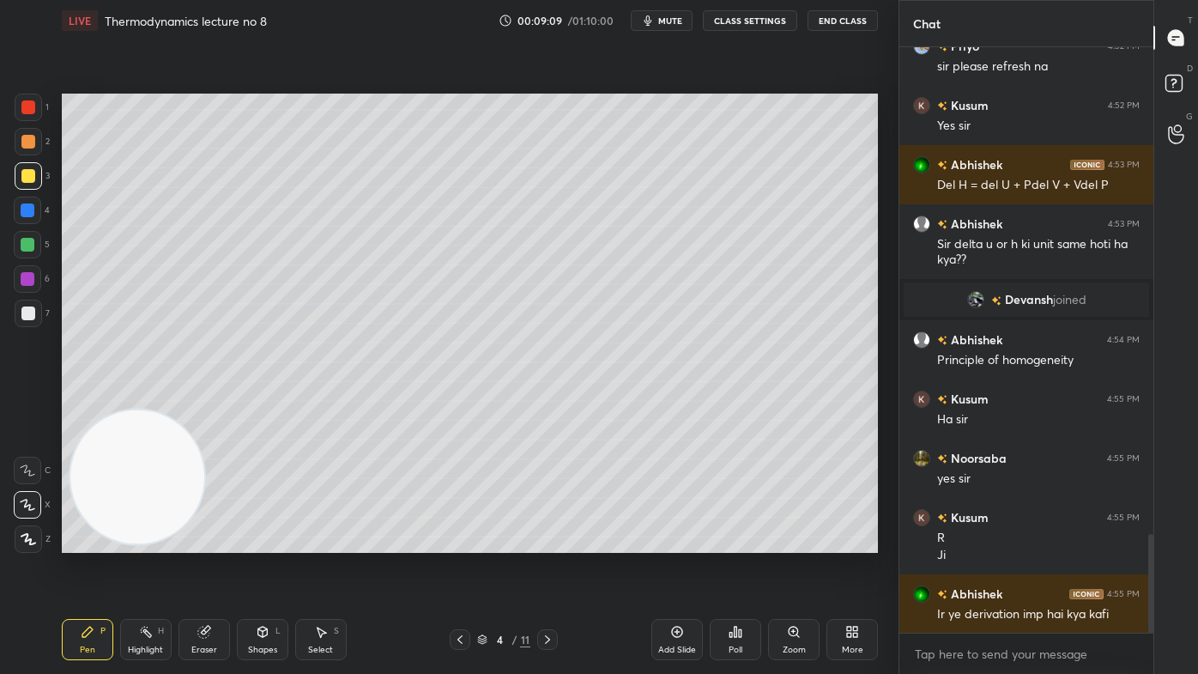
drag, startPoint x: 689, startPoint y: 16, endPoint x: 698, endPoint y: 14, distance: 9.0
click at [689, 15] on button "mute" at bounding box center [662, 20] width 62 height 21
click at [680, 18] on span "unmute" at bounding box center [669, 21] width 37 height 12
click at [679, 18] on span "mute" at bounding box center [670, 21] width 24 height 12
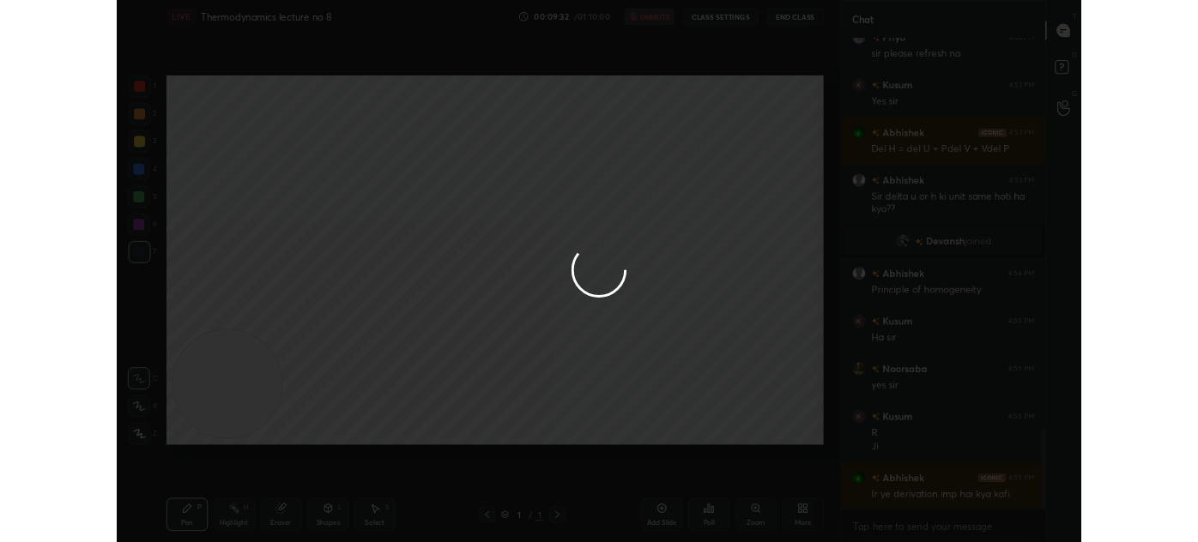
scroll to position [5, 4]
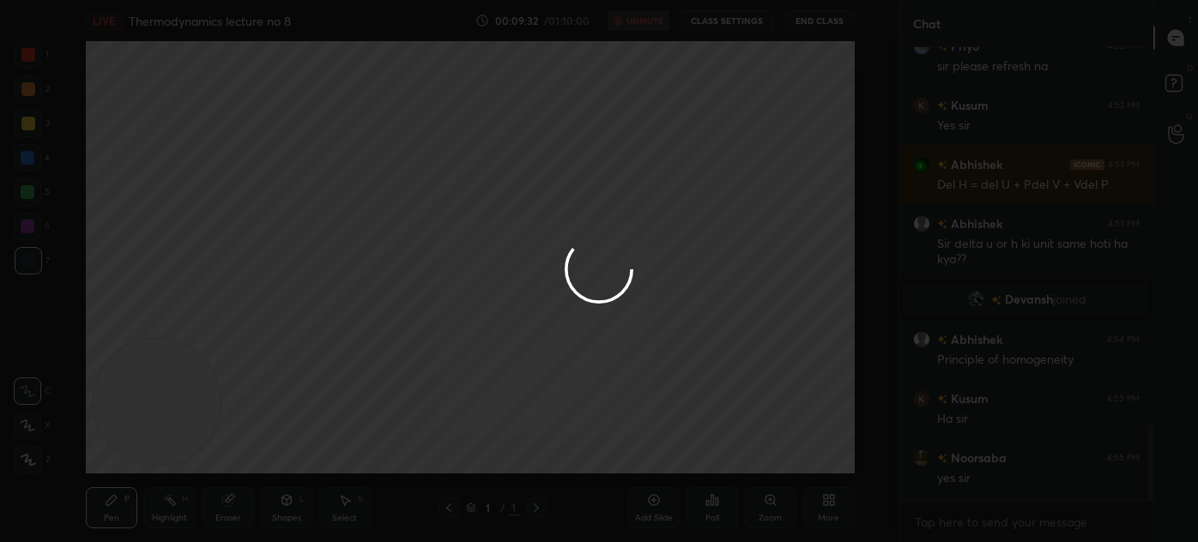
type textarea "x"
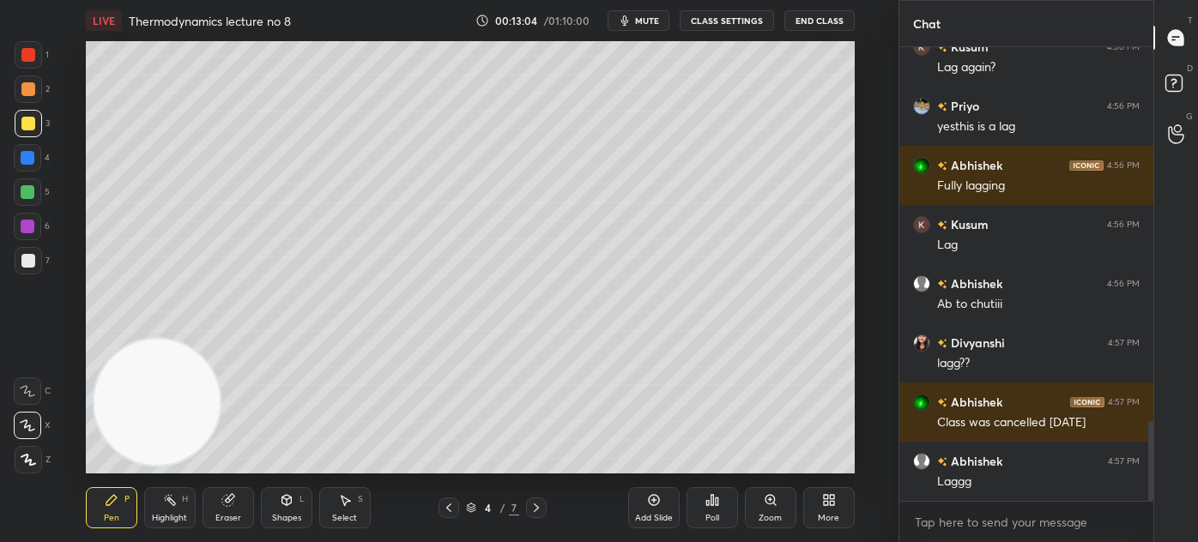
scroll to position [2201, 0]
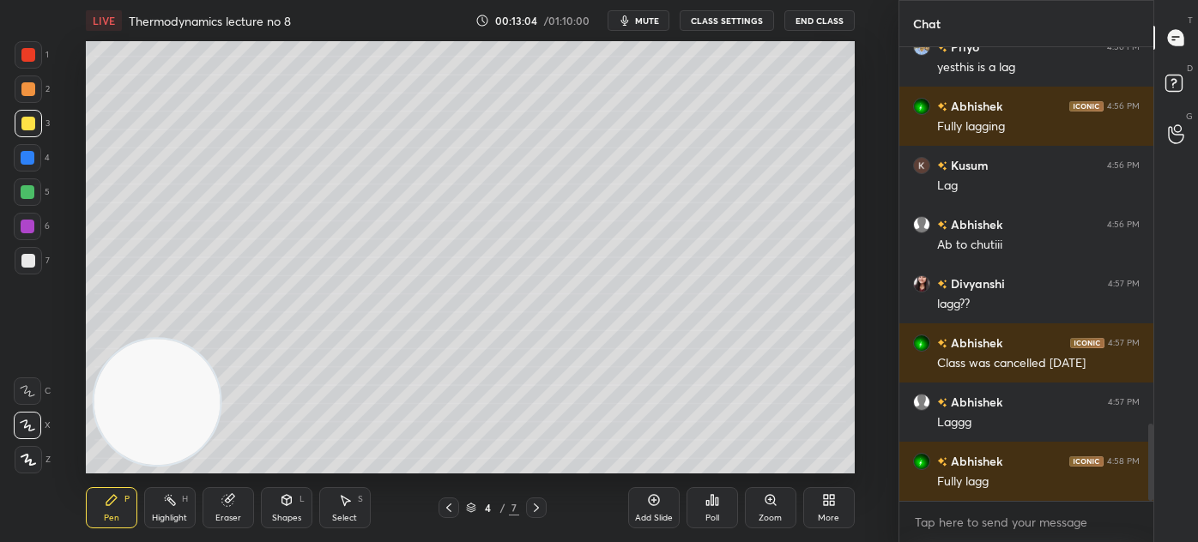
click at [645, 17] on span "mute" at bounding box center [647, 21] width 24 height 12
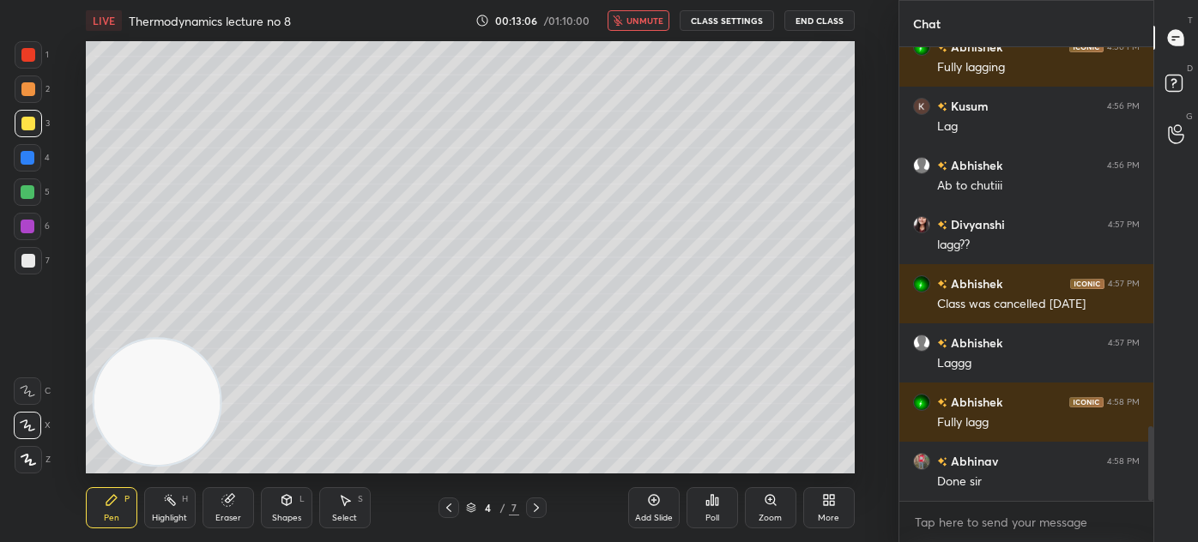
scroll to position [2320, 0]
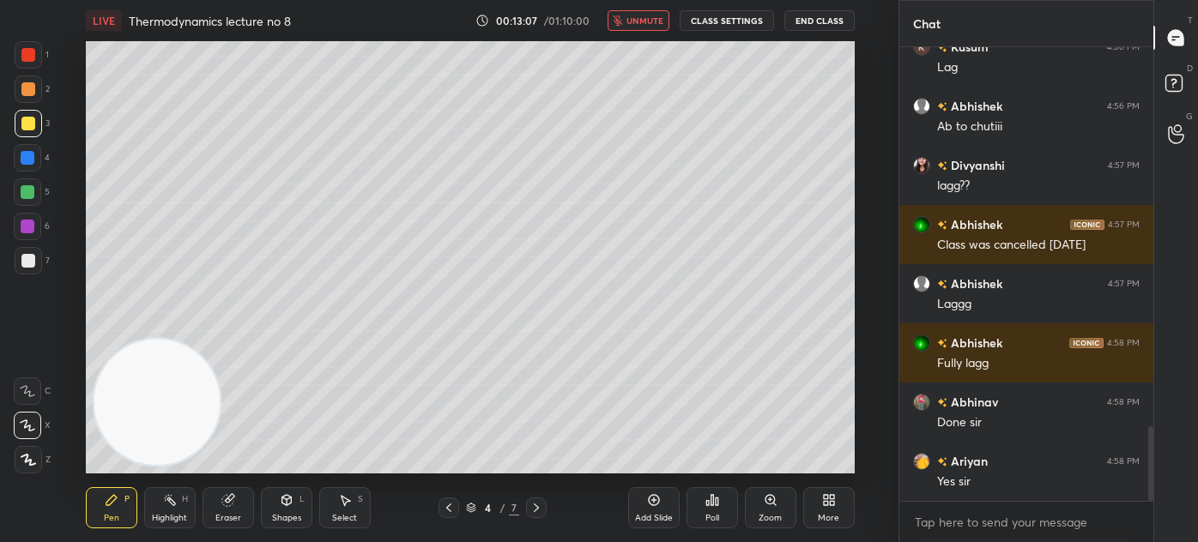
click at [640, 23] on span "unmute" at bounding box center [645, 21] width 37 height 12
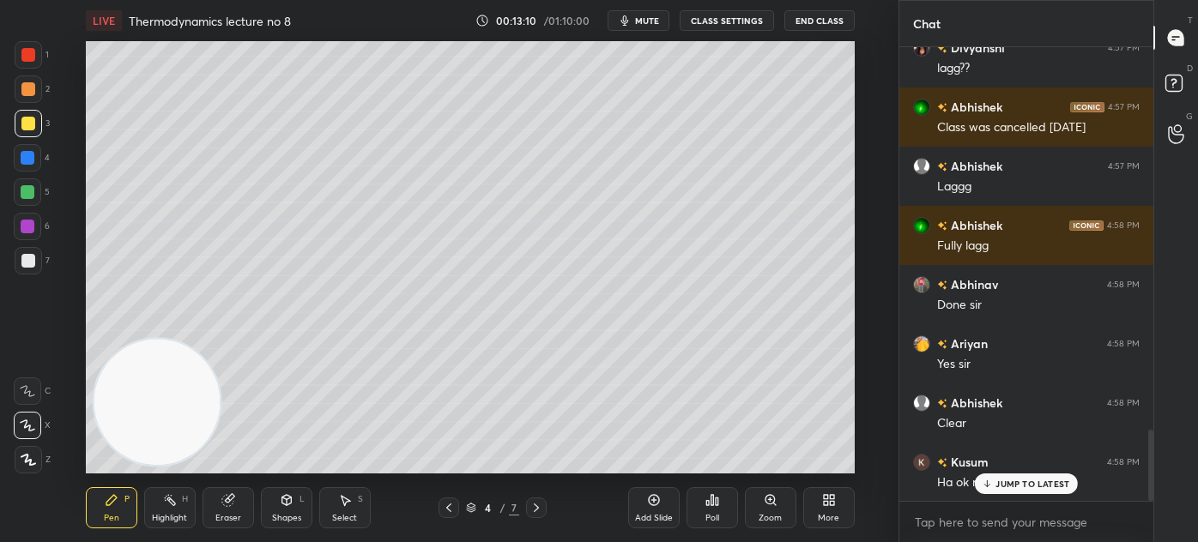
scroll to position [2497, 0]
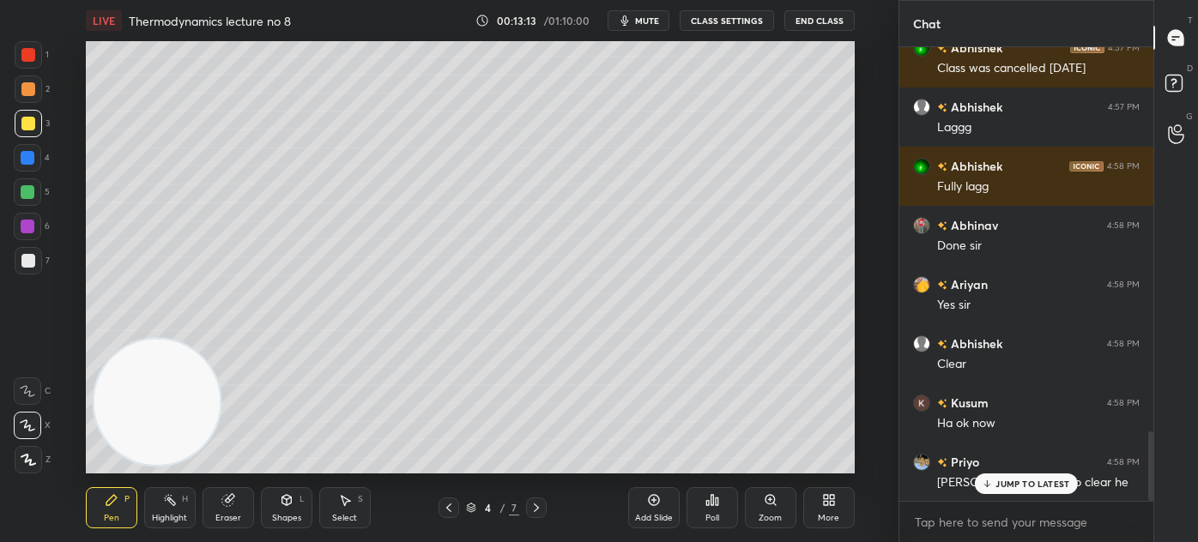
click at [651, 17] on span "mute" at bounding box center [647, 21] width 24 height 12
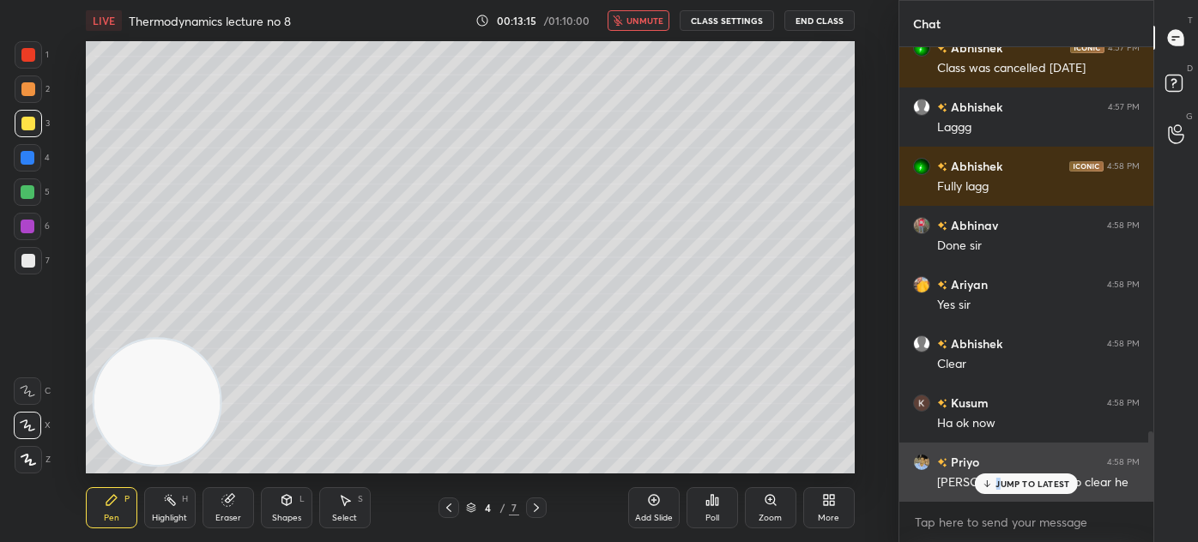
click at [996, 479] on p "JUMP TO LATEST" at bounding box center [1033, 484] width 74 height 10
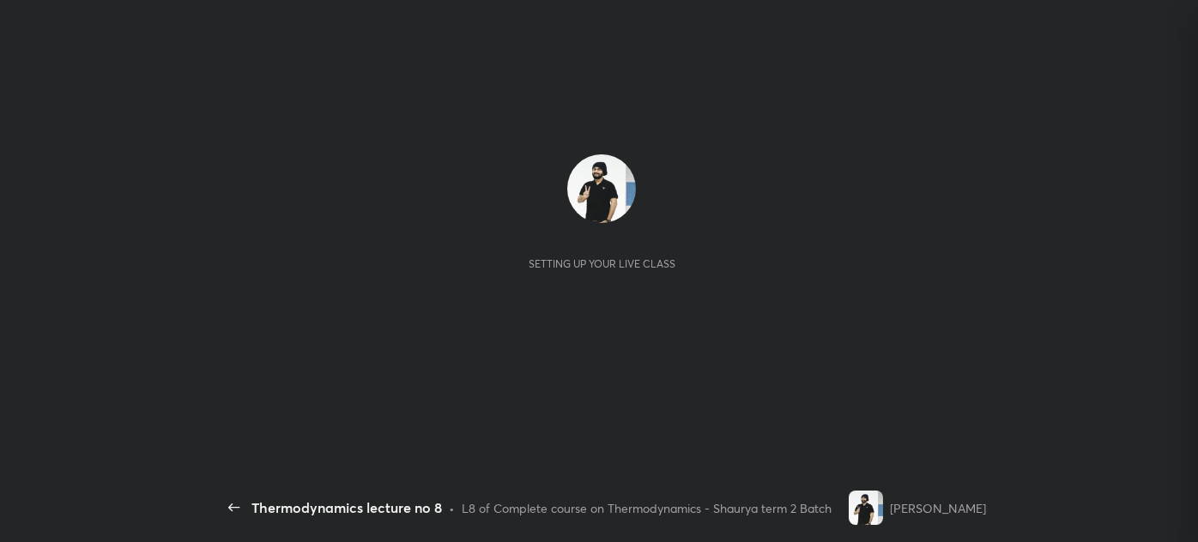
scroll to position [2204, 0]
click at [120, 276] on div "Setting up your live class" at bounding box center [601, 257] width 1093 height 433
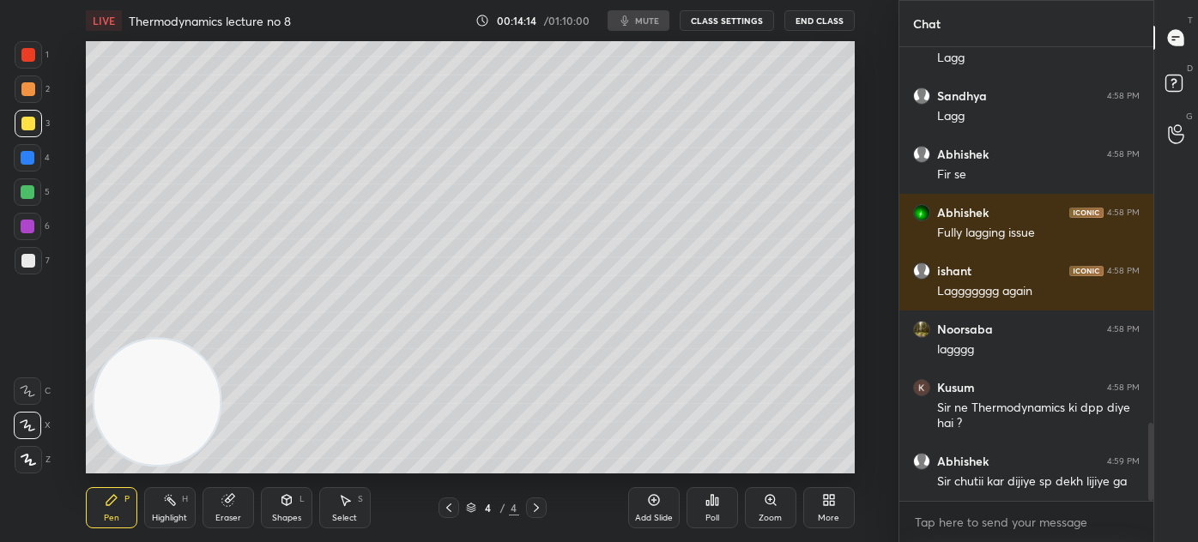
scroll to position [2193, 0]
drag, startPoint x: 655, startPoint y: 22, endPoint x: 665, endPoint y: 23, distance: 10.3
click at [654, 22] on span "mute" at bounding box center [647, 21] width 24 height 12
click at [649, 20] on span "unmute" at bounding box center [645, 21] width 37 height 12
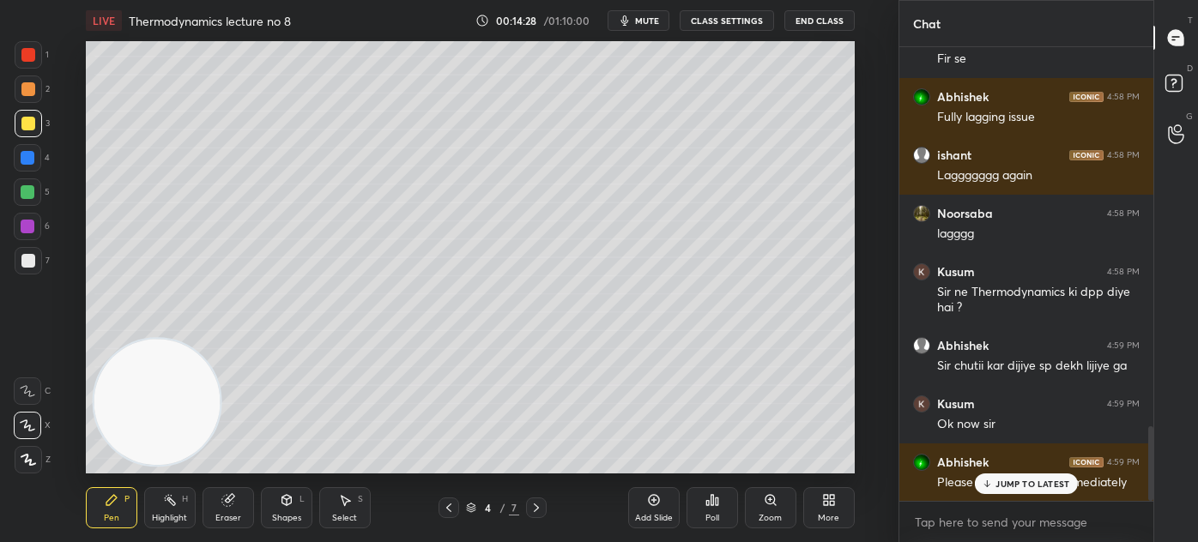
scroll to position [2370, 0]
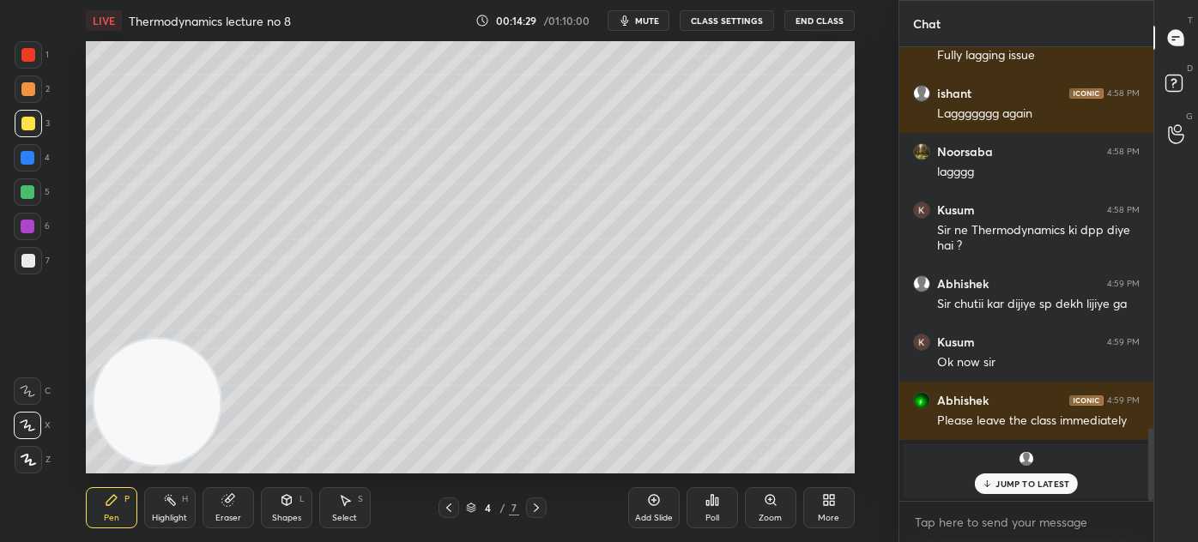
drag, startPoint x: 235, startPoint y: 520, endPoint x: 273, endPoint y: 482, distance: 53.4
click at [236, 518] on div "Eraser" at bounding box center [228, 518] width 26 height 9
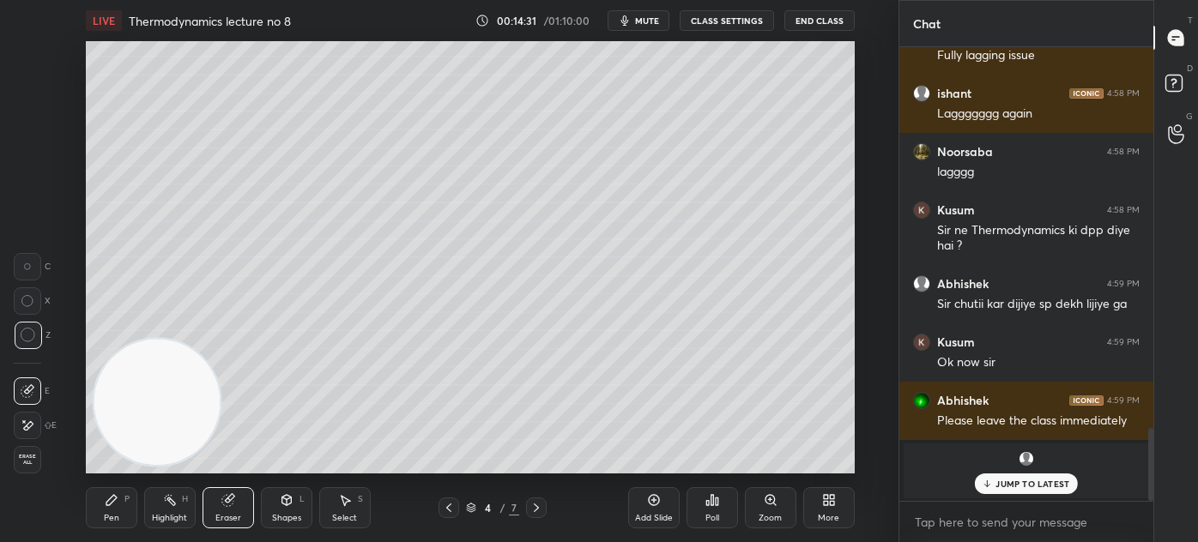
click at [96, 497] on div "Pen P" at bounding box center [111, 507] width 51 height 41
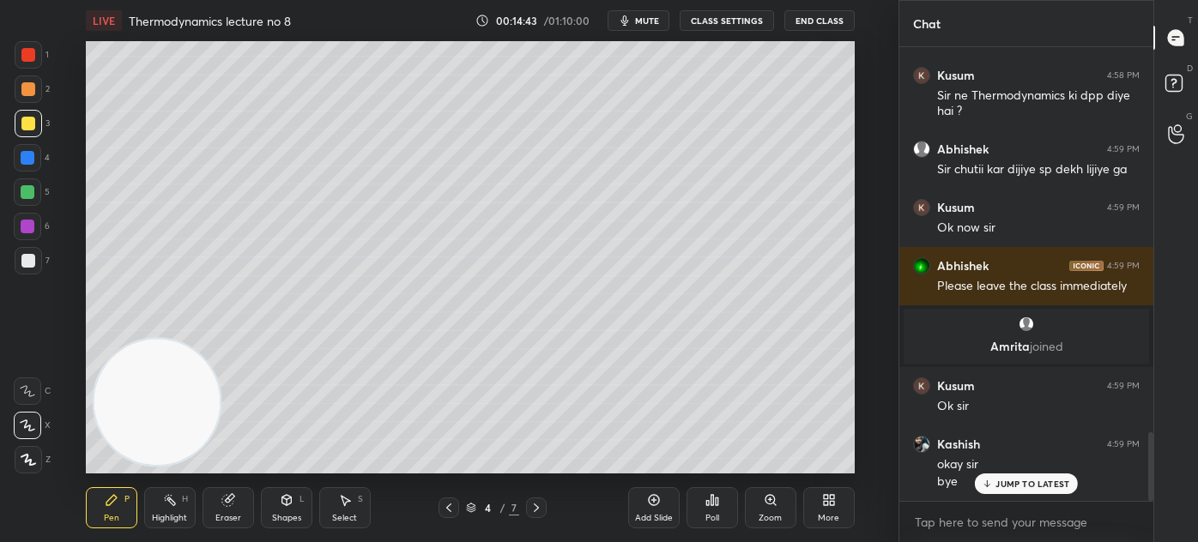
scroll to position [2563, 0]
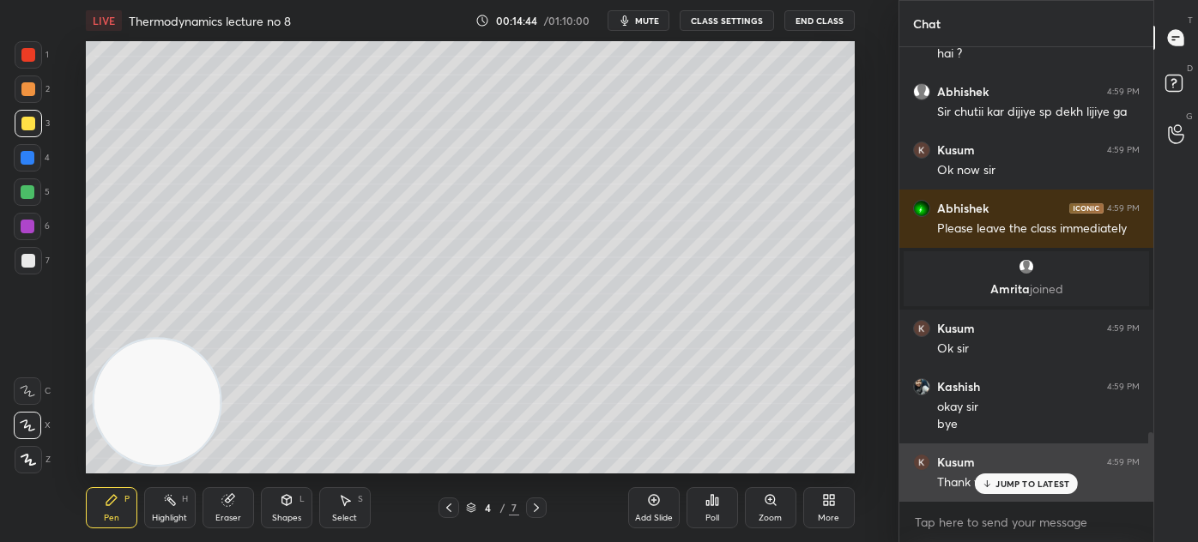
click at [1000, 480] on p "JUMP TO LATEST" at bounding box center [1033, 484] width 74 height 10
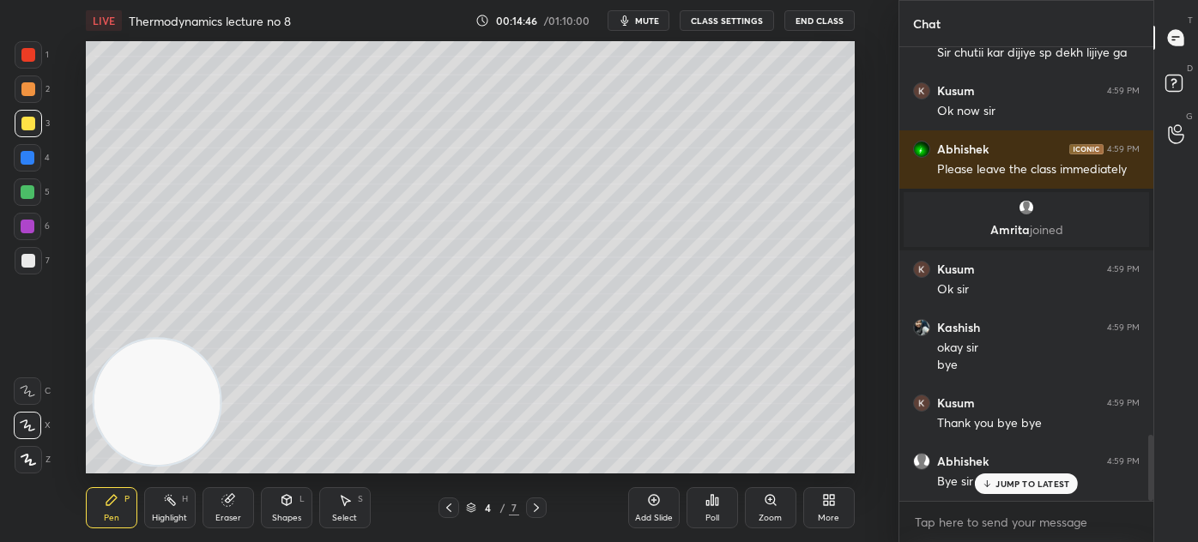
scroll to position [0, 0]
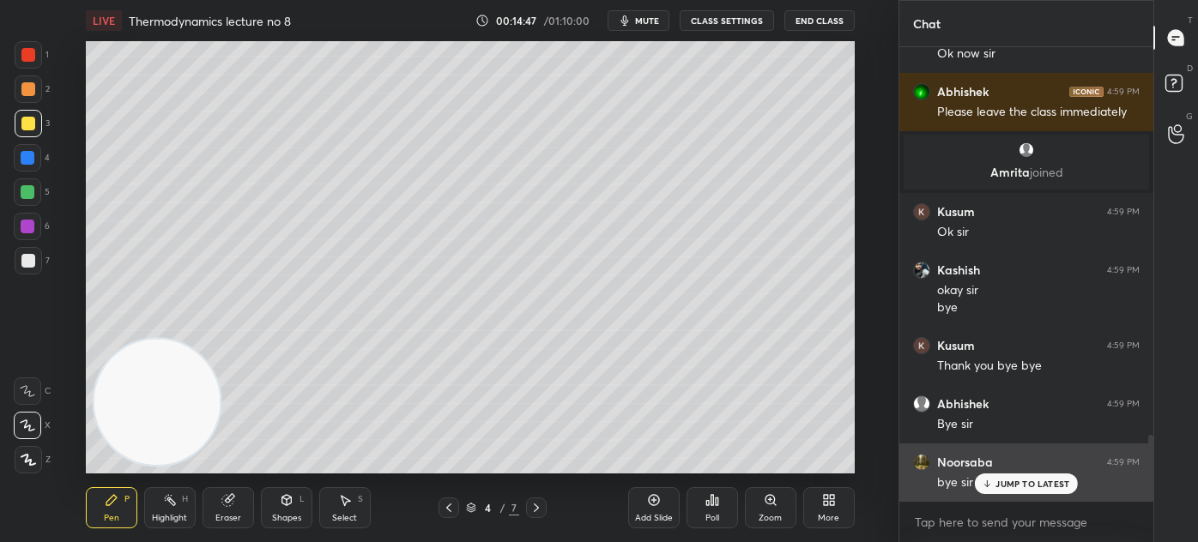
click at [1004, 487] on p "JUMP TO LATEST" at bounding box center [1033, 484] width 74 height 10
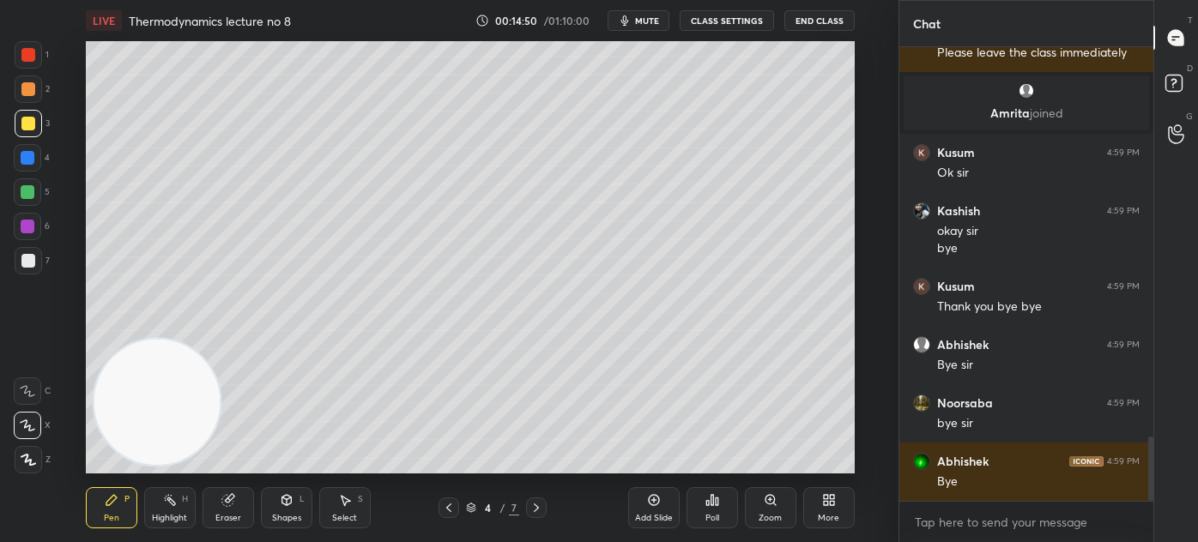
click at [808, 22] on button "End Class" at bounding box center [819, 20] width 70 height 21
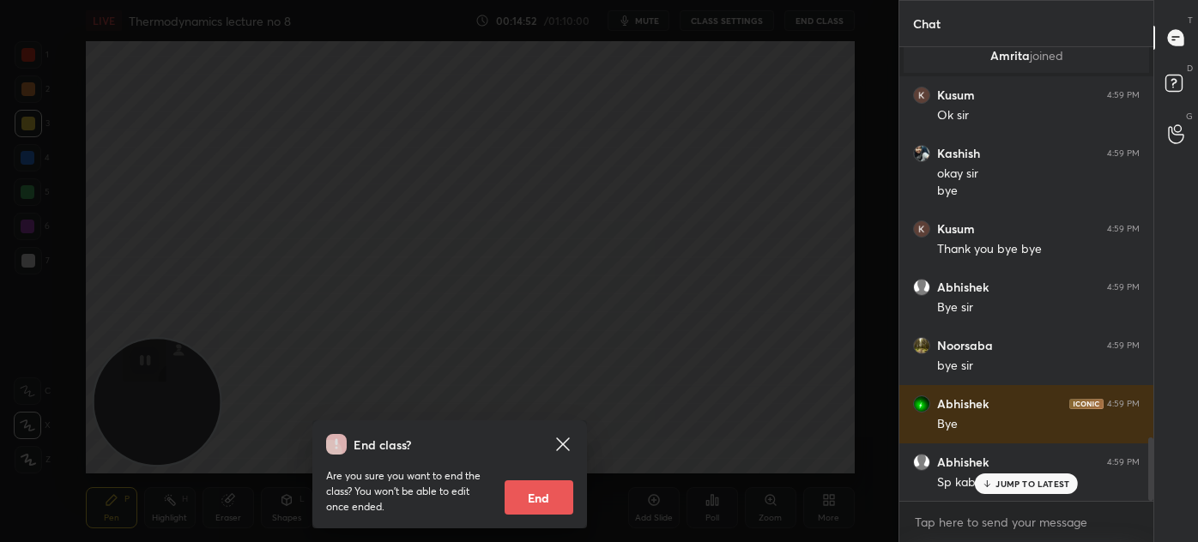
click at [993, 482] on icon at bounding box center [987, 484] width 11 height 10
click at [563, 444] on icon at bounding box center [563, 444] width 21 height 21
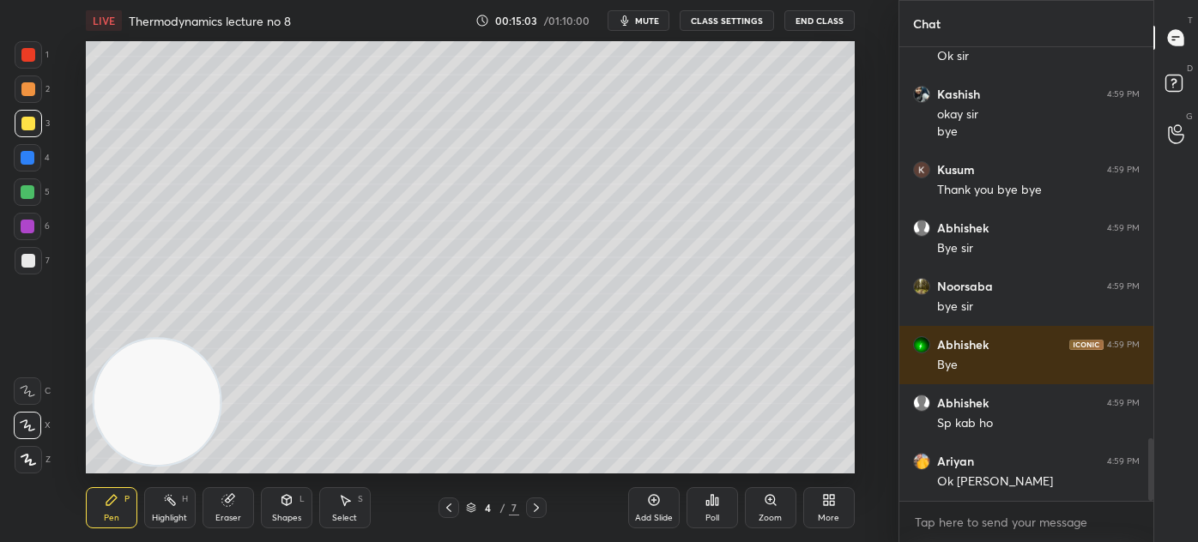
click at [819, 19] on button "End Class" at bounding box center [819, 20] width 70 height 21
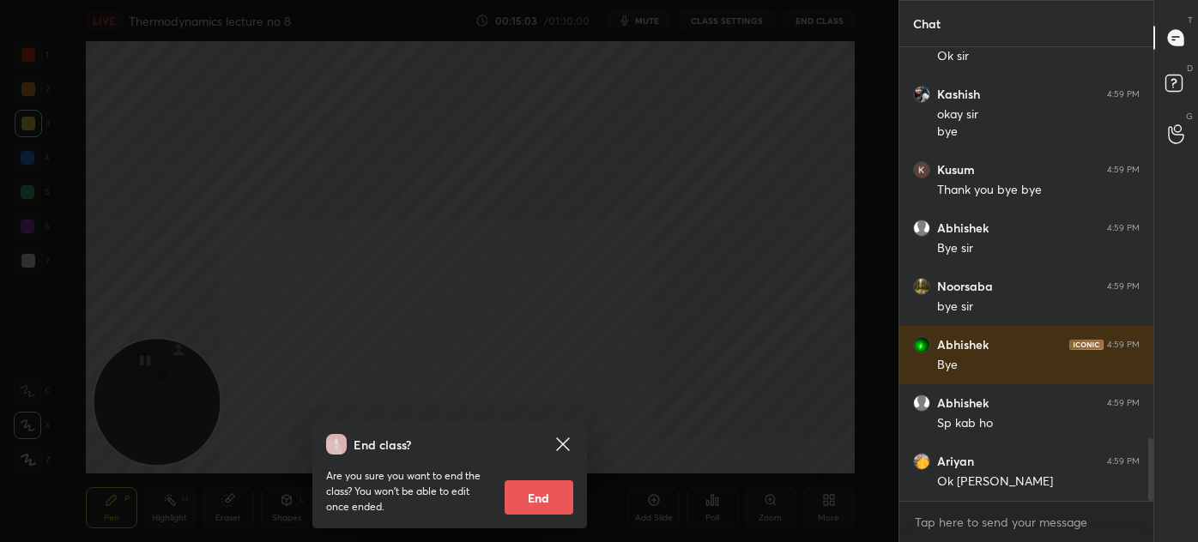
drag, startPoint x: 534, startPoint y: 497, endPoint x: 544, endPoint y: 487, distance: 14.6
click at [532, 498] on button "End" at bounding box center [539, 498] width 69 height 34
type textarea "x"
